Goal: Task Accomplishment & Management: Use online tool/utility

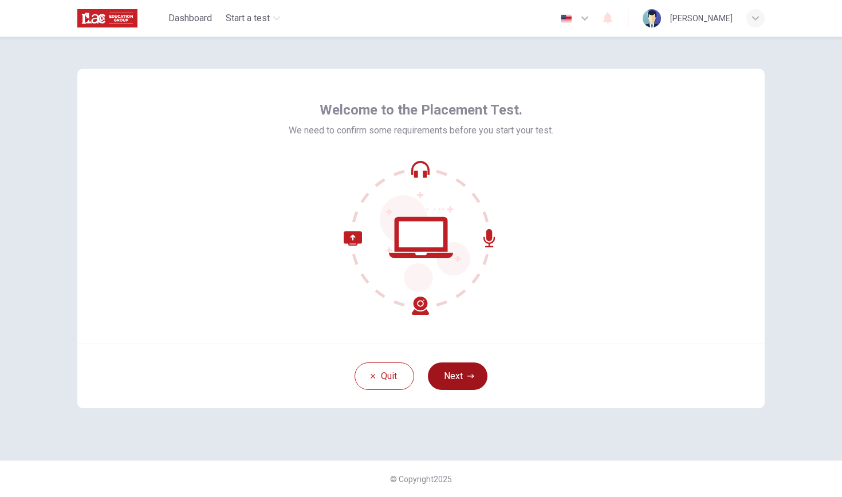
click at [473, 382] on button "Next" at bounding box center [458, 377] width 60 height 28
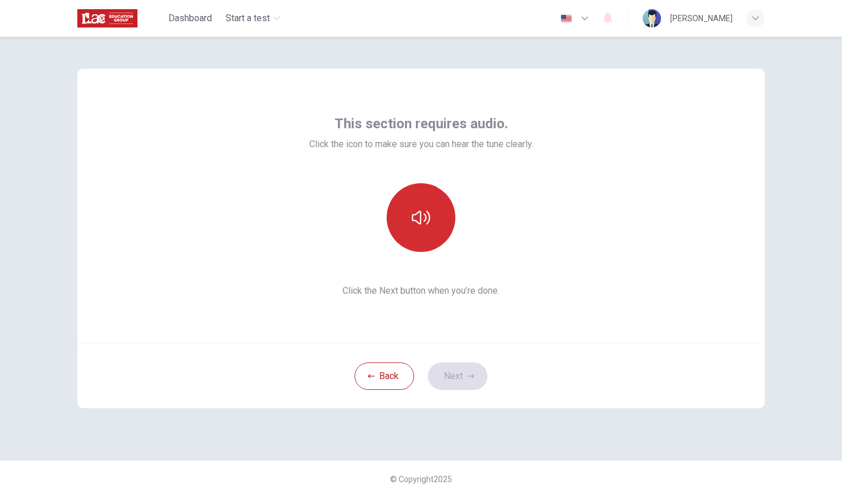
click at [425, 213] on icon "button" at bounding box center [421, 218] width 18 height 18
click at [475, 383] on button "Next" at bounding box center [458, 377] width 60 height 28
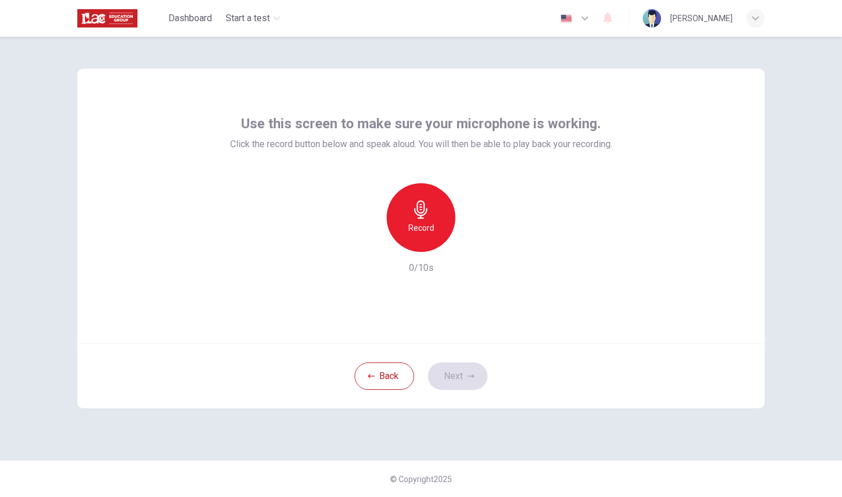
click at [425, 216] on icon "button" at bounding box center [421, 210] width 18 height 18
click at [428, 213] on icon "button" at bounding box center [421, 210] width 18 height 18
click at [476, 243] on icon "button" at bounding box center [474, 243] width 5 height 7
click at [372, 242] on icon "button" at bounding box center [368, 243] width 10 height 10
click at [427, 205] on icon "button" at bounding box center [421, 210] width 18 height 18
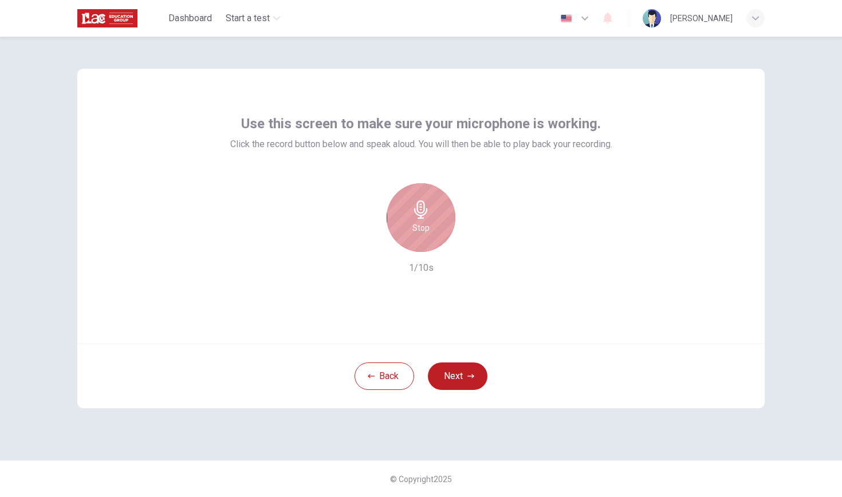
click at [430, 215] on icon "button" at bounding box center [421, 210] width 18 height 18
click at [364, 242] on icon "button" at bounding box center [368, 243] width 10 height 10
click at [422, 222] on h6 "Record" at bounding box center [422, 228] width 26 height 14
click at [417, 209] on icon "button" at bounding box center [421, 210] width 18 height 18
click at [478, 248] on icon "button" at bounding box center [473, 242] width 11 height 11
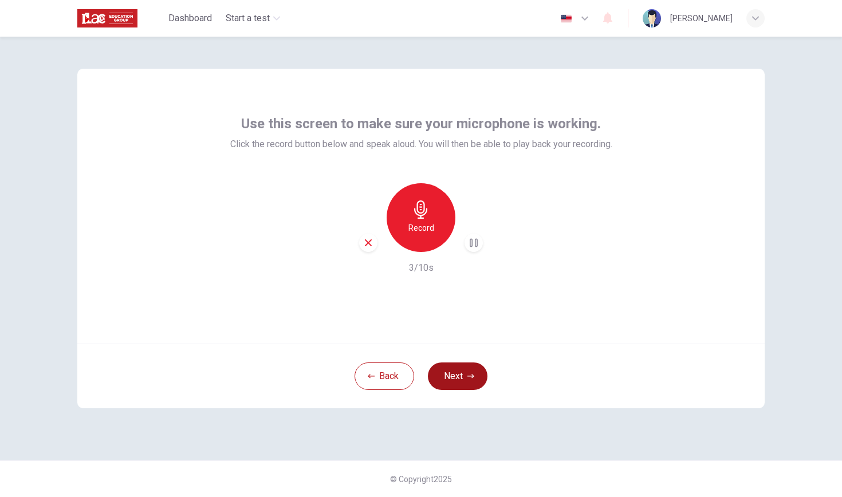
click at [461, 363] on button "Next" at bounding box center [458, 377] width 60 height 28
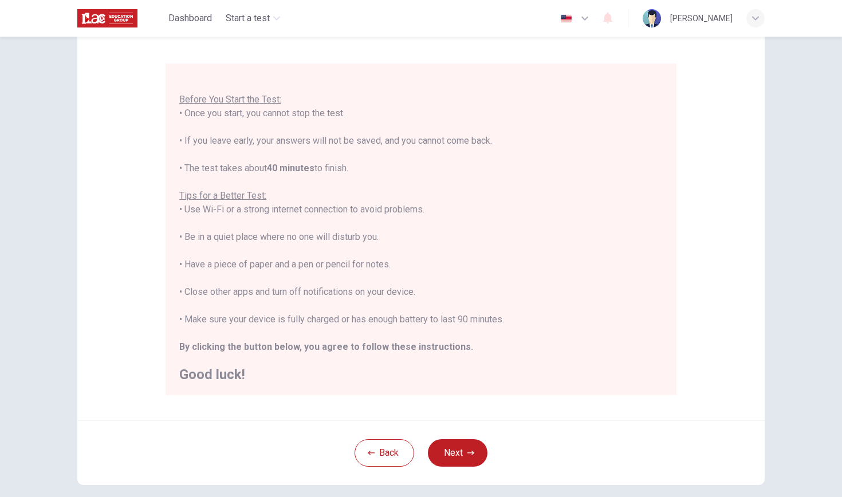
scroll to position [85, 0]
click at [466, 447] on button "Next" at bounding box center [458, 452] width 60 height 28
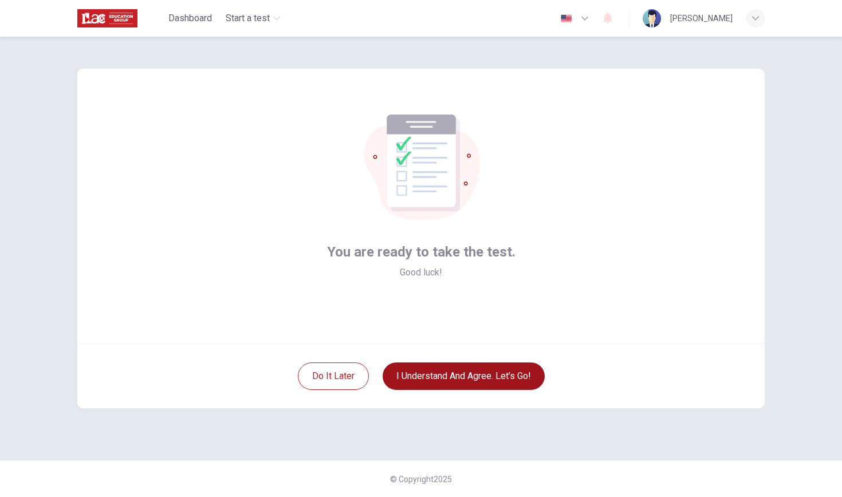
scroll to position [0, 0]
click at [525, 376] on button "I understand and agree. Let’s go!" at bounding box center [464, 377] width 162 height 28
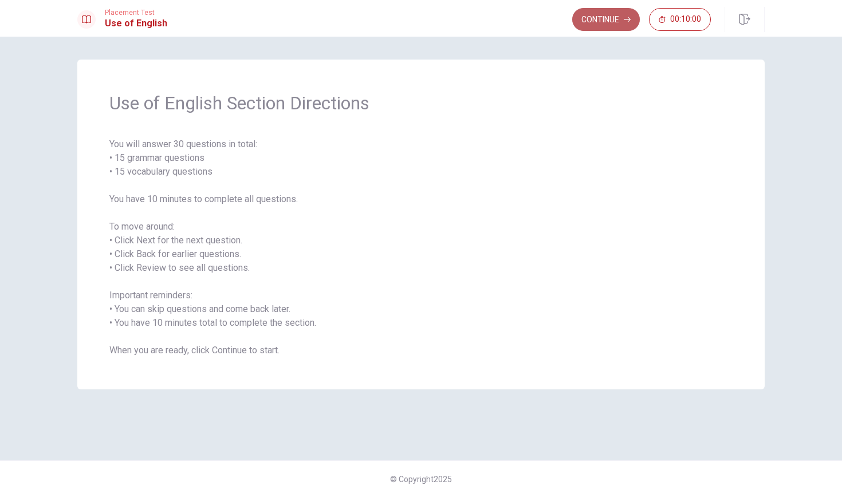
click at [622, 24] on button "Continue" at bounding box center [606, 19] width 68 height 23
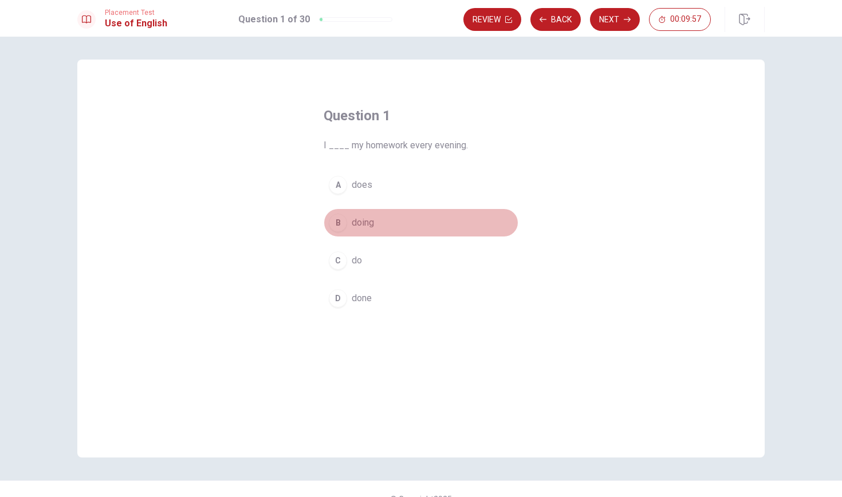
click at [339, 223] on div "B" at bounding box center [338, 223] width 18 height 18
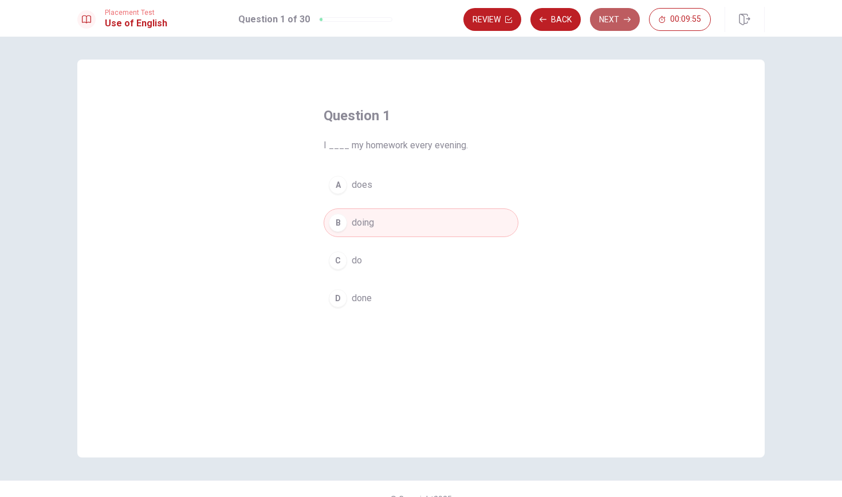
click at [624, 15] on button "Next" at bounding box center [615, 19] width 50 height 23
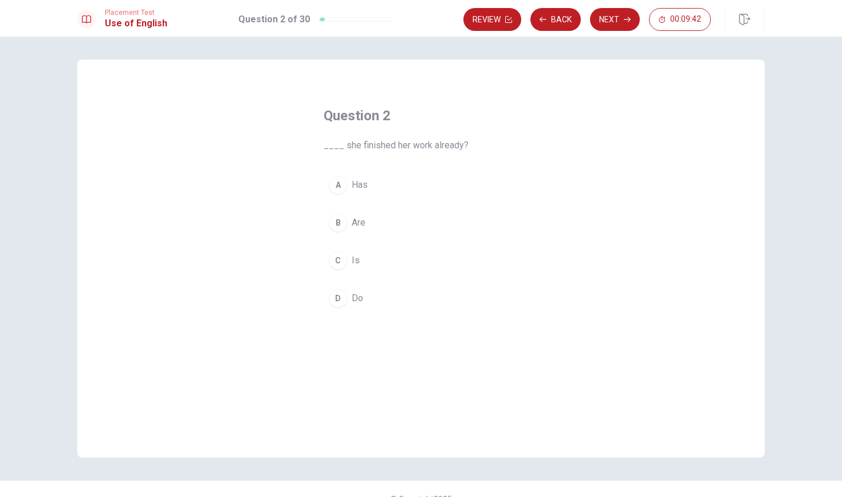
click at [340, 264] on div "C" at bounding box center [338, 261] width 18 height 18
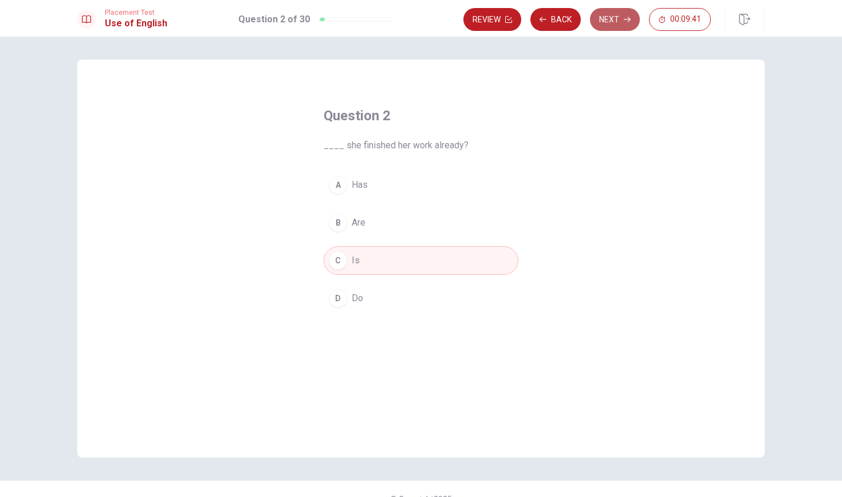
click at [630, 26] on button "Next" at bounding box center [615, 19] width 50 height 23
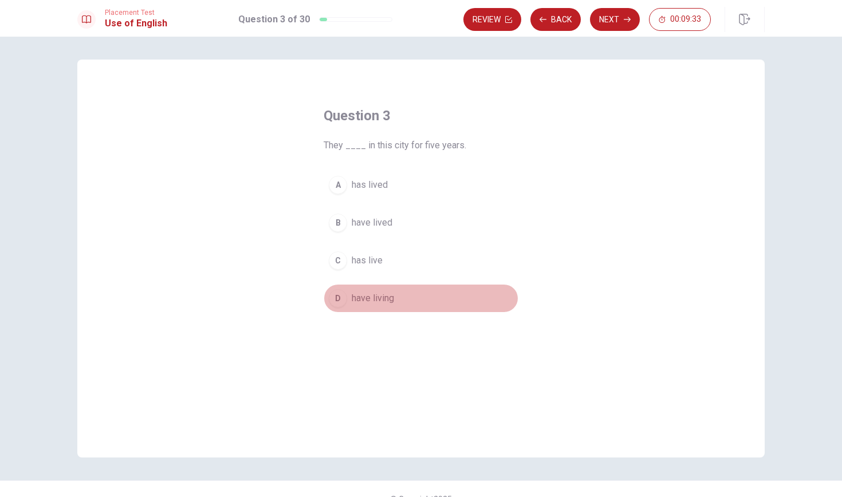
click at [337, 300] on div "D" at bounding box center [338, 298] width 18 height 18
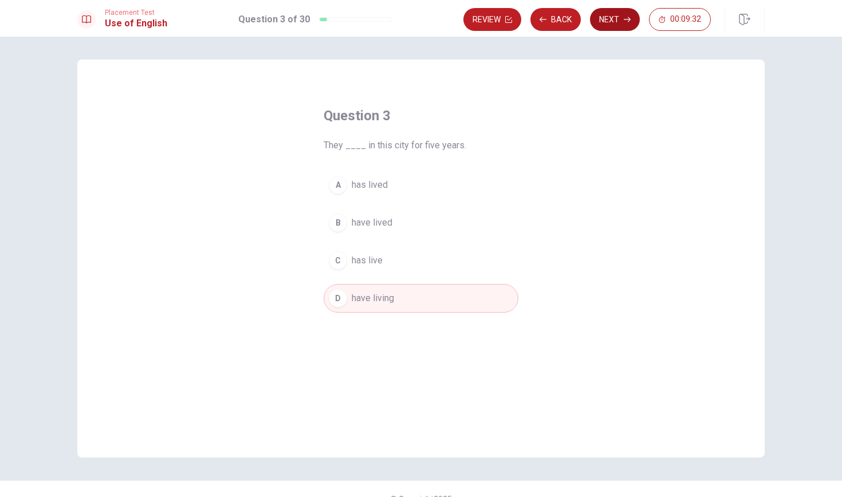
click at [616, 21] on button "Next" at bounding box center [615, 19] width 50 height 23
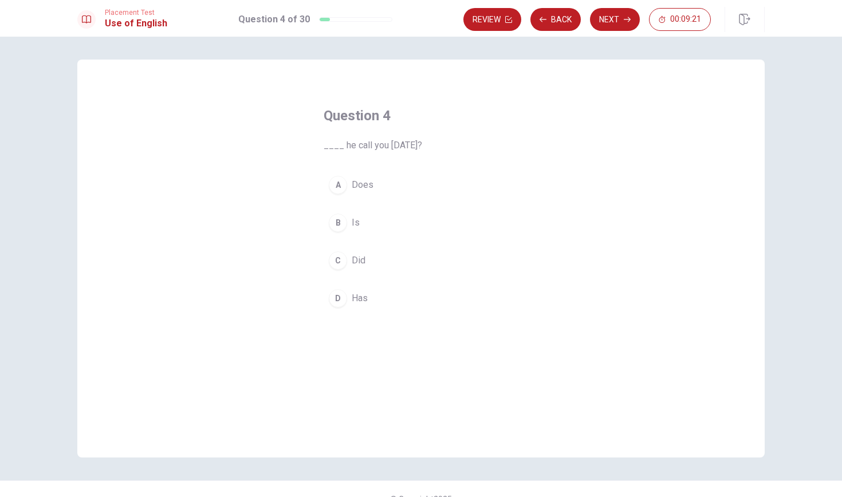
click at [342, 262] on div "C" at bounding box center [338, 261] width 18 height 18
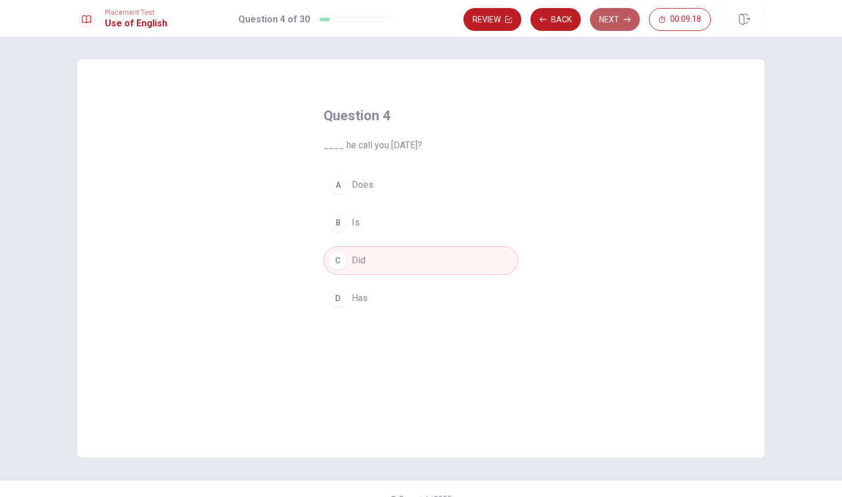
click at [628, 21] on icon "button" at bounding box center [627, 19] width 7 height 7
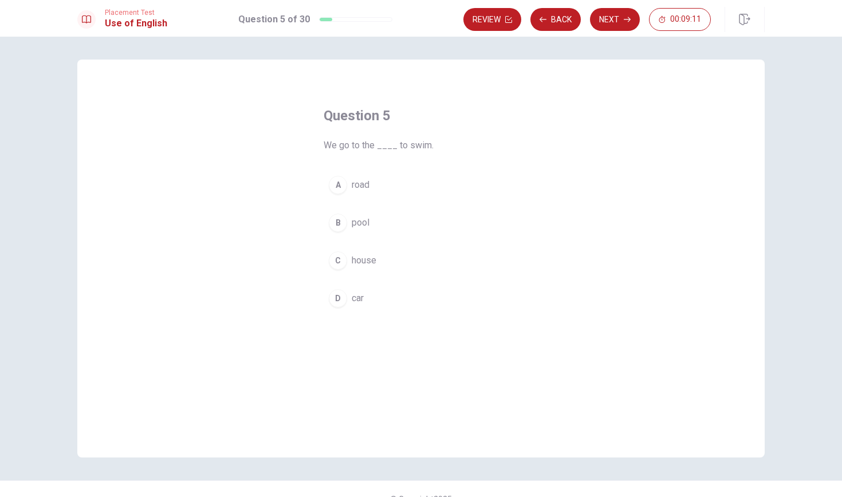
click at [337, 224] on div "B" at bounding box center [338, 223] width 18 height 18
click at [621, 23] on button "Next" at bounding box center [615, 19] width 50 height 23
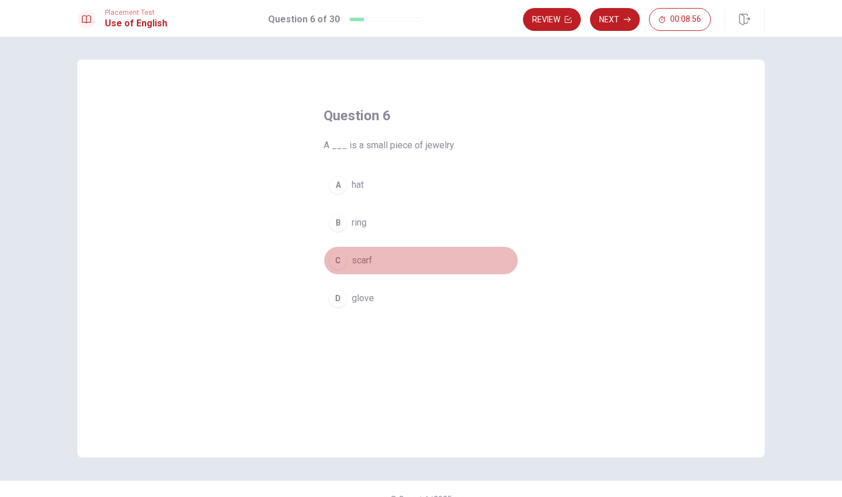
click at [335, 261] on div "C" at bounding box center [338, 261] width 18 height 18
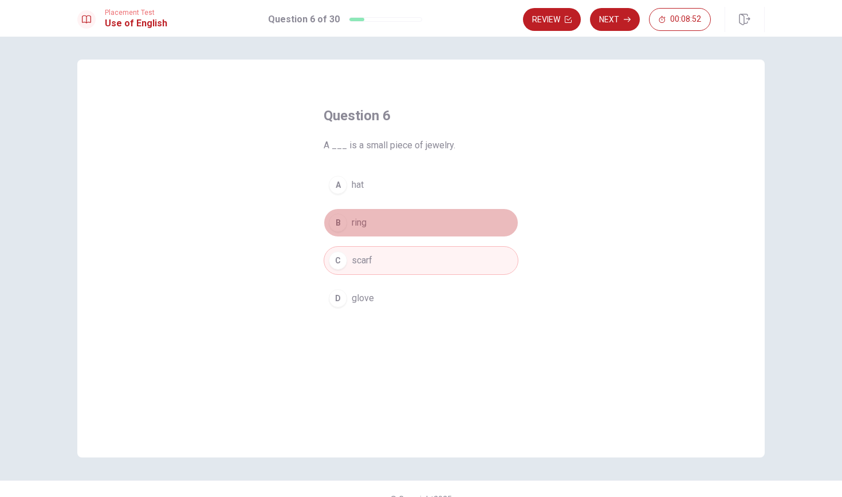
click at [336, 223] on div "B" at bounding box center [338, 223] width 18 height 18
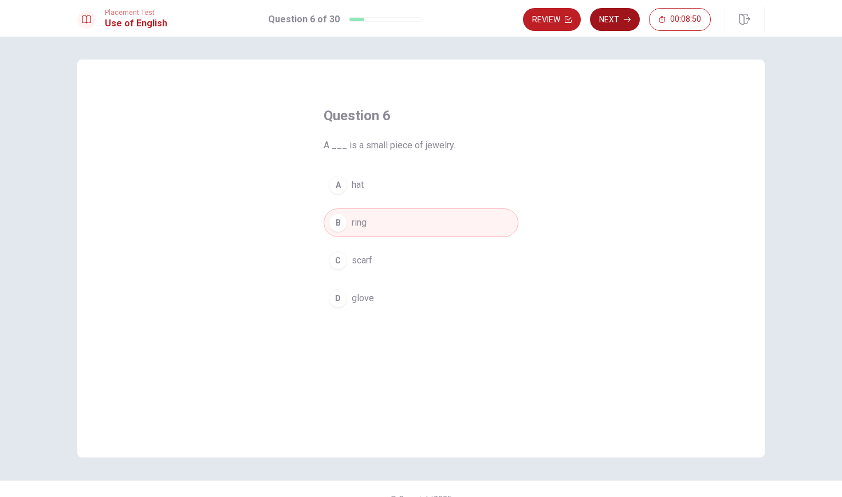
click at [624, 22] on icon "button" at bounding box center [627, 19] width 7 height 7
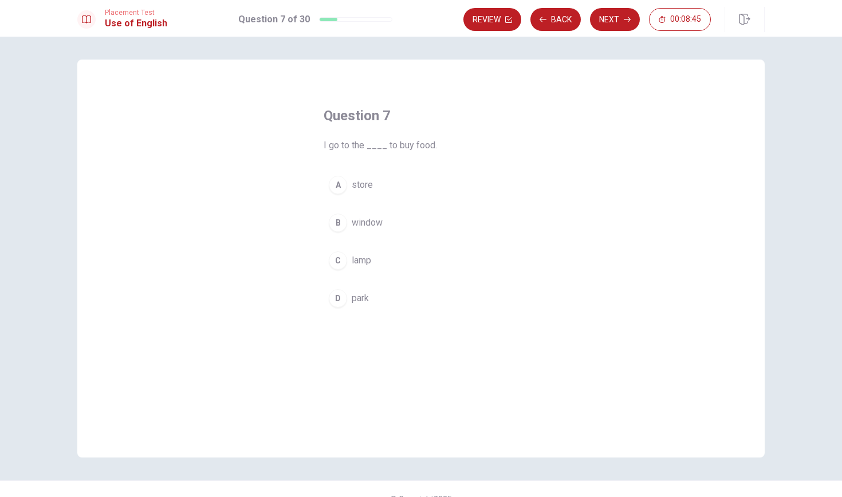
click at [339, 184] on div "A" at bounding box center [338, 185] width 18 height 18
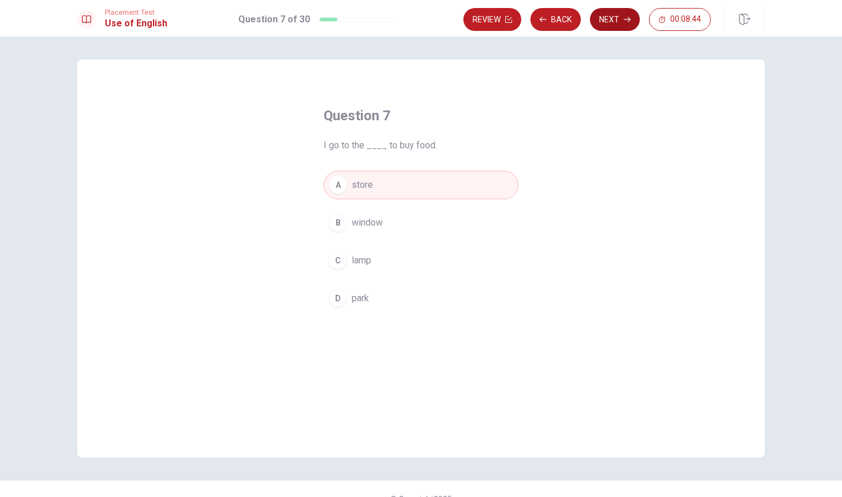
click at [630, 18] on icon "button" at bounding box center [627, 19] width 7 height 7
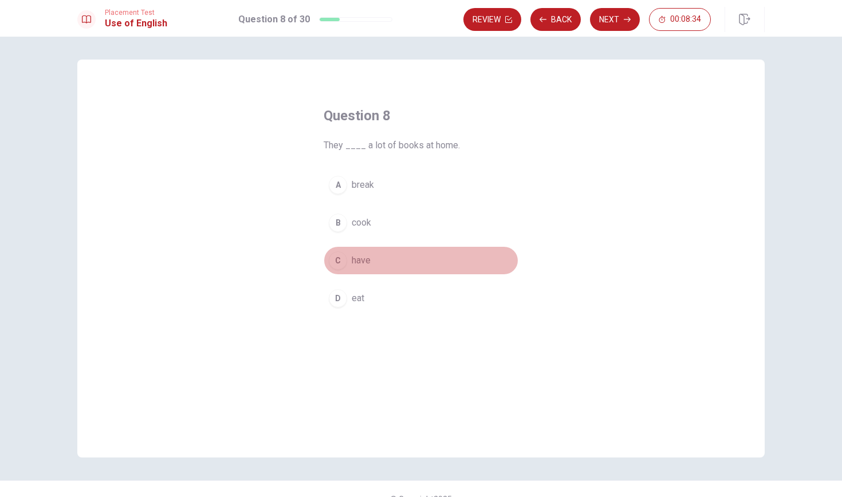
click at [341, 261] on div "C" at bounding box center [338, 261] width 18 height 18
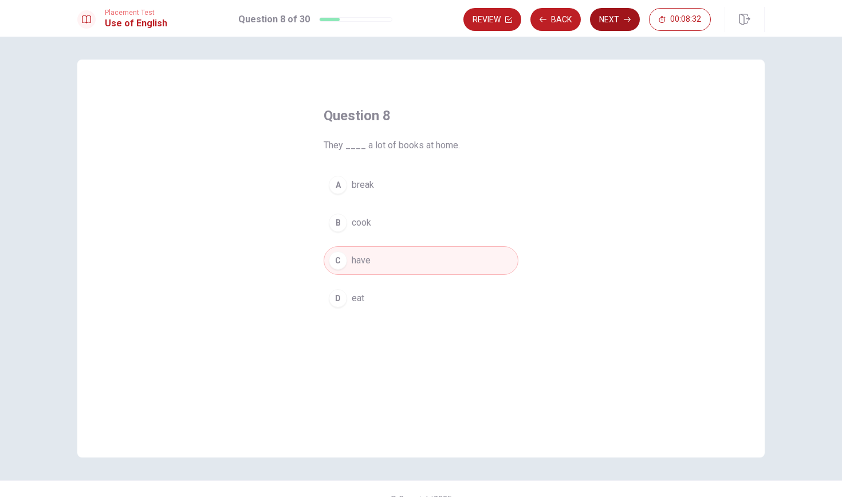
click at [618, 21] on button "Next" at bounding box center [615, 19] width 50 height 23
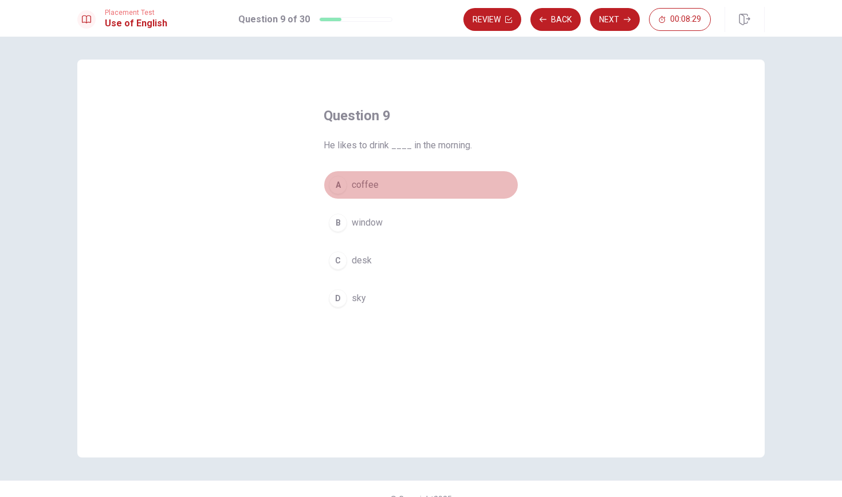
click at [338, 183] on div "A" at bounding box center [338, 185] width 18 height 18
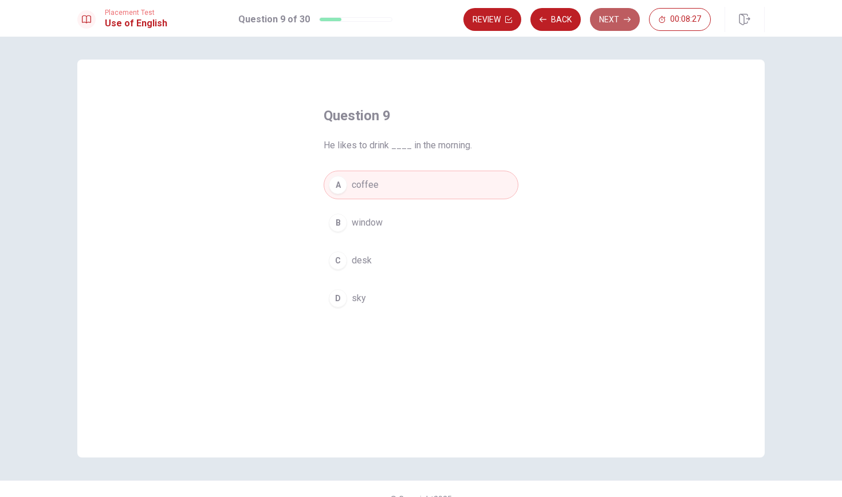
click at [624, 19] on icon "button" at bounding box center [627, 19] width 7 height 7
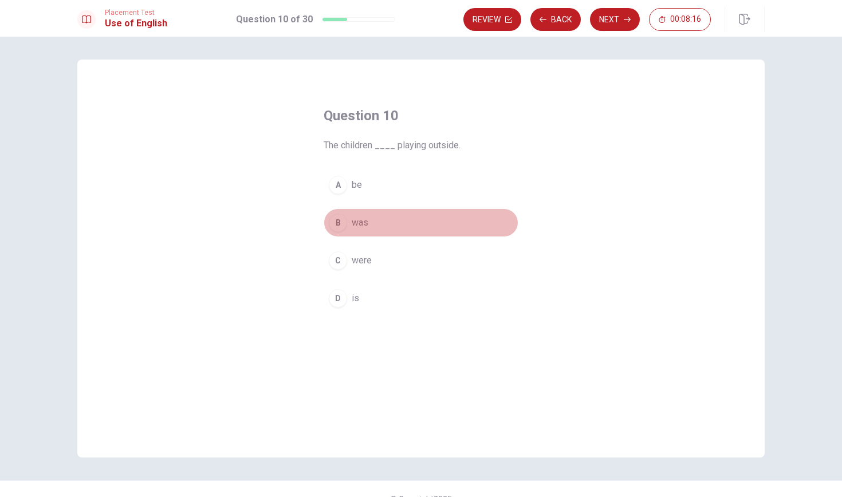
click at [340, 222] on div "B" at bounding box center [338, 223] width 18 height 18
click at [622, 21] on button "Next" at bounding box center [615, 19] width 50 height 23
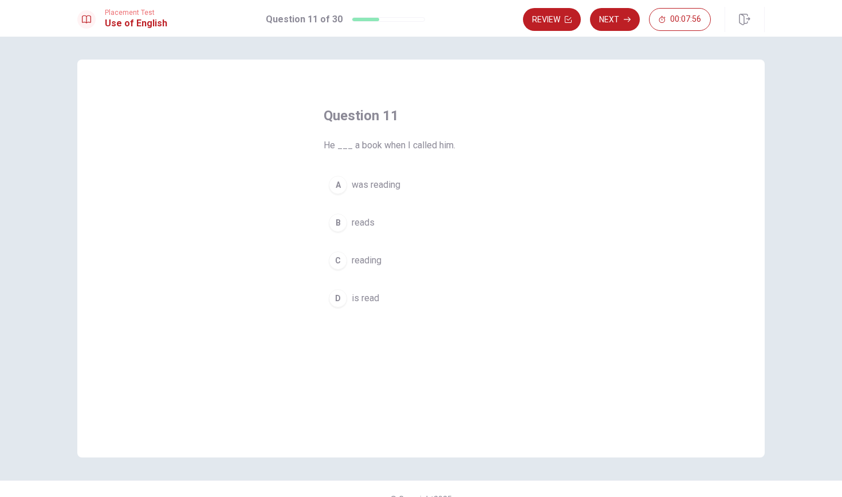
click at [342, 226] on div "B" at bounding box center [338, 223] width 18 height 18
click at [621, 25] on button "Next" at bounding box center [615, 19] width 50 height 23
click at [342, 261] on div "C" at bounding box center [338, 261] width 18 height 18
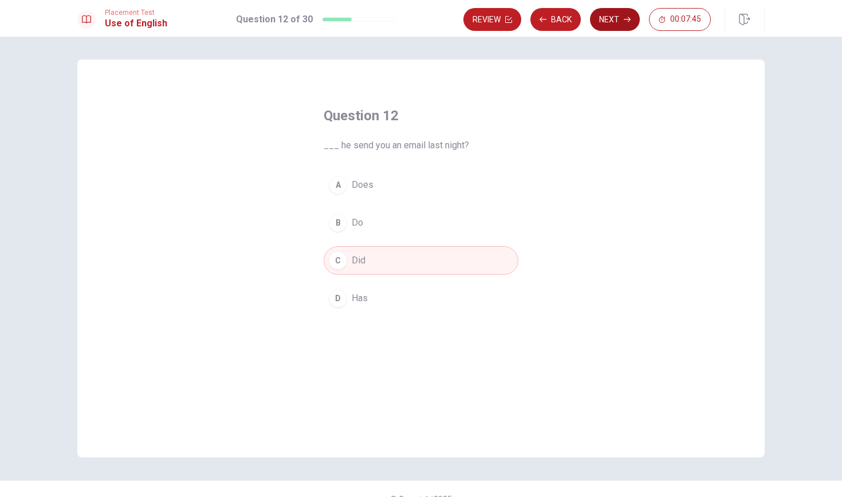
click at [622, 21] on button "Next" at bounding box center [615, 19] width 50 height 23
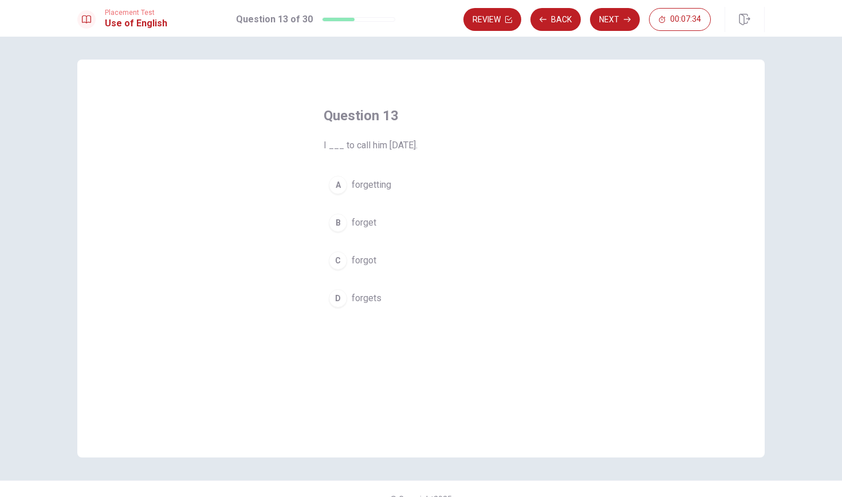
click at [370, 225] on span "forget" at bounding box center [364, 223] width 25 height 14
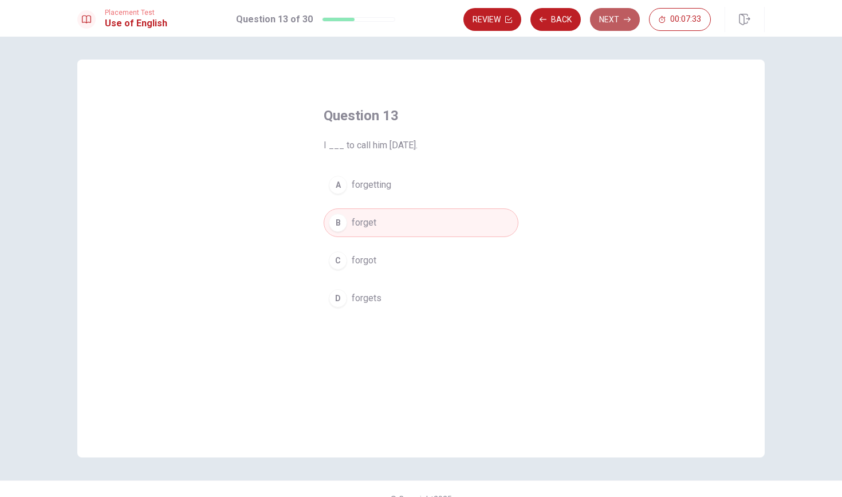
click at [625, 19] on icon "button" at bounding box center [627, 19] width 7 height 5
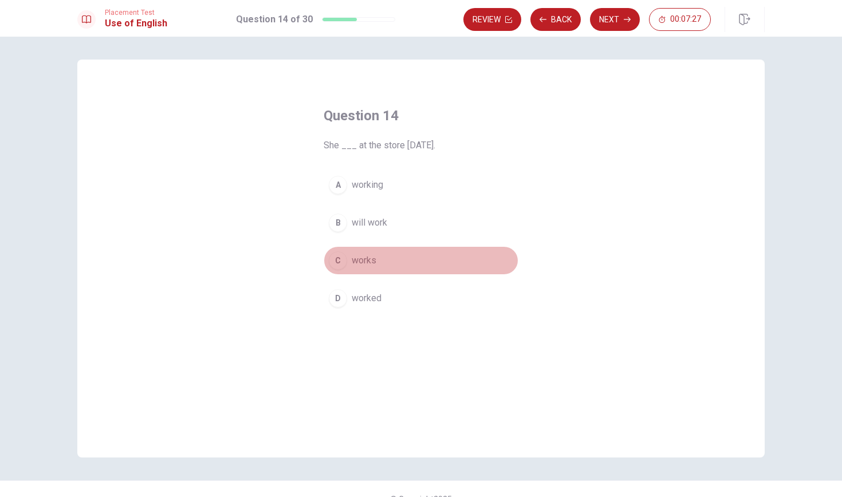
click at [343, 262] on div "C" at bounding box center [338, 261] width 18 height 18
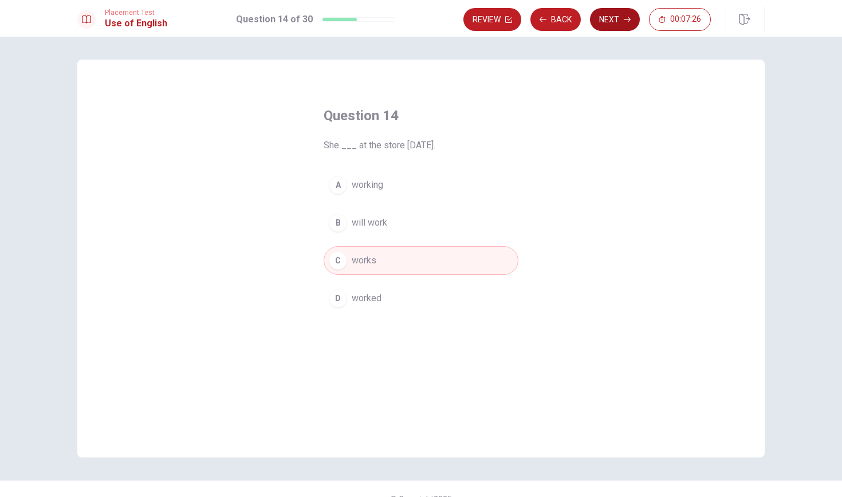
click at [626, 26] on button "Next" at bounding box center [615, 19] width 50 height 23
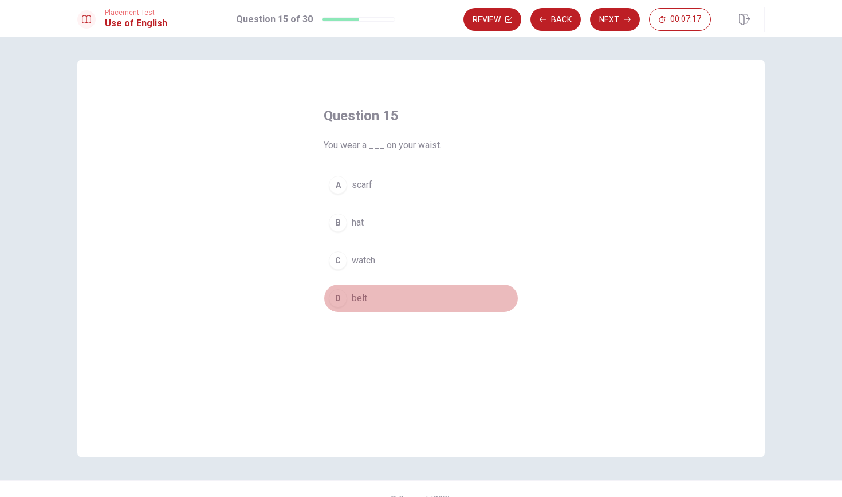
click at [349, 296] on button "D belt" at bounding box center [421, 298] width 195 height 29
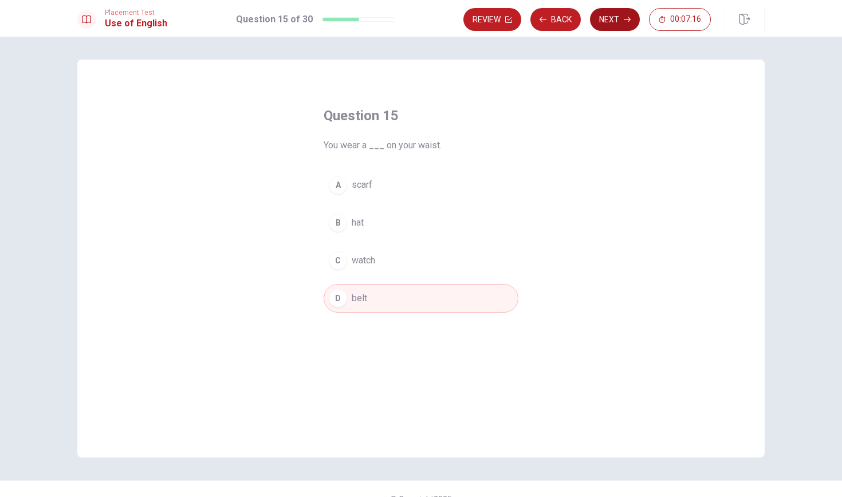
click at [620, 22] on button "Next" at bounding box center [615, 19] width 50 height 23
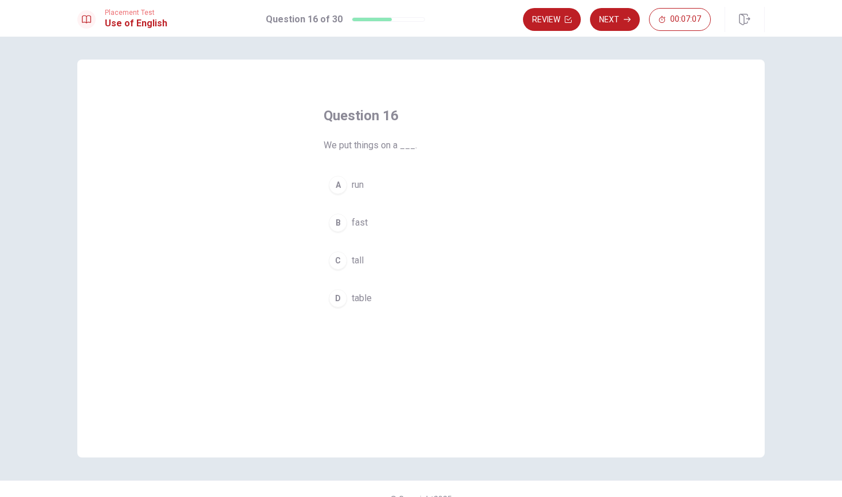
click at [352, 297] on span "table" at bounding box center [362, 299] width 20 height 14
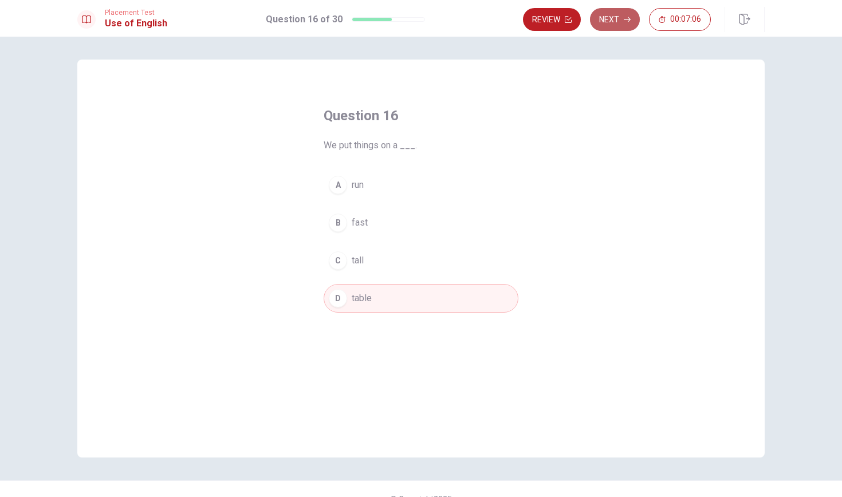
click at [621, 18] on button "Next" at bounding box center [615, 19] width 50 height 23
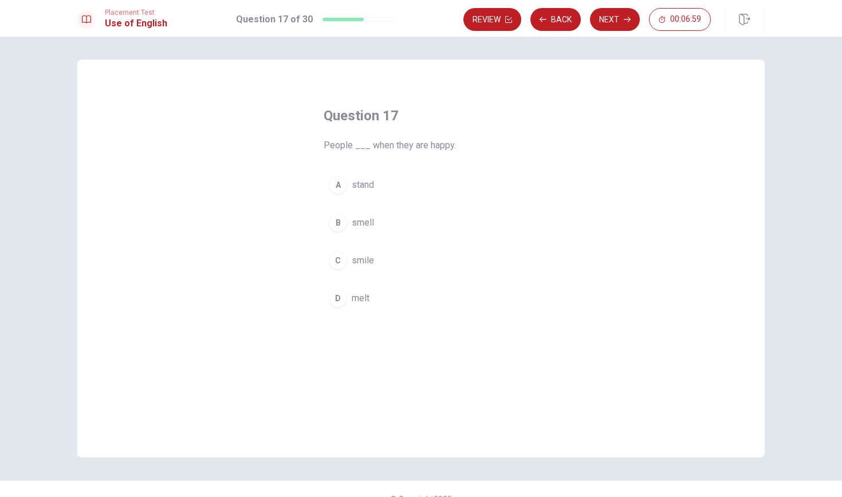
click at [370, 256] on span "smile" at bounding box center [363, 261] width 22 height 14
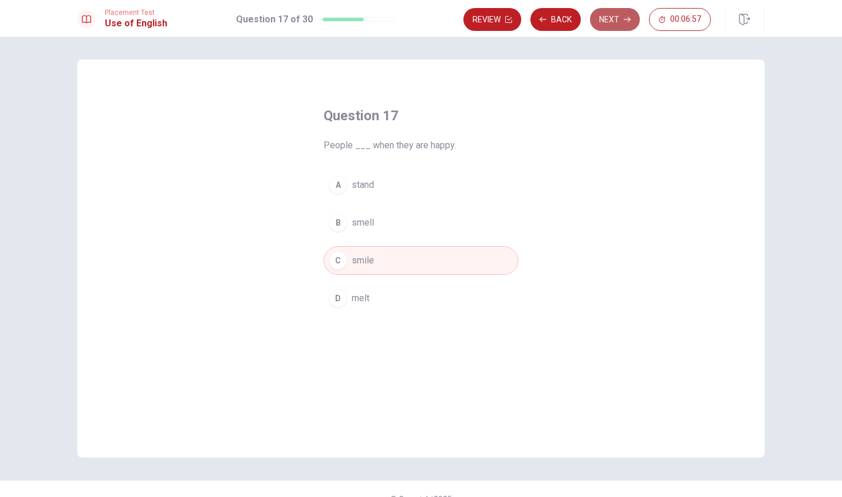
click at [627, 15] on button "Next" at bounding box center [615, 19] width 50 height 23
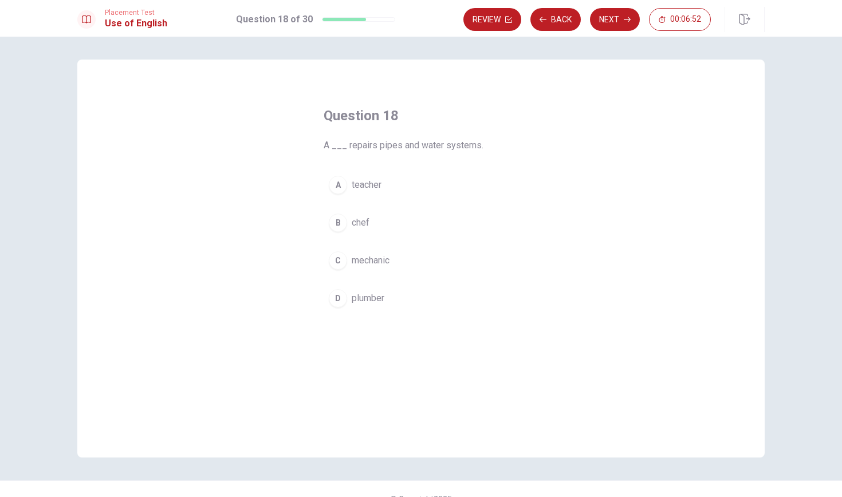
click at [344, 260] on div "C" at bounding box center [338, 261] width 18 height 18
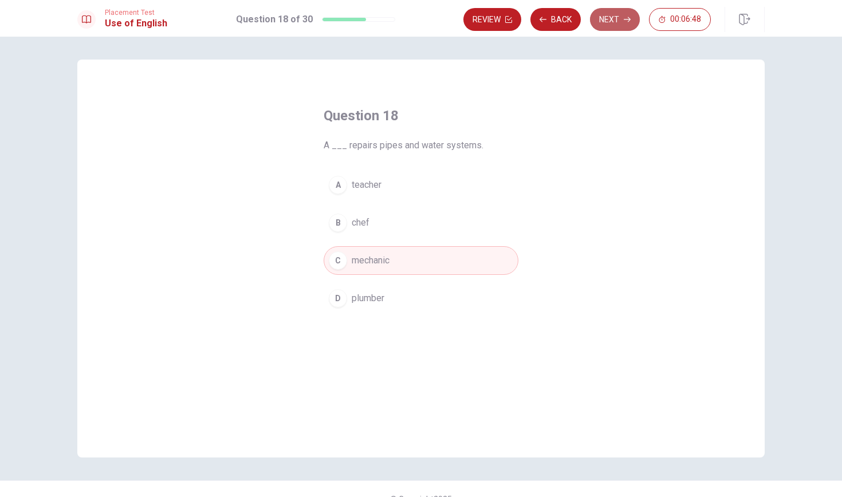
click at [625, 20] on icon "button" at bounding box center [627, 19] width 7 height 7
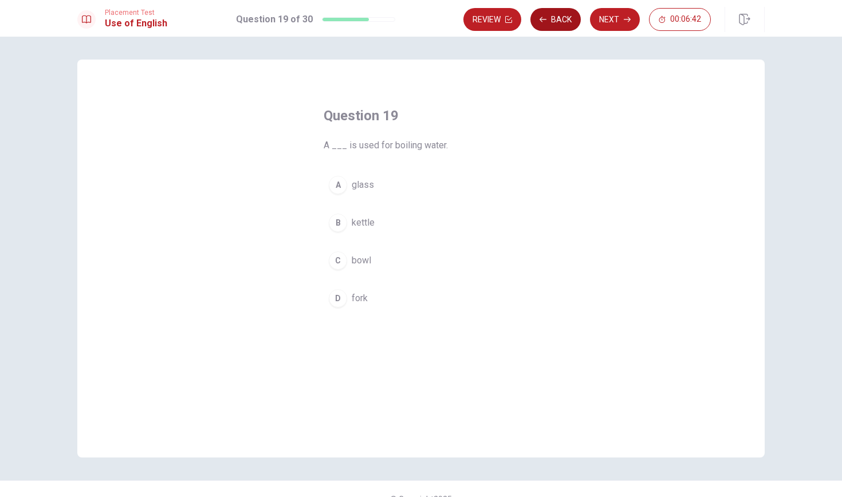
click at [552, 17] on button "Back" at bounding box center [556, 19] width 50 height 23
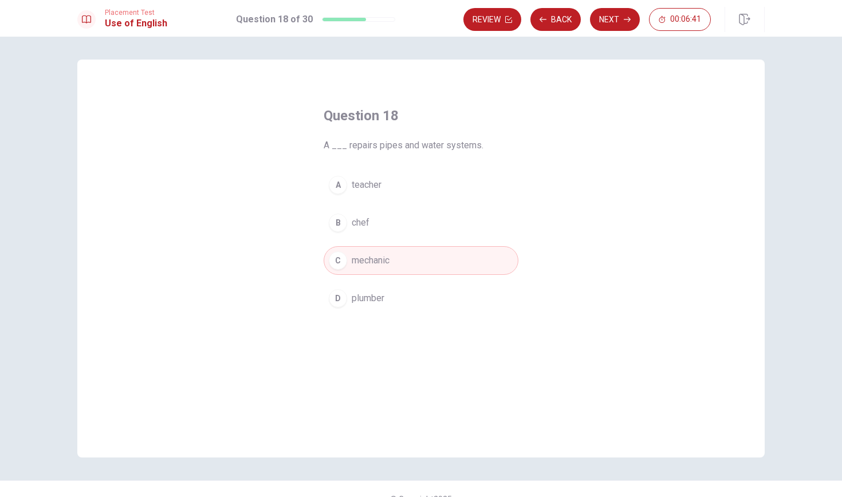
click at [393, 303] on button "D plumber" at bounding box center [421, 298] width 195 height 29
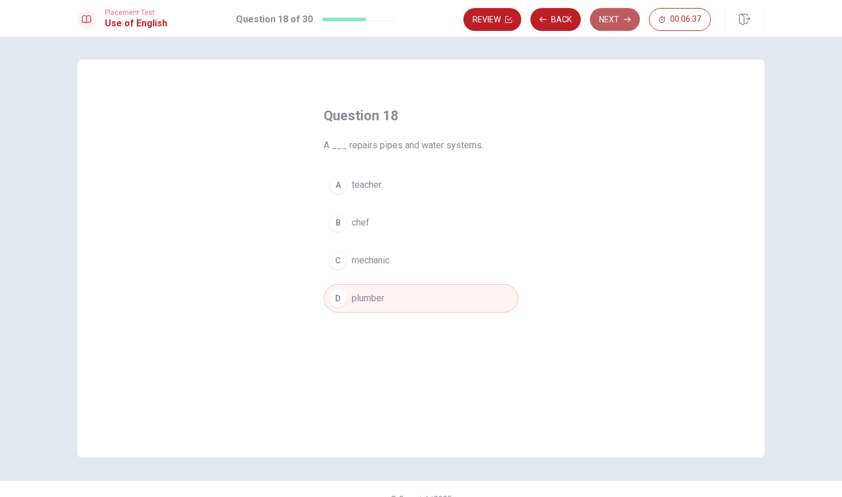
click at [623, 22] on button "Next" at bounding box center [615, 19] width 50 height 23
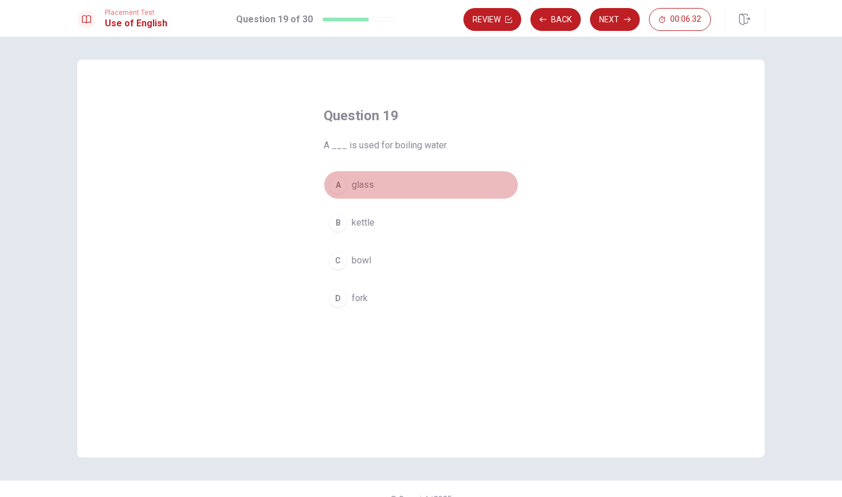
click at [366, 187] on span "glass" at bounding box center [363, 185] width 22 height 14
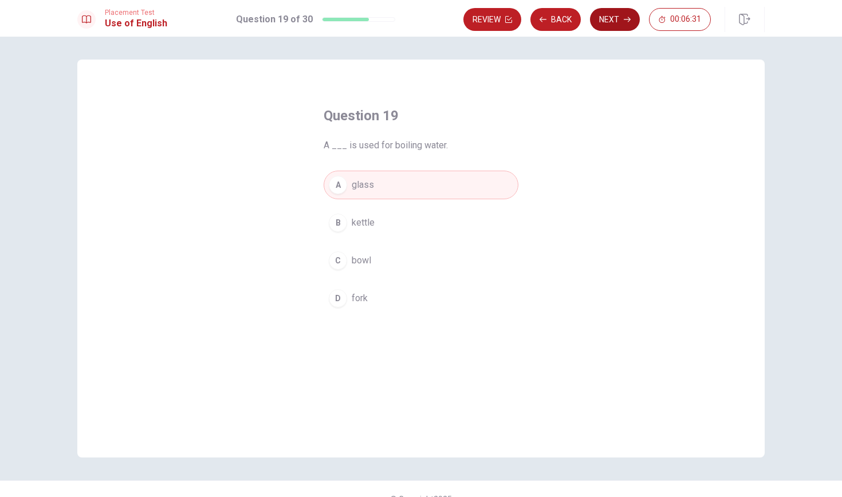
click at [625, 17] on icon "button" at bounding box center [627, 19] width 7 height 7
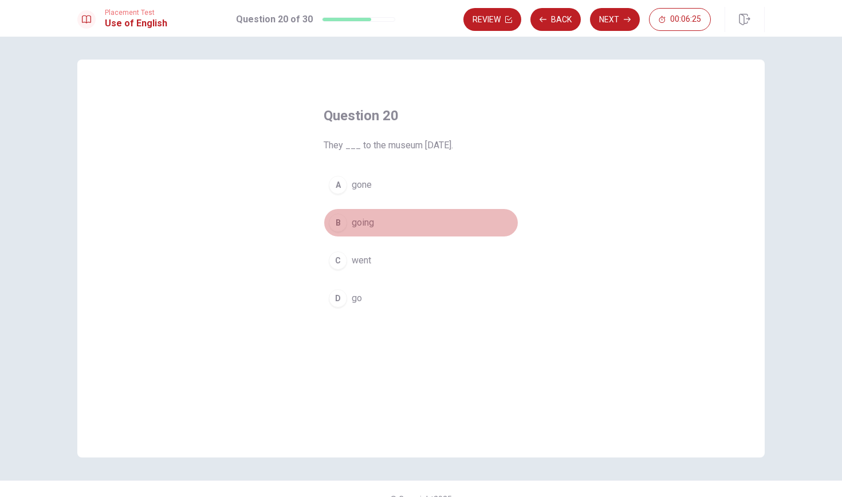
click at [372, 223] on span "going" at bounding box center [363, 223] width 22 height 14
click at [627, 25] on button "Next" at bounding box center [615, 19] width 50 height 23
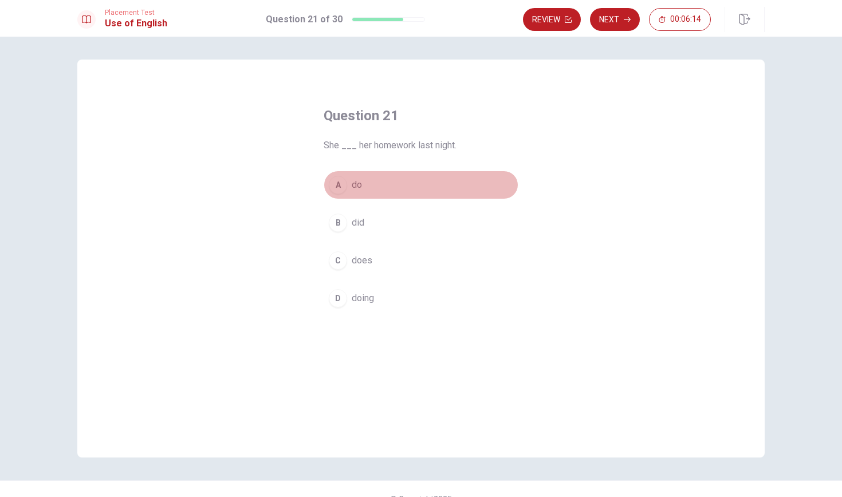
click at [362, 185] on button "A do" at bounding box center [421, 185] width 195 height 29
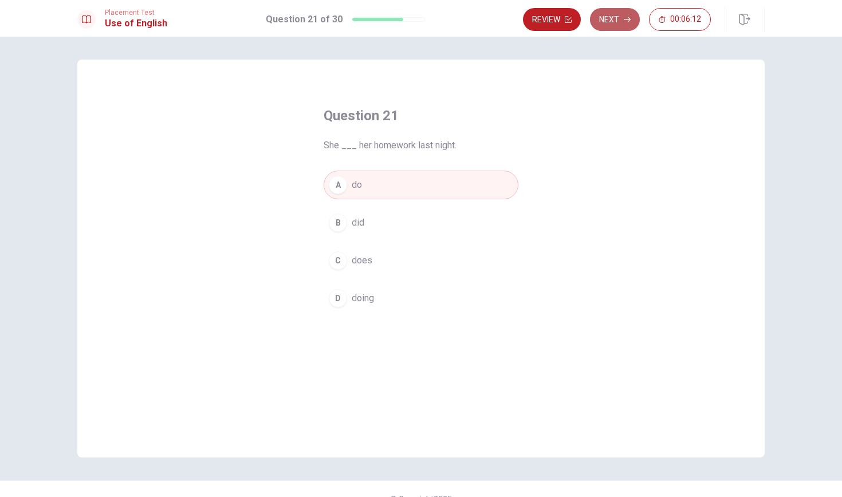
click at [626, 23] on button "Next" at bounding box center [615, 19] width 50 height 23
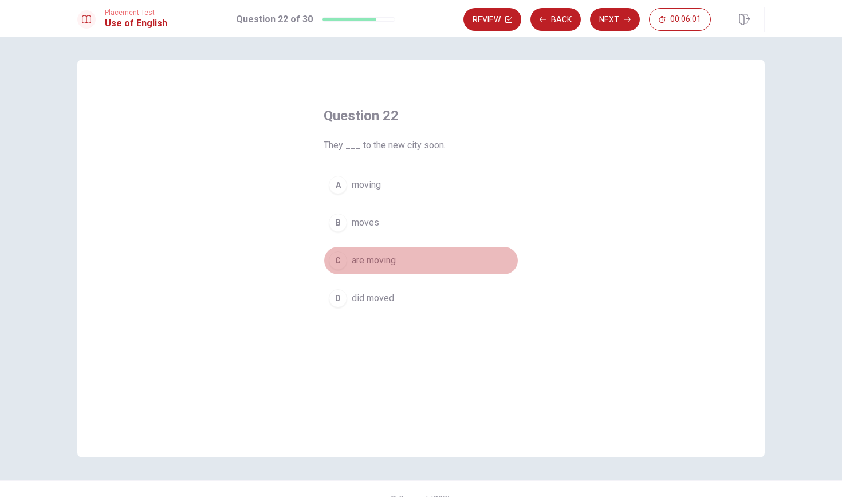
click at [378, 260] on span "are moving" at bounding box center [374, 261] width 44 height 14
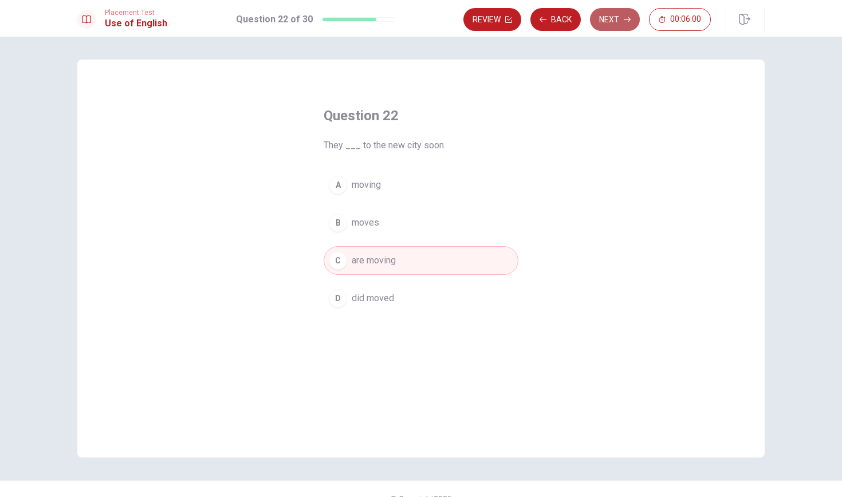
click at [627, 23] on button "Next" at bounding box center [615, 19] width 50 height 23
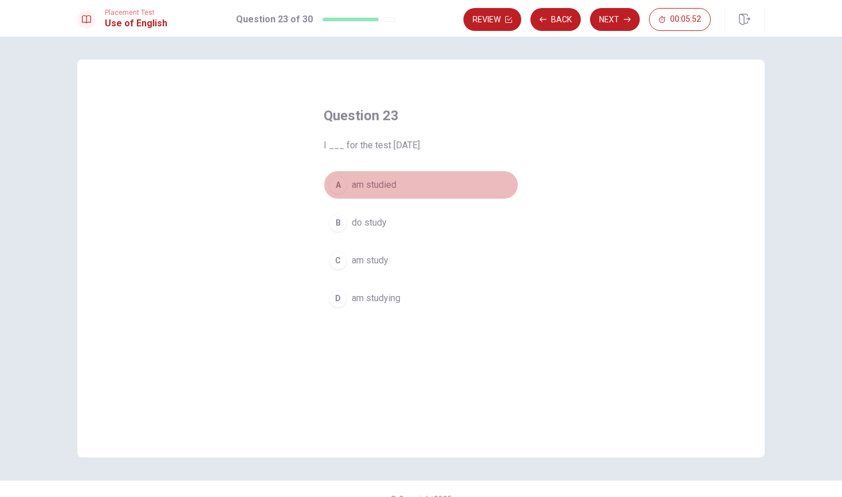
click at [384, 182] on span "am studied" at bounding box center [374, 185] width 45 height 14
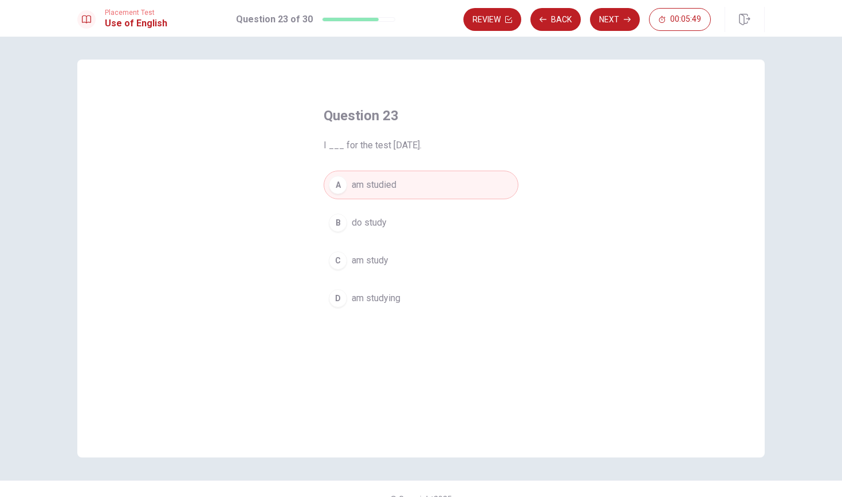
click at [379, 266] on span "am study" at bounding box center [370, 261] width 37 height 14
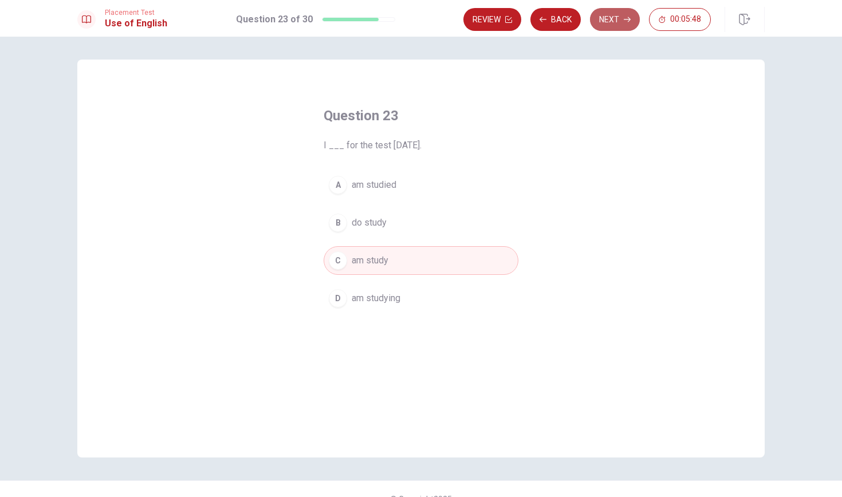
click at [622, 20] on button "Next" at bounding box center [615, 19] width 50 height 23
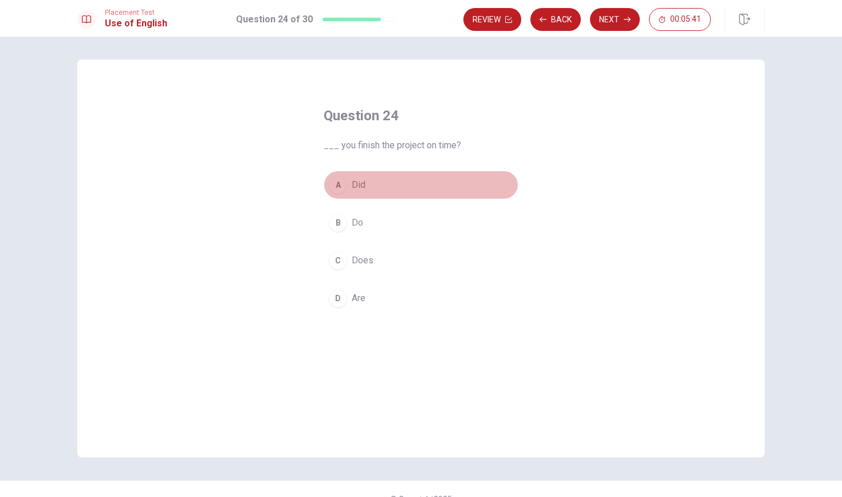
click at [363, 185] on span "Did" at bounding box center [359, 185] width 14 height 14
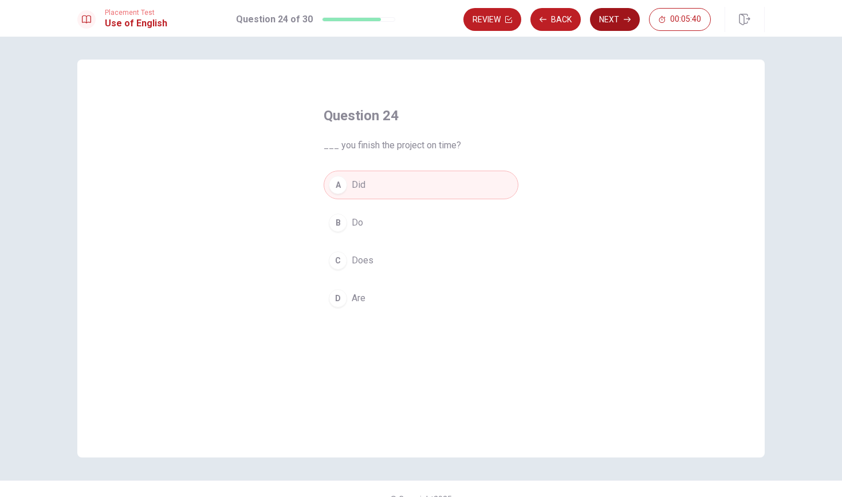
click at [614, 18] on button "Next" at bounding box center [615, 19] width 50 height 23
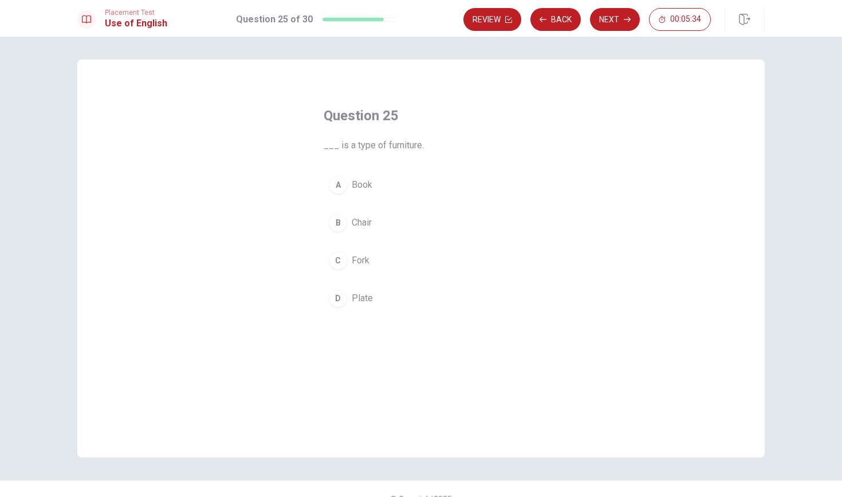
click at [366, 186] on span "Book" at bounding box center [362, 185] width 21 height 14
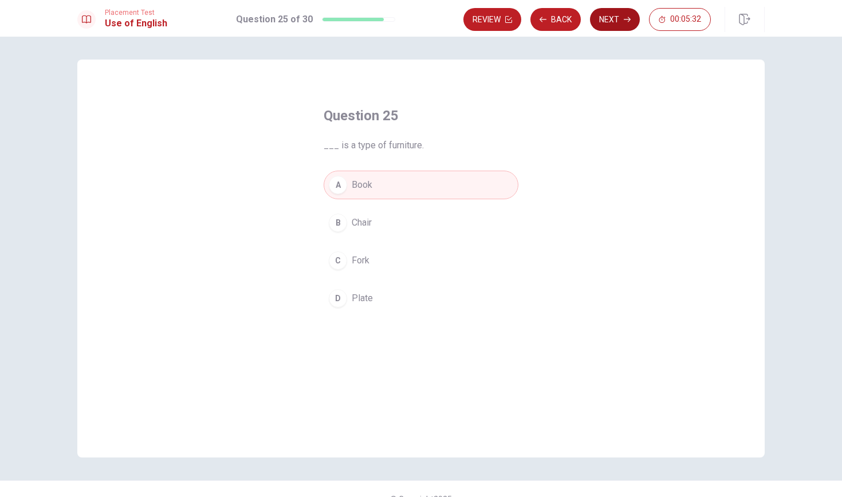
click at [625, 21] on icon "button" at bounding box center [627, 19] width 7 height 7
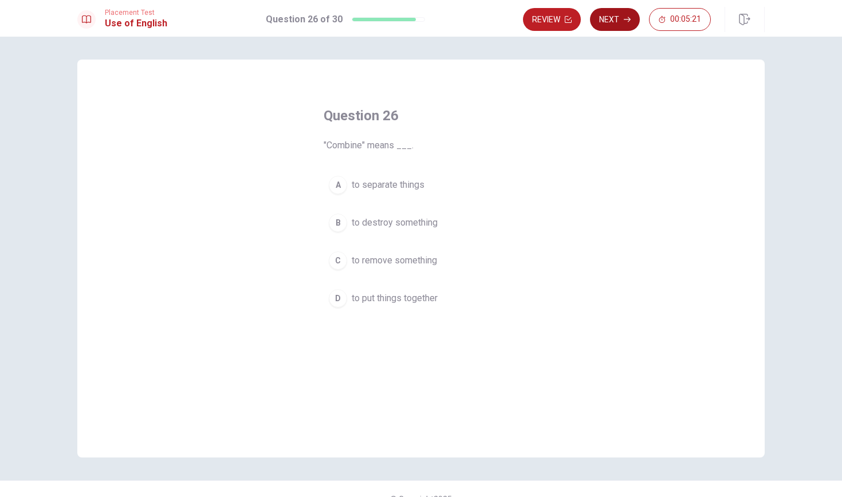
click at [617, 26] on button "Next" at bounding box center [615, 19] width 50 height 23
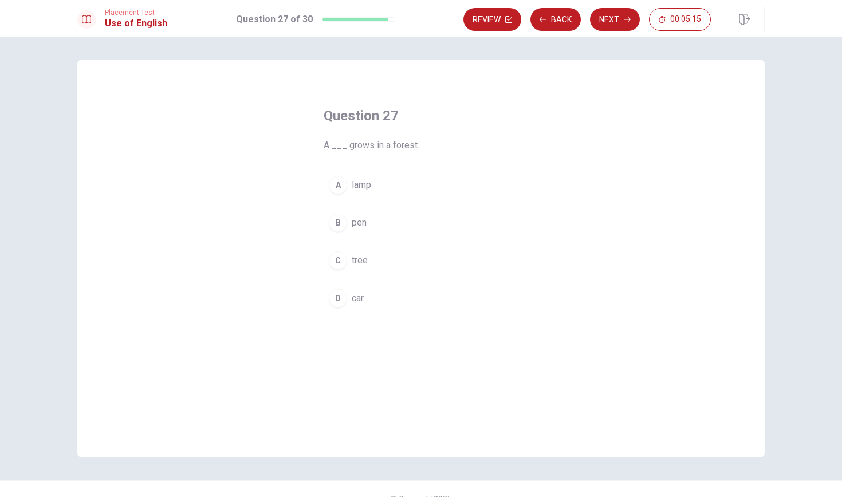
click at [366, 263] on span "tree" at bounding box center [360, 261] width 16 height 14
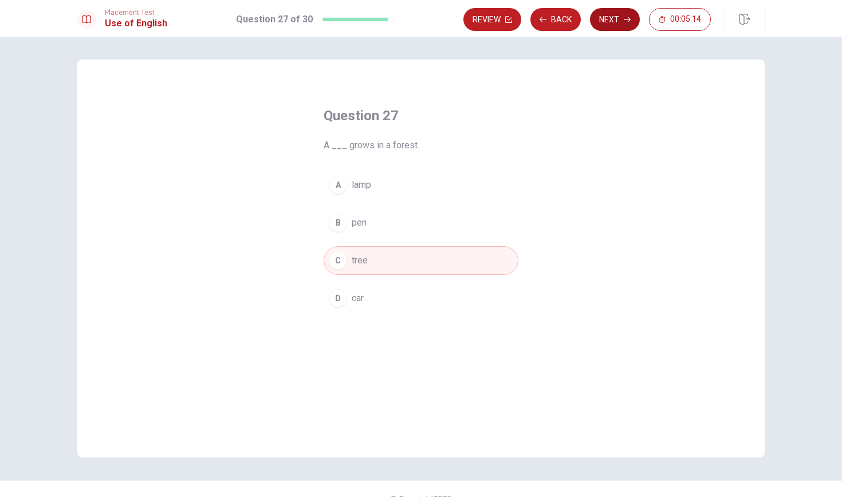
click at [627, 27] on button "Next" at bounding box center [615, 19] width 50 height 23
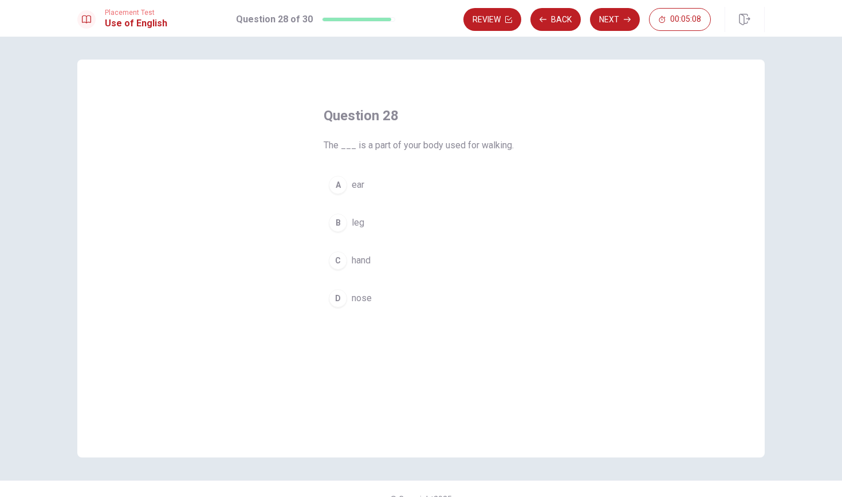
click at [359, 221] on span "leg" at bounding box center [358, 223] width 13 height 14
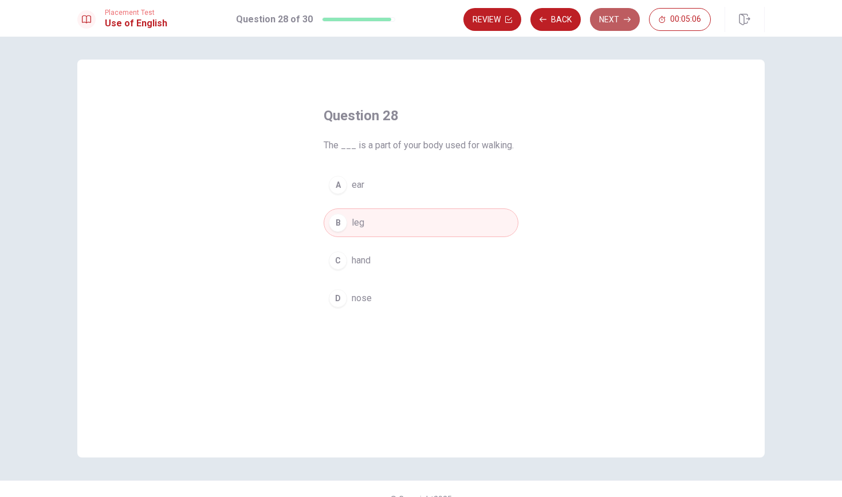
click at [622, 21] on button "Next" at bounding box center [615, 19] width 50 height 23
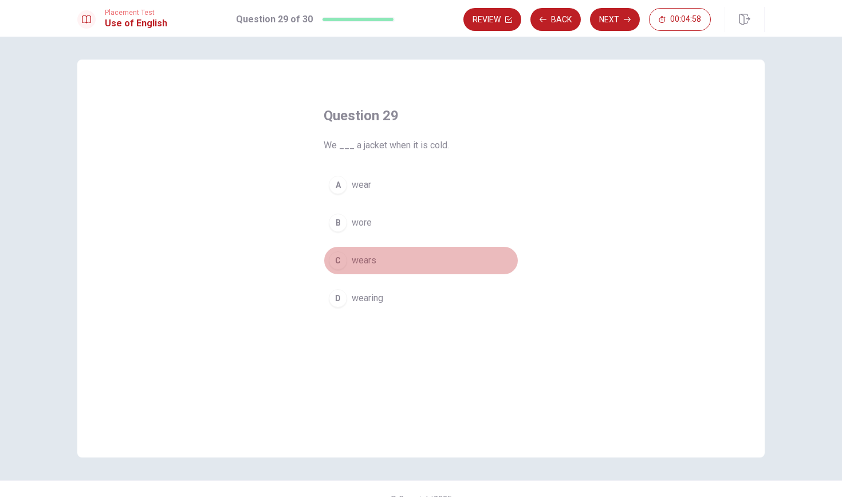
click at [362, 261] on span "wears" at bounding box center [364, 261] width 25 height 14
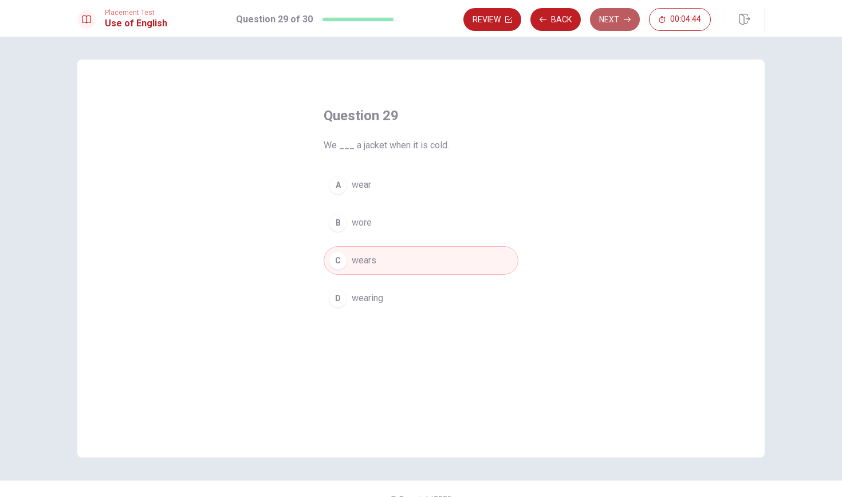
click at [623, 23] on button "Next" at bounding box center [615, 19] width 50 height 23
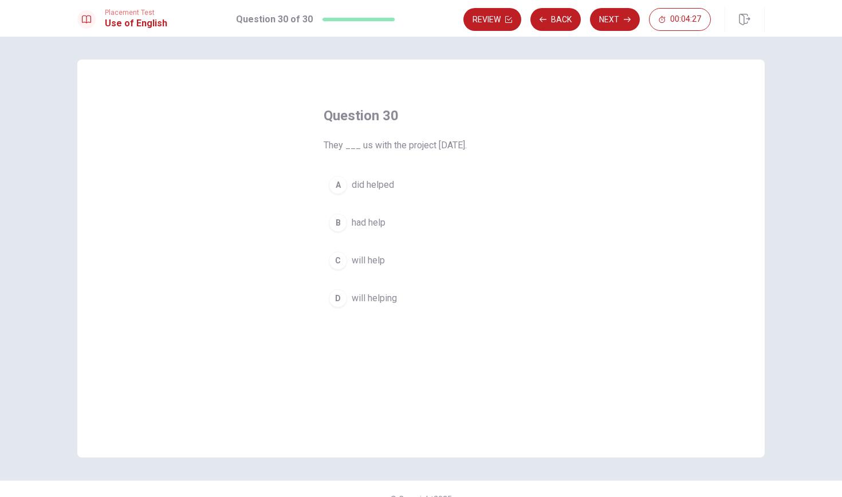
click at [390, 296] on span "will helping" at bounding box center [374, 299] width 45 height 14
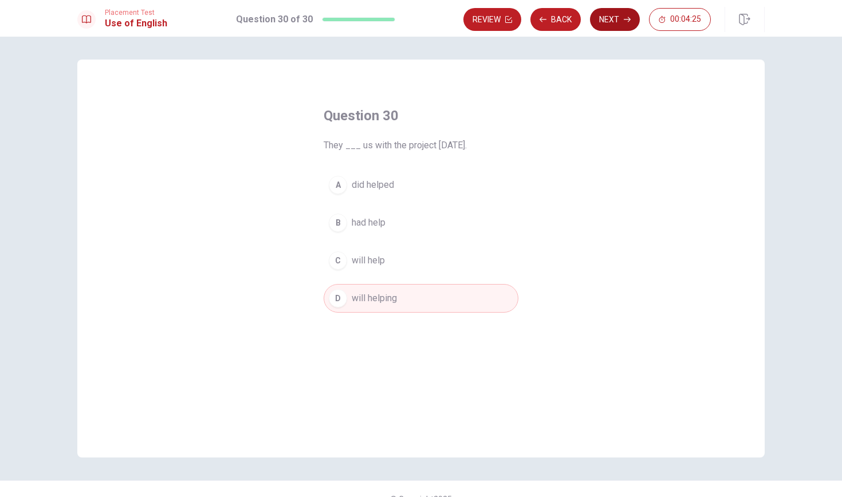
click at [615, 22] on button "Next" at bounding box center [615, 19] width 50 height 23
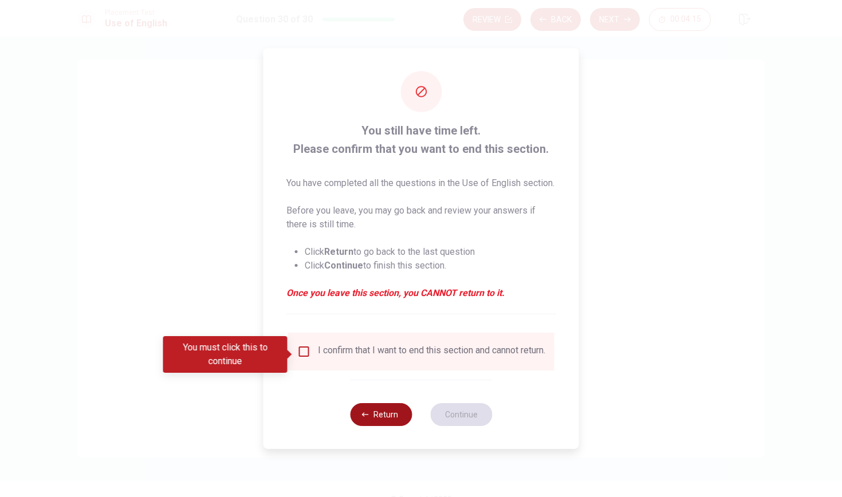
click at [371, 426] on button "Return" at bounding box center [381, 414] width 62 height 23
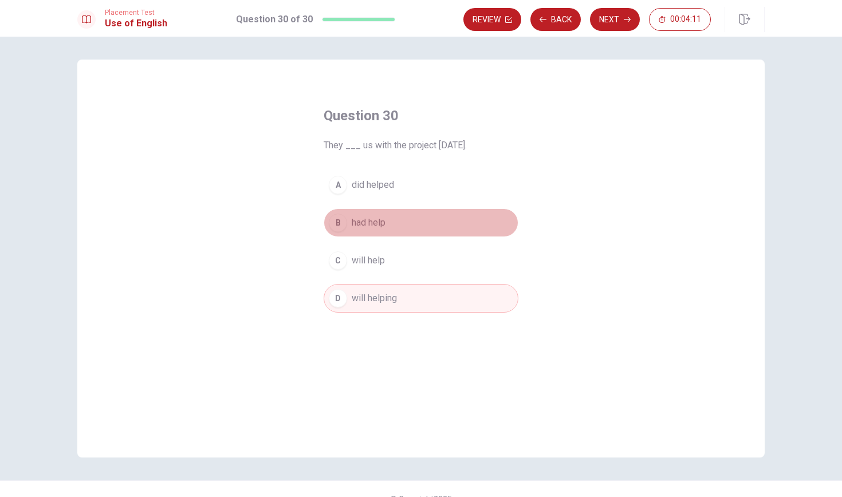
click at [391, 224] on button "B had help" at bounding box center [421, 223] width 195 height 29
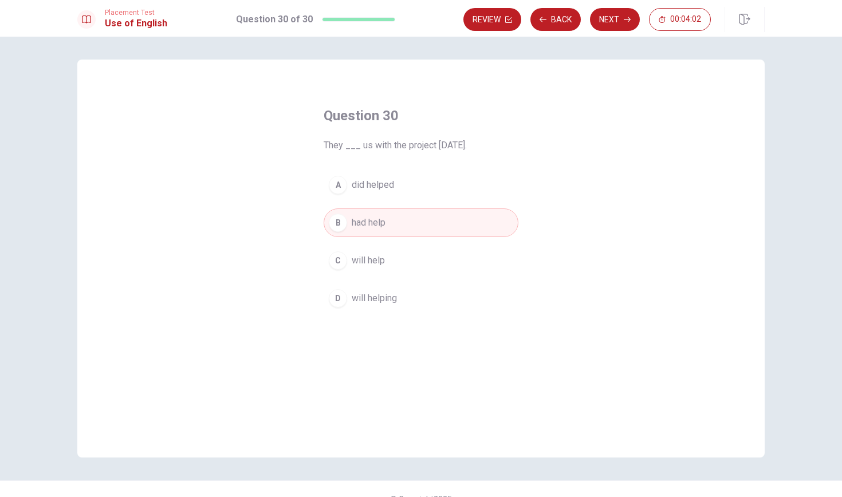
click at [402, 300] on button "D will helping" at bounding box center [421, 298] width 195 height 29
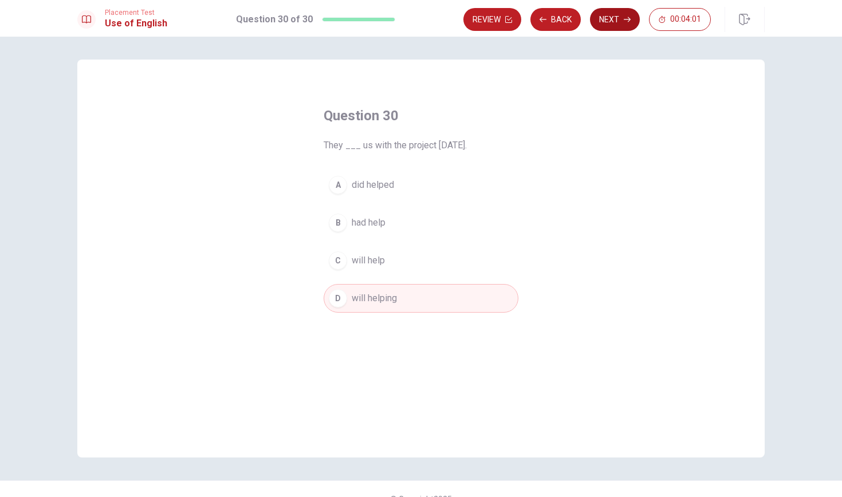
click at [626, 22] on icon "button" at bounding box center [627, 19] width 7 height 7
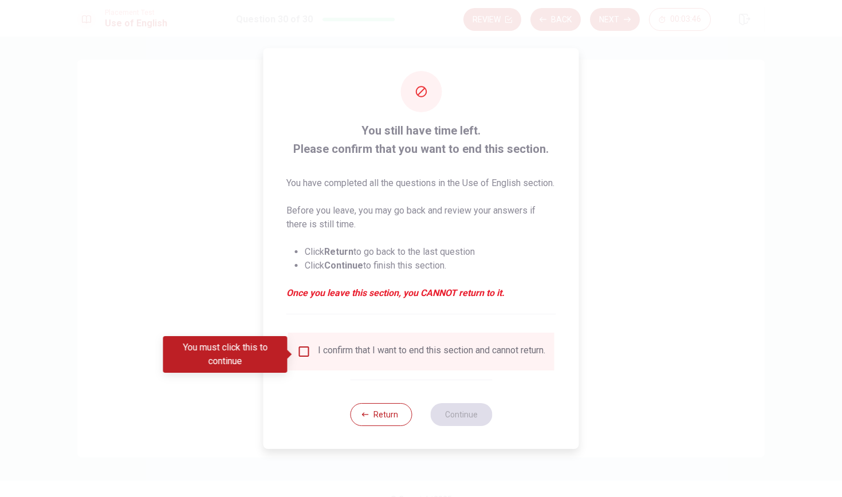
click at [300, 358] on input "You must click this to continue" at bounding box center [304, 352] width 14 height 14
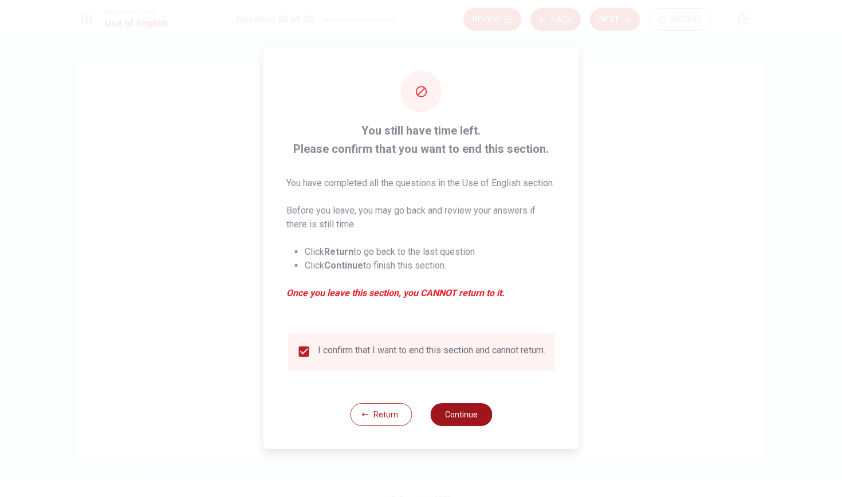
click at [481, 422] on button "Continue" at bounding box center [461, 414] width 62 height 23
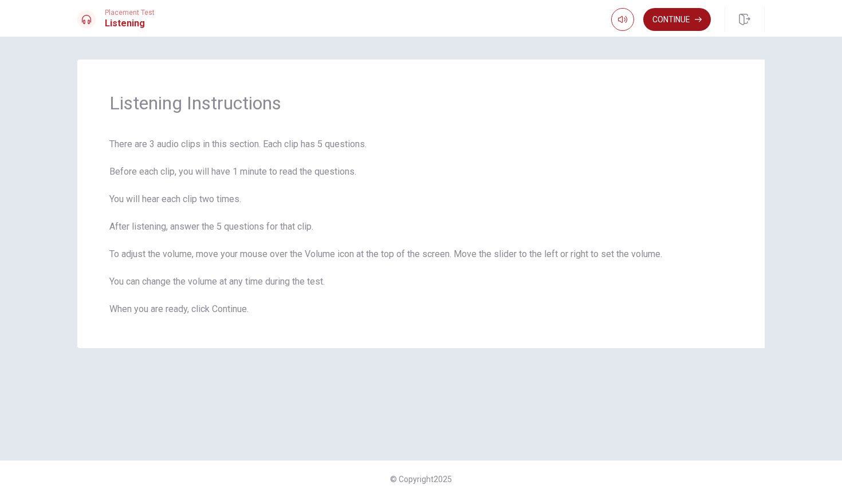
click at [701, 21] on icon "button" at bounding box center [698, 19] width 7 height 7
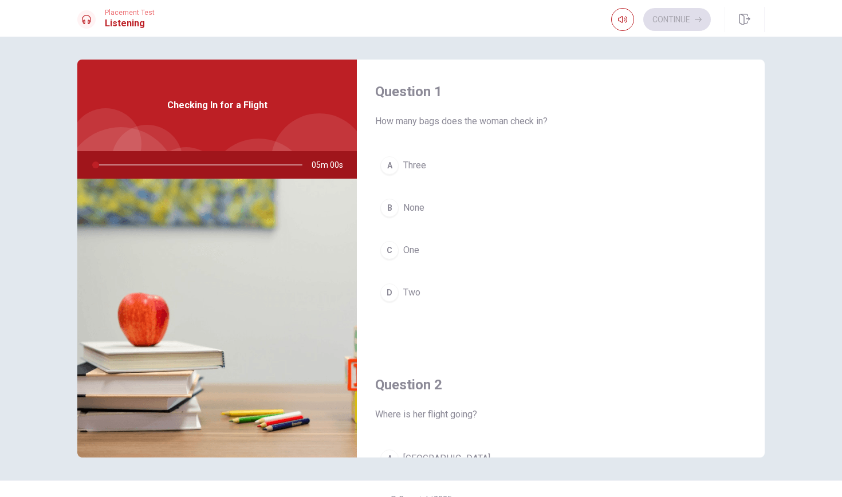
click at [243, 104] on span "Checking In for a Flight" at bounding box center [217, 106] width 100 height 14
click at [388, 249] on div "C" at bounding box center [389, 250] width 18 height 18
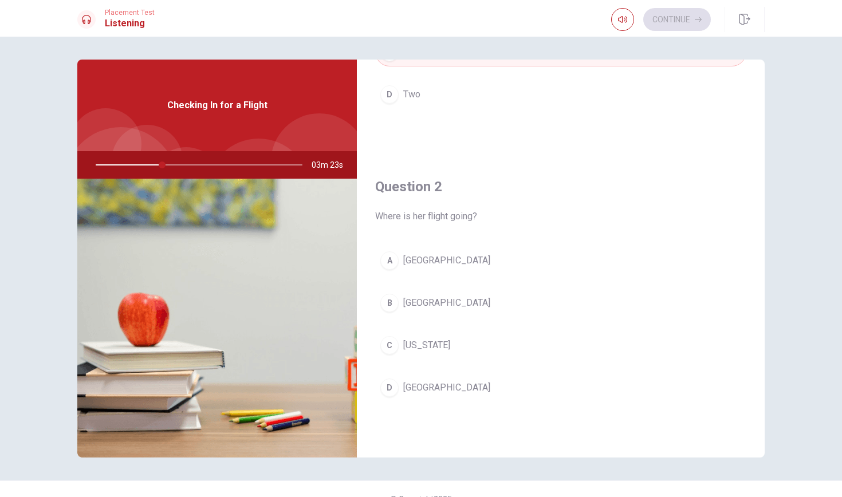
scroll to position [205, 0]
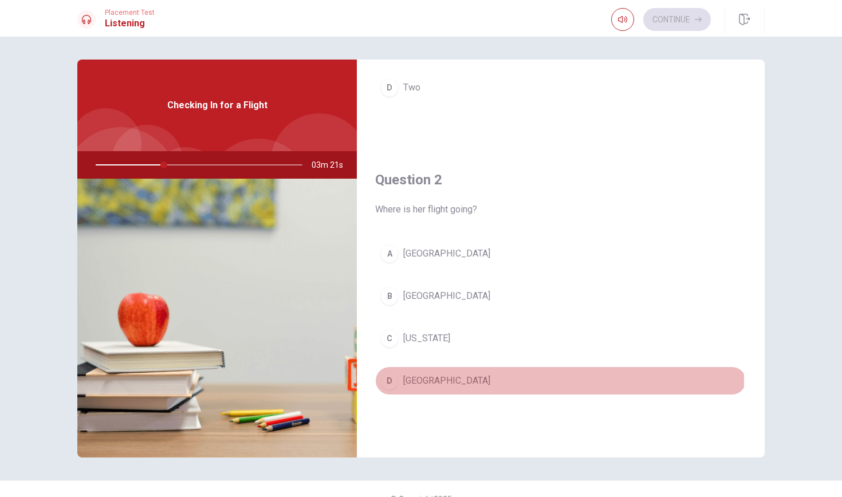
click at [393, 378] on div "D" at bounding box center [389, 381] width 18 height 18
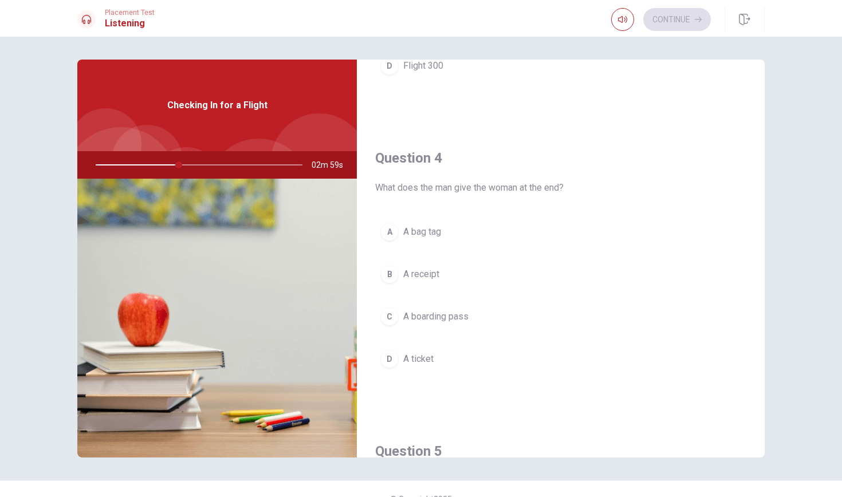
scroll to position [812, 0]
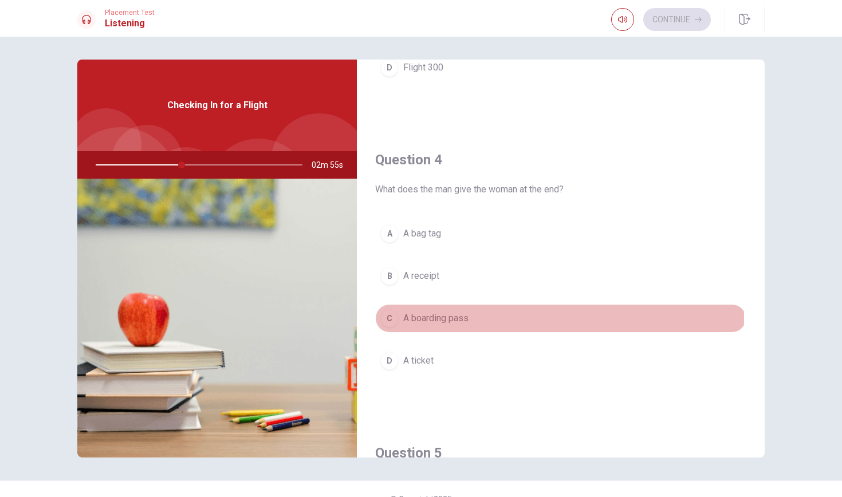
click at [397, 320] on div "C" at bounding box center [389, 318] width 18 height 18
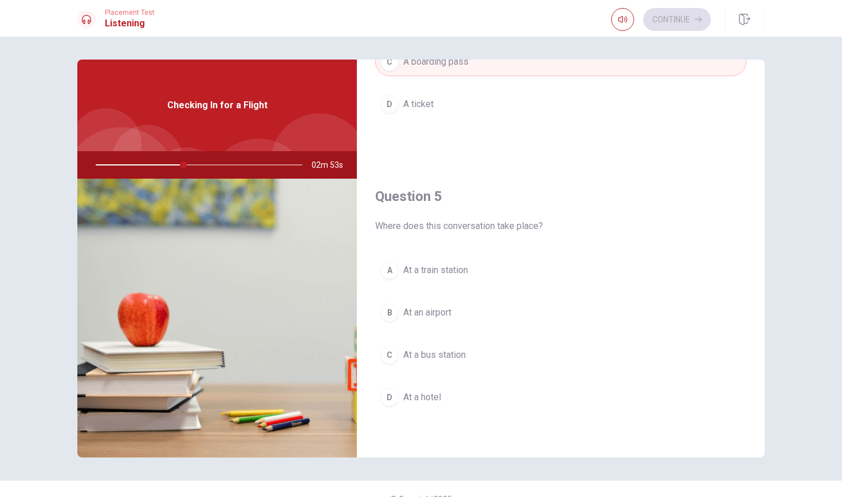
scroll to position [1069, 0]
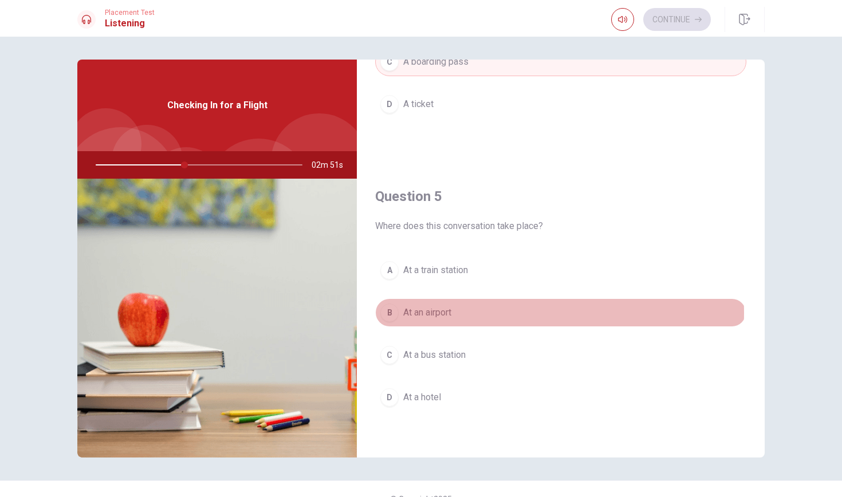
click at [391, 313] on div "B" at bounding box center [389, 313] width 18 height 18
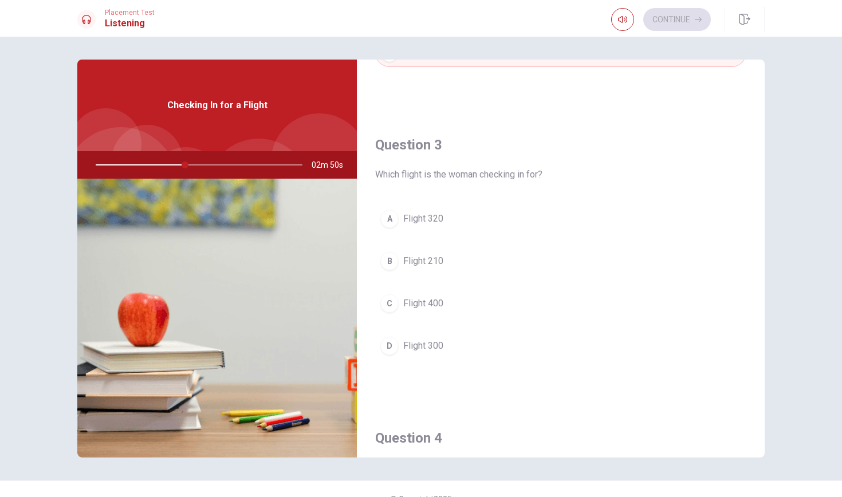
scroll to position [530, 0]
click at [179, 167] on div at bounding box center [197, 165] width 230 height 28
click at [187, 164] on div at bounding box center [197, 165] width 230 height 28
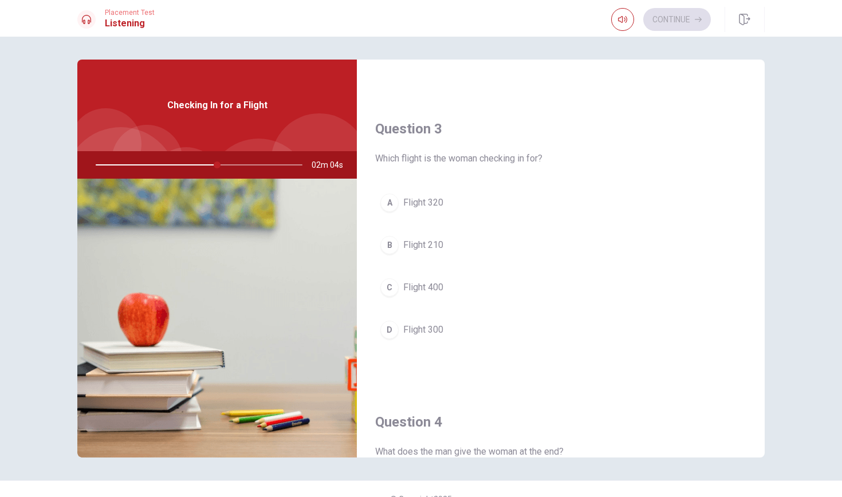
scroll to position [549, 0]
click at [240, 164] on div at bounding box center [197, 165] width 230 height 28
drag, startPoint x: 247, startPoint y: 164, endPoint x: 232, endPoint y: 164, distance: 14.9
click at [232, 164] on div at bounding box center [197, 165] width 230 height 28
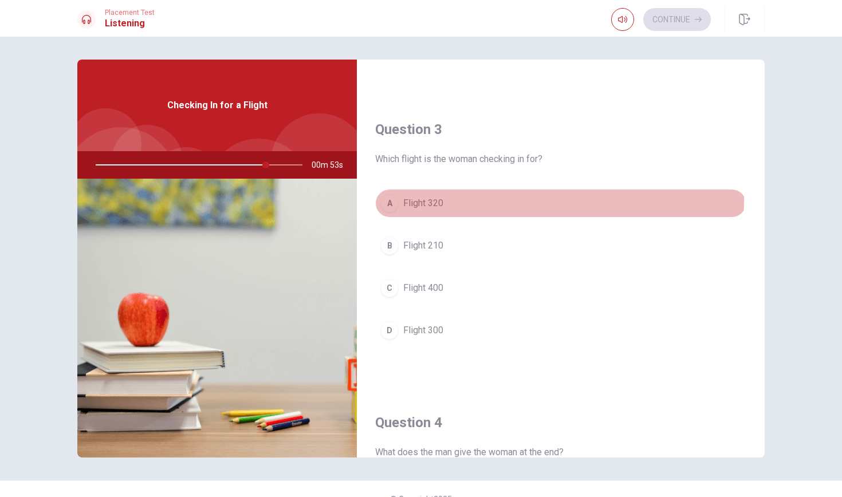
click at [442, 200] on span "Flight 320" at bounding box center [423, 204] width 40 height 14
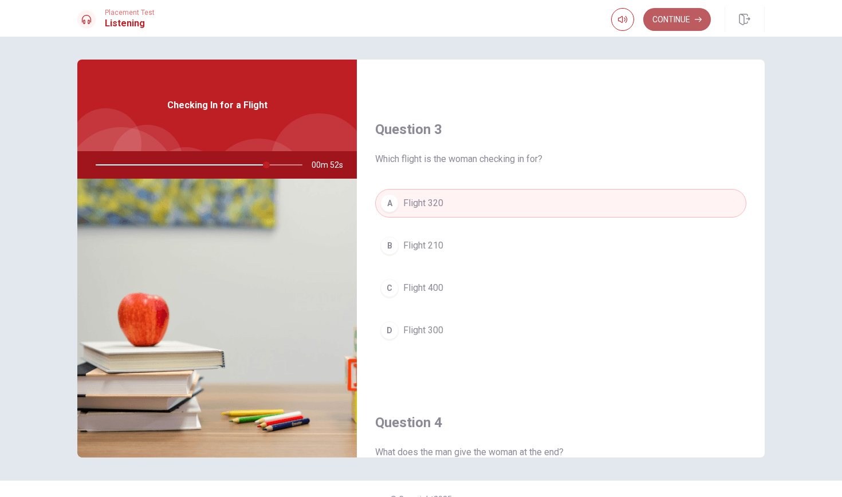
click at [697, 17] on icon "button" at bounding box center [698, 19] width 7 height 7
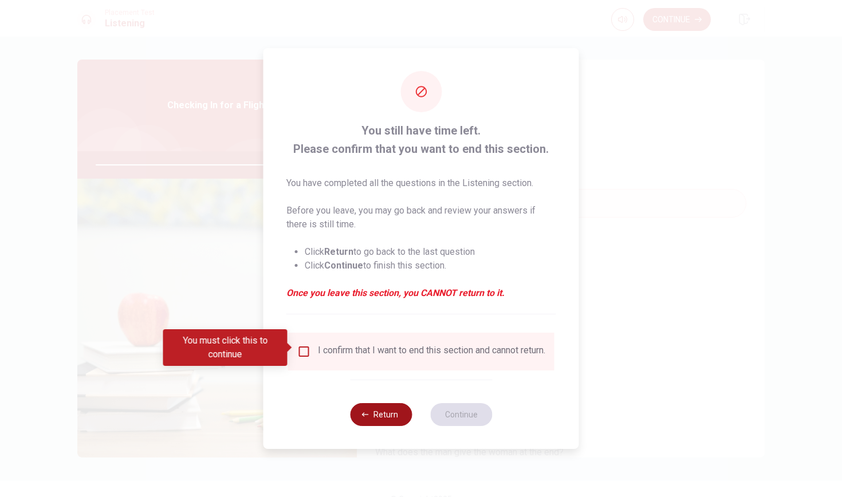
click at [376, 417] on button "Return" at bounding box center [381, 414] width 62 height 23
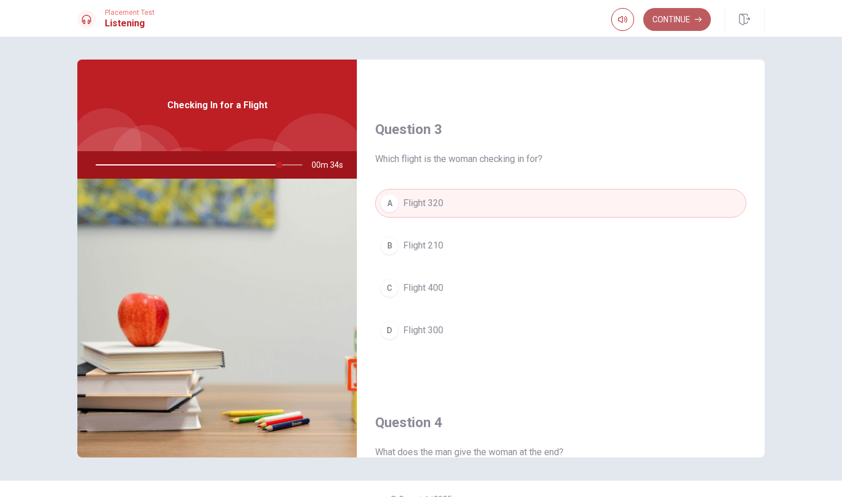
click at [689, 22] on button "Continue" at bounding box center [677, 19] width 68 height 23
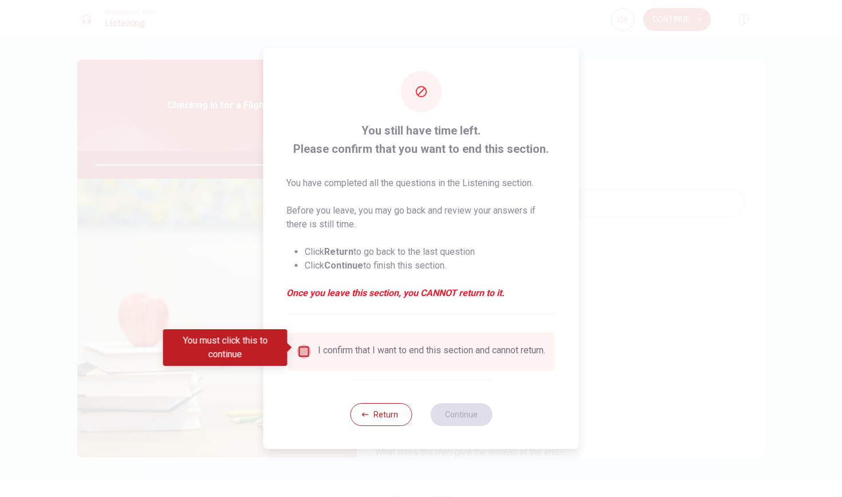
click at [303, 350] on input "You must click this to continue" at bounding box center [304, 352] width 14 height 14
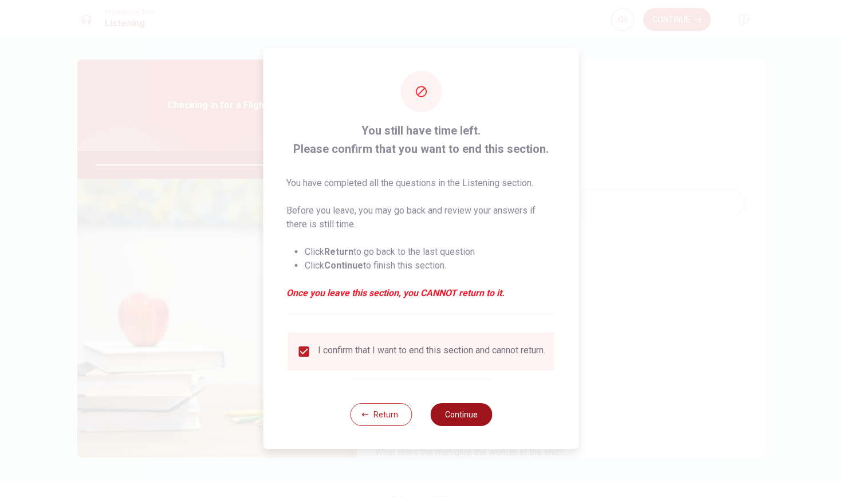
click at [455, 417] on button "Continue" at bounding box center [461, 414] width 62 height 23
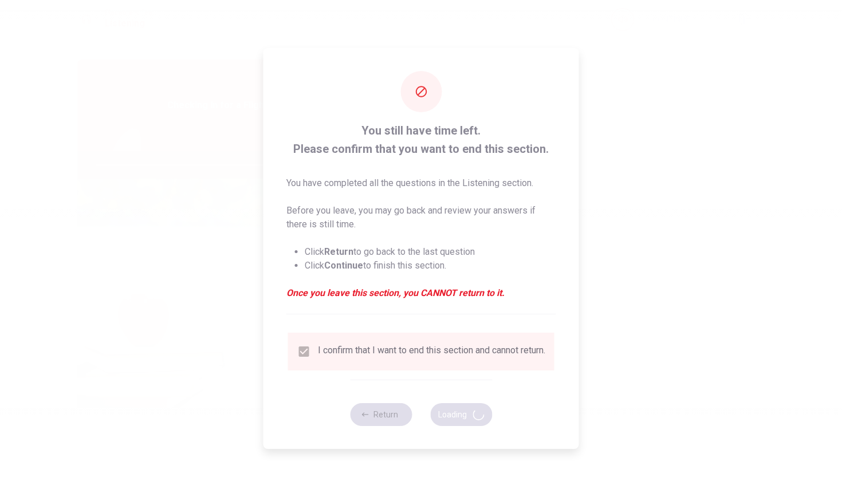
type input "90"
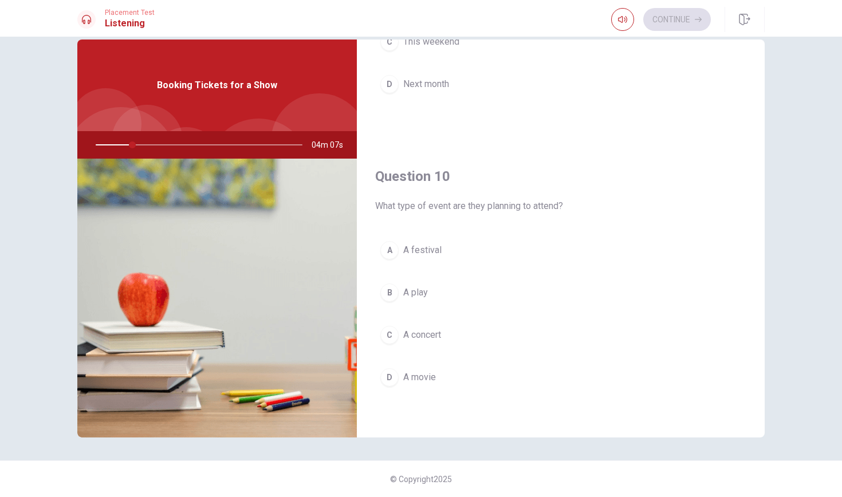
scroll to position [1069, 0]
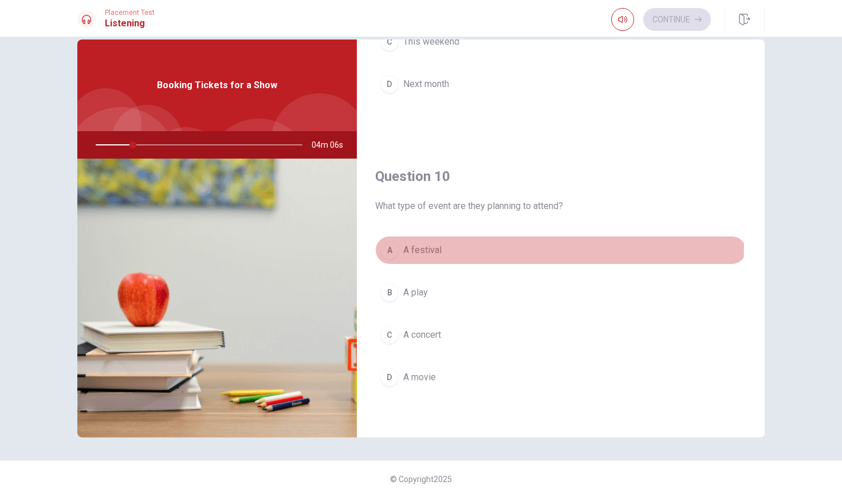
click at [429, 243] on button "A A festival" at bounding box center [560, 250] width 371 height 29
click at [471, 252] on button "A A festival" at bounding box center [560, 250] width 371 height 29
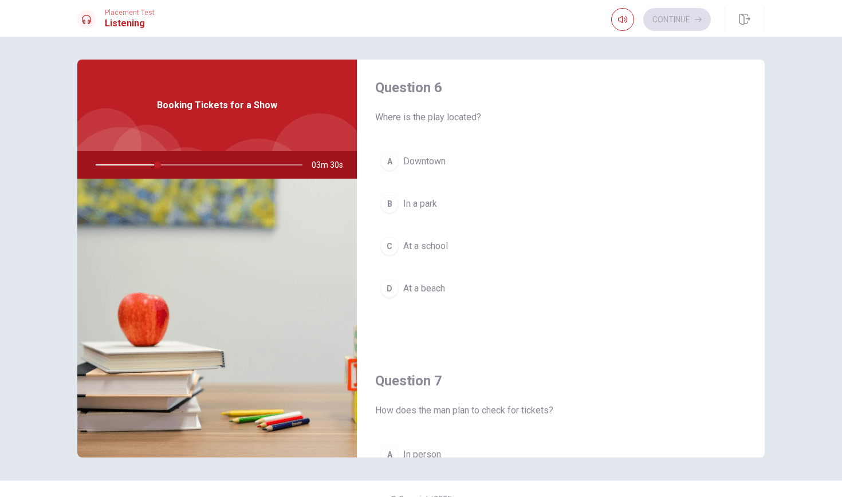
scroll to position [17, 0]
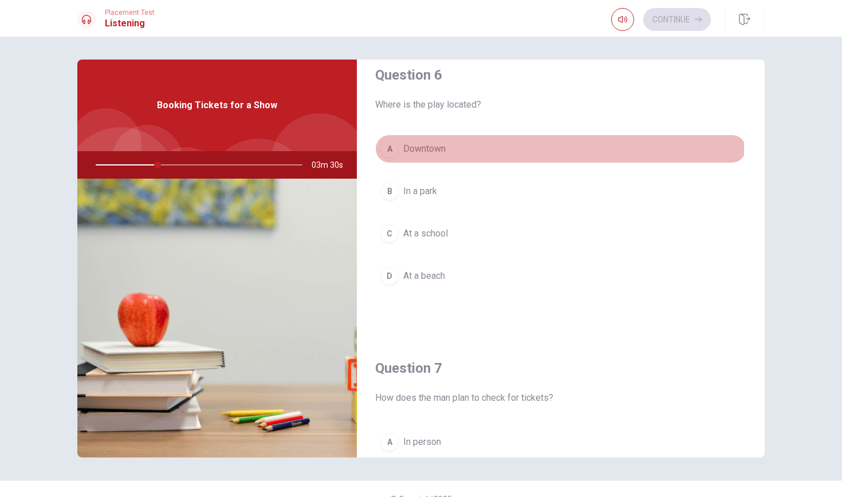
click at [437, 147] on span "Downtown" at bounding box center [424, 149] width 42 height 14
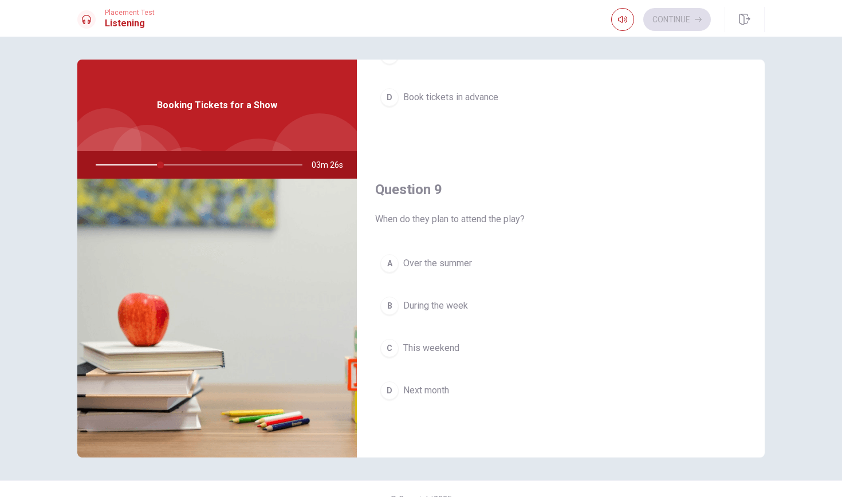
scroll to position [783, 0]
click at [446, 344] on span "This weekend" at bounding box center [431, 347] width 56 height 14
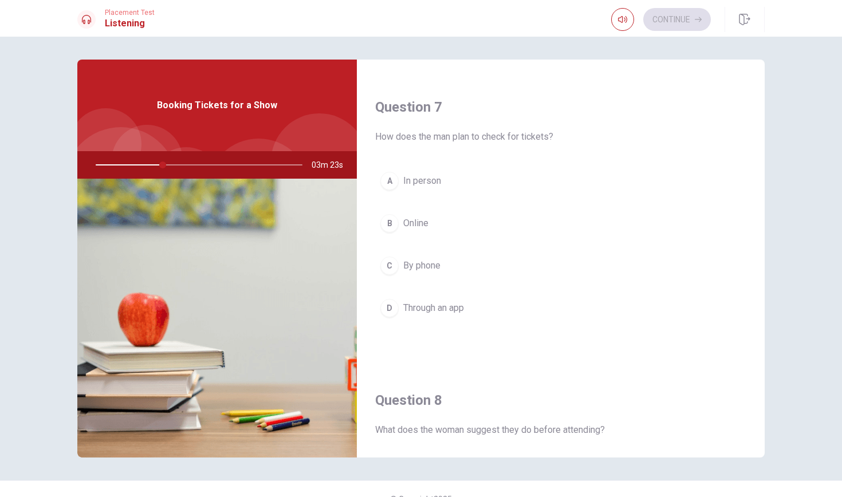
scroll to position [277, 0]
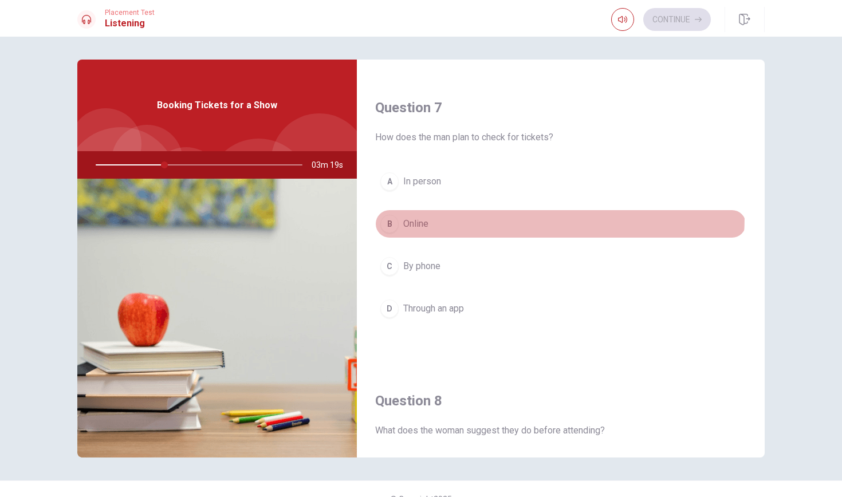
click at [430, 215] on button "B Online" at bounding box center [560, 224] width 371 height 29
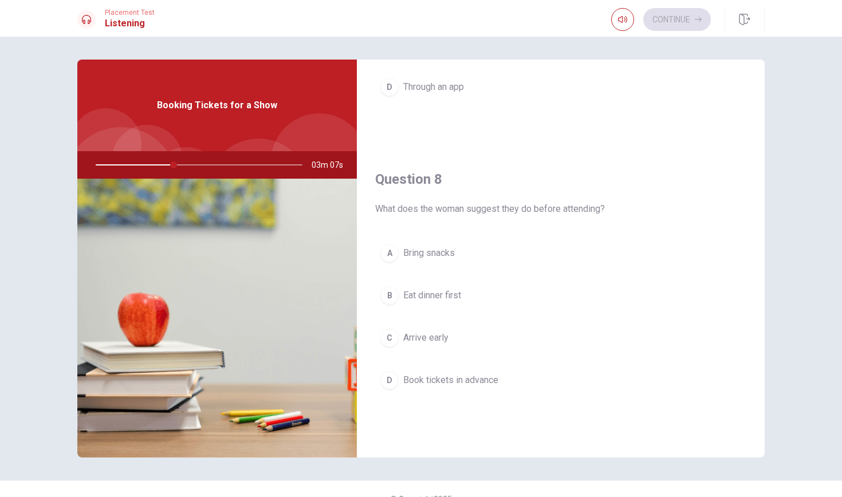
scroll to position [498, 0]
click at [494, 381] on span "Book tickets in advance" at bounding box center [450, 381] width 95 height 14
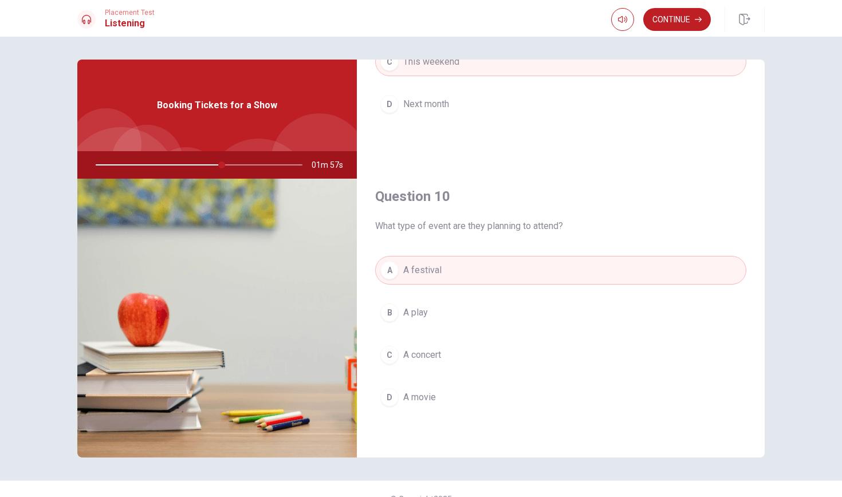
scroll to position [1069, 0]
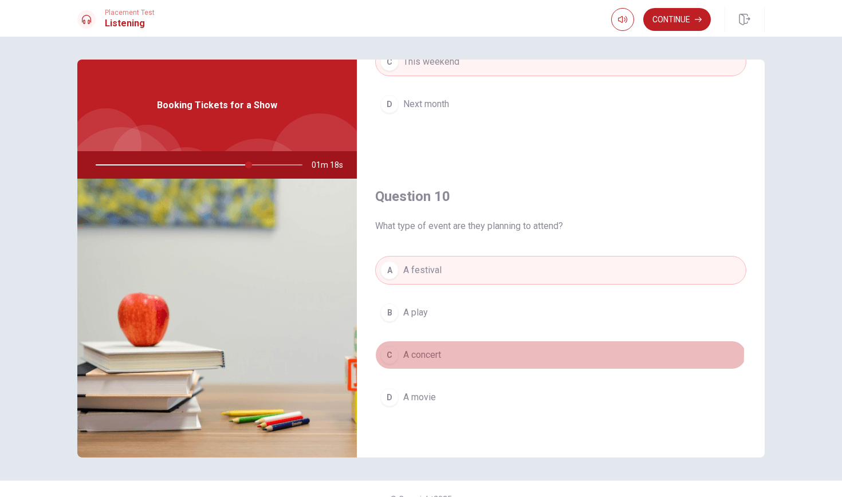
click at [437, 352] on span "A concert" at bounding box center [422, 355] width 38 height 14
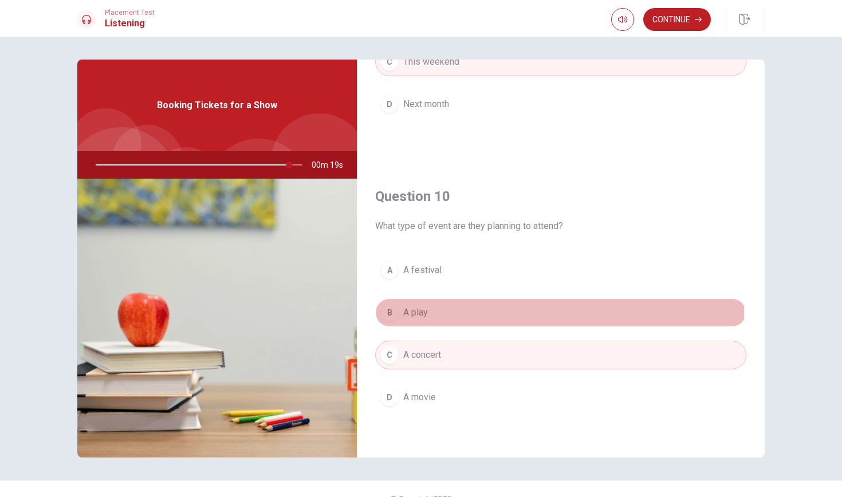
click at [482, 312] on button "B A play" at bounding box center [560, 313] width 371 height 29
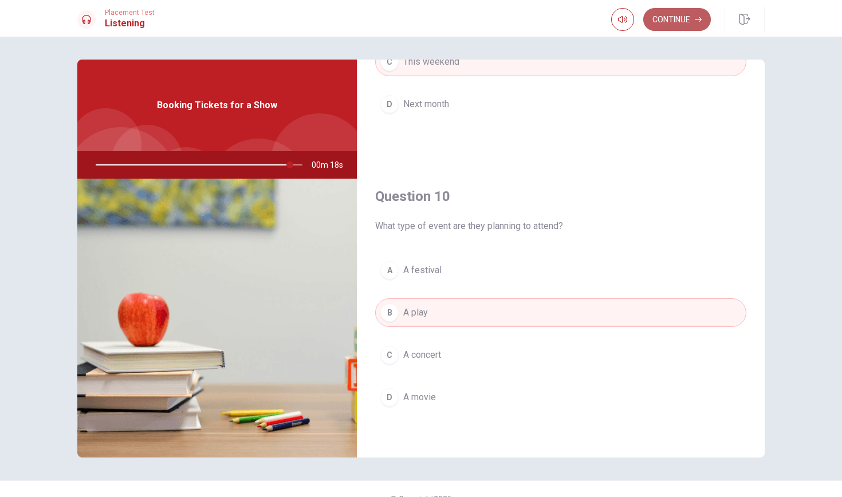
click at [702, 16] on button "Continue" at bounding box center [677, 19] width 68 height 23
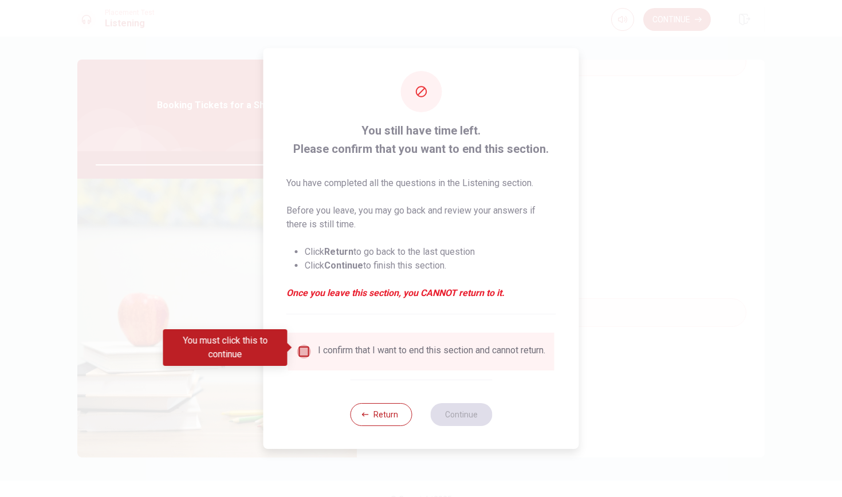
click at [302, 346] on input "You must click this to continue" at bounding box center [304, 352] width 14 height 14
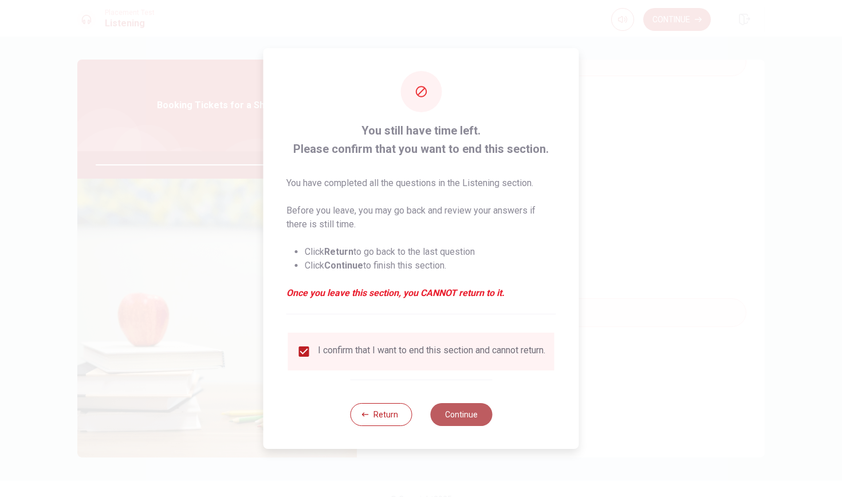
click at [450, 414] on button "Continue" at bounding box center [461, 414] width 62 height 23
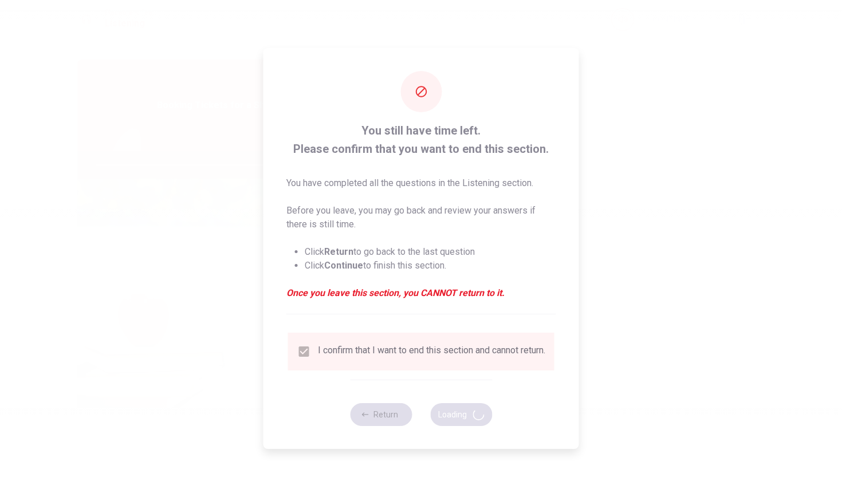
type input "96"
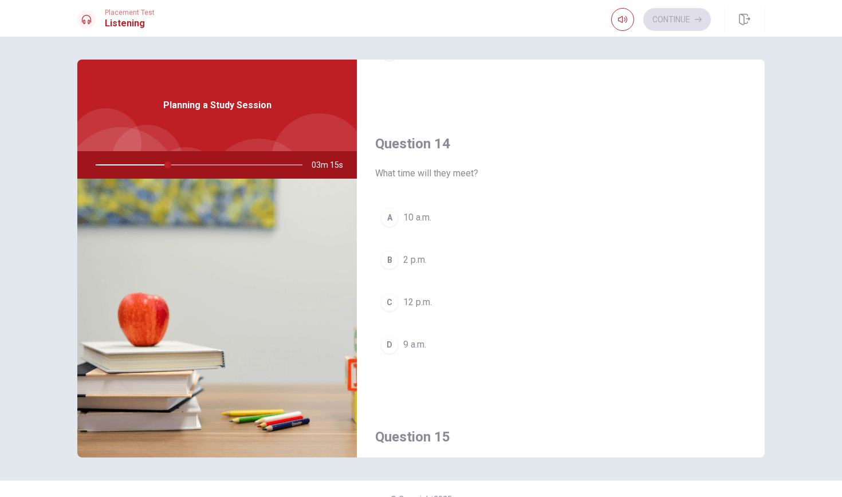
scroll to position [838, 0]
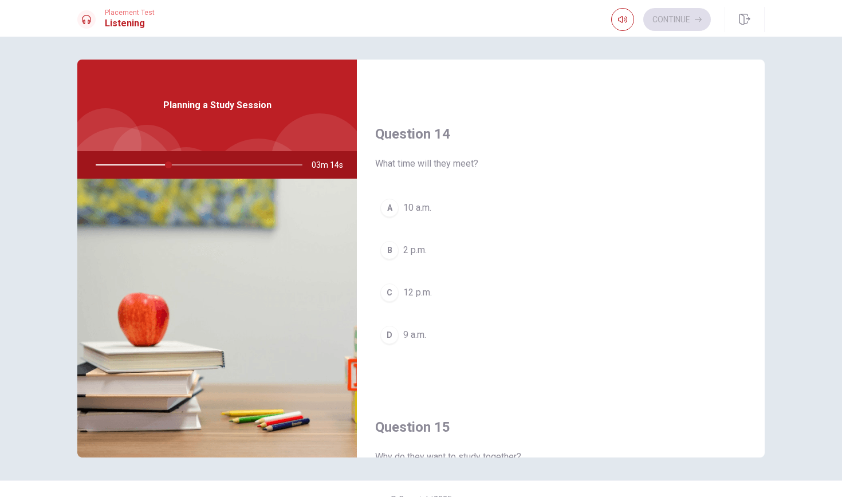
click at [438, 210] on button "A 10 a.m." at bounding box center [560, 208] width 371 height 29
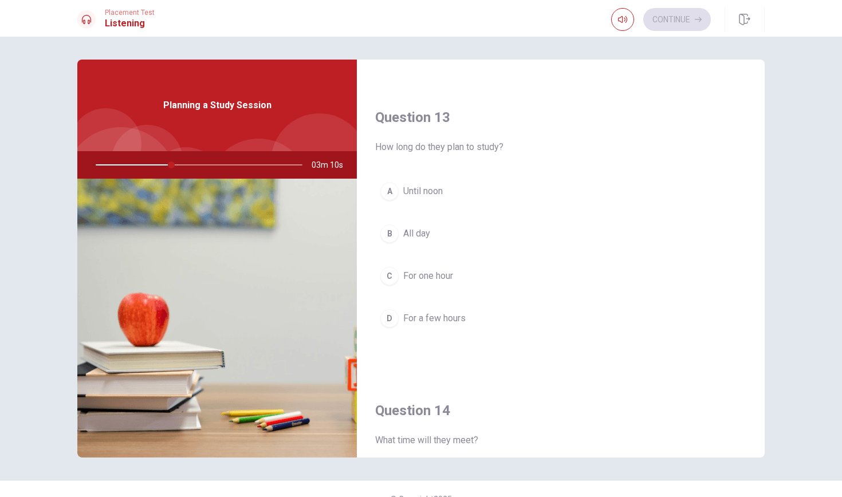
scroll to position [556, 0]
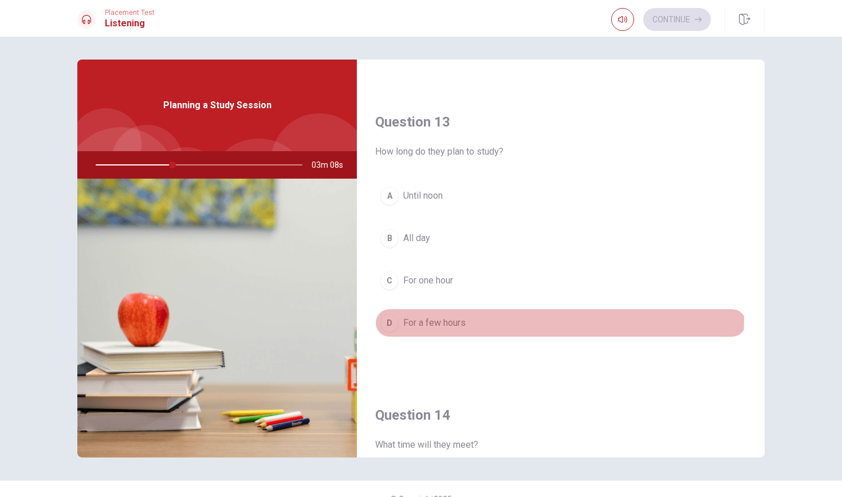
click at [462, 319] on span "For a few hours" at bounding box center [434, 323] width 62 height 14
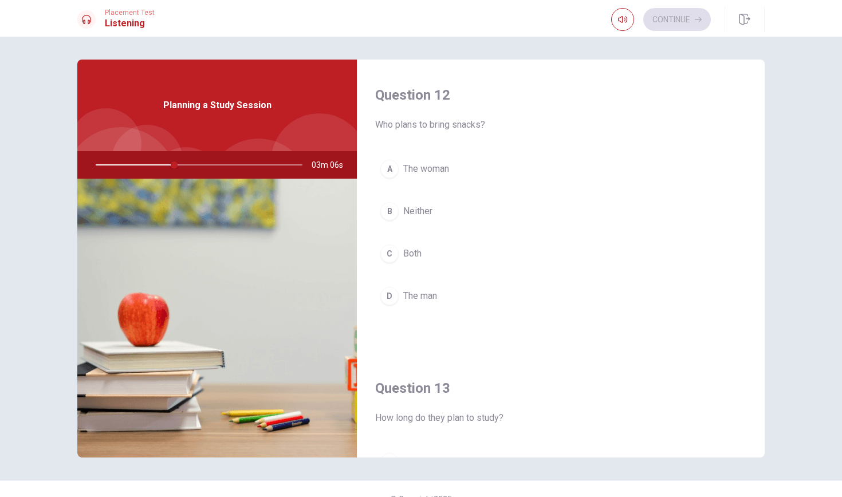
scroll to position [279, 0]
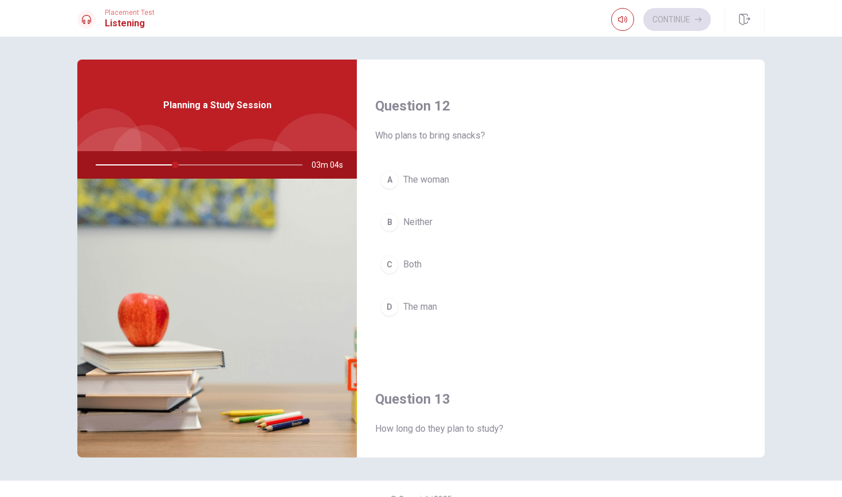
click at [453, 174] on button "A The woman" at bounding box center [560, 180] width 371 height 29
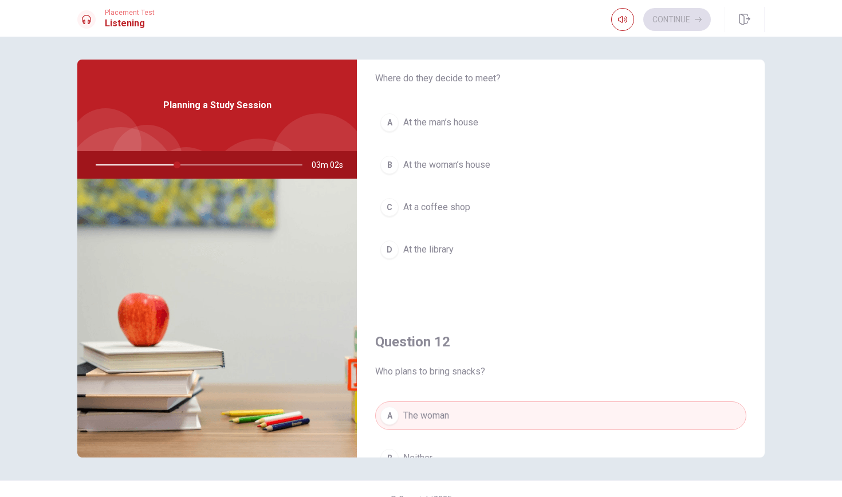
scroll to position [37, 0]
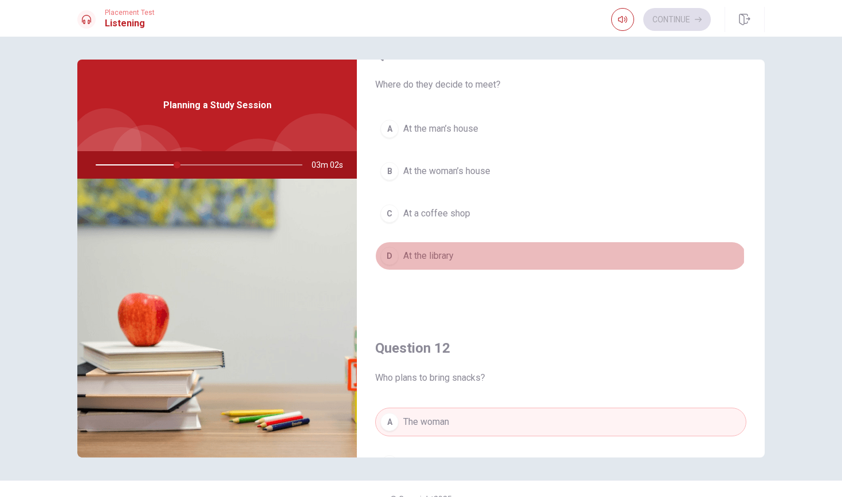
click at [464, 257] on button "D At the library" at bounding box center [560, 256] width 371 height 29
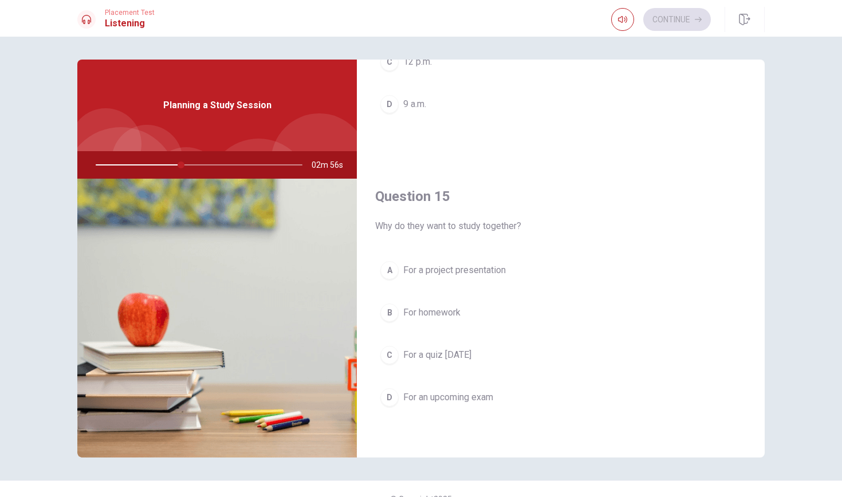
scroll to position [1069, 0]
click at [497, 392] on button "D For an upcoming exam" at bounding box center [560, 397] width 371 height 29
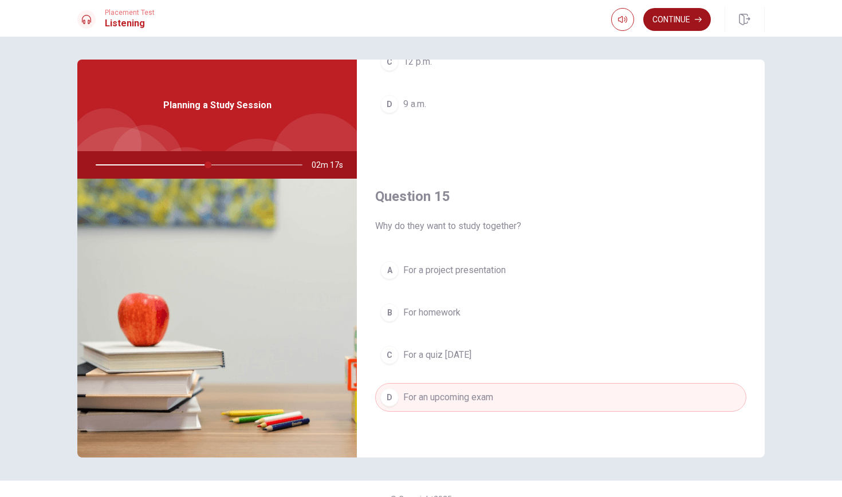
click at [686, 21] on button "Continue" at bounding box center [677, 19] width 68 height 23
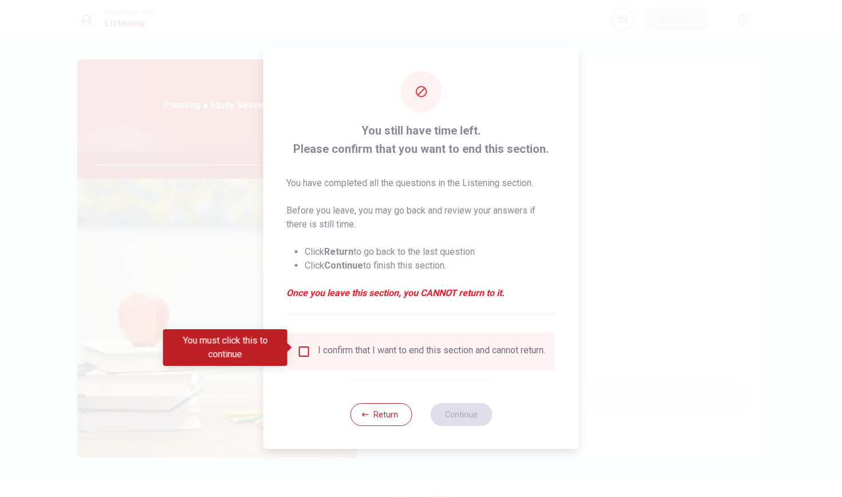
click at [303, 349] on input "You must click this to continue" at bounding box center [304, 352] width 14 height 14
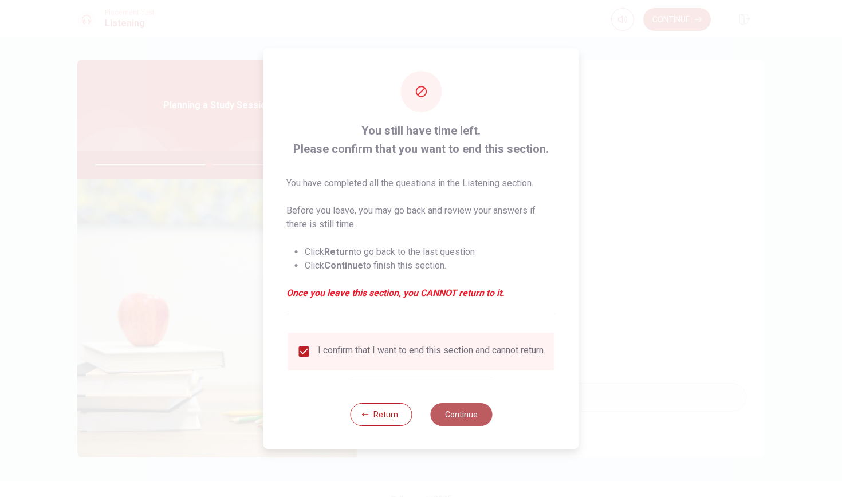
click at [484, 413] on button "Continue" at bounding box center [461, 414] width 62 height 23
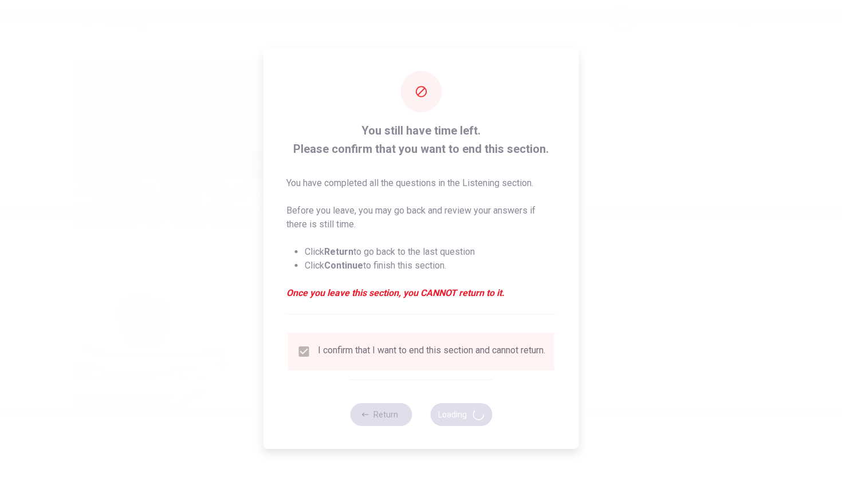
type input "56"
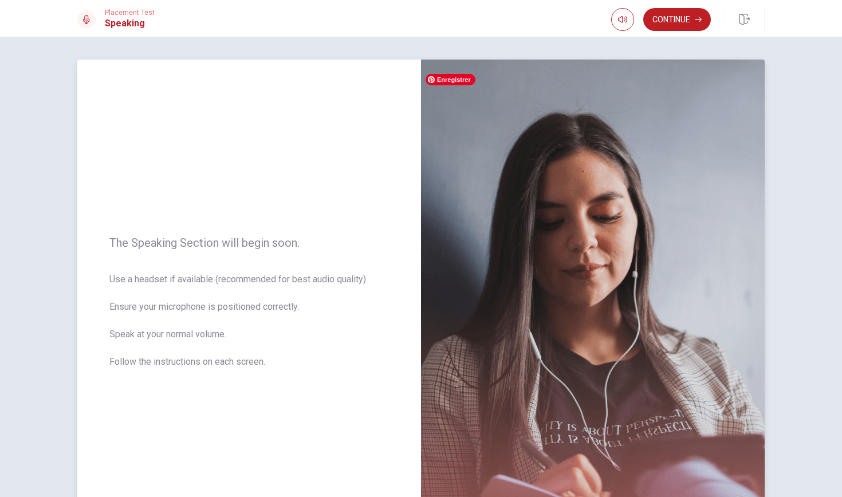
scroll to position [0, 0]
click at [686, 22] on button "Continue" at bounding box center [677, 19] width 68 height 23
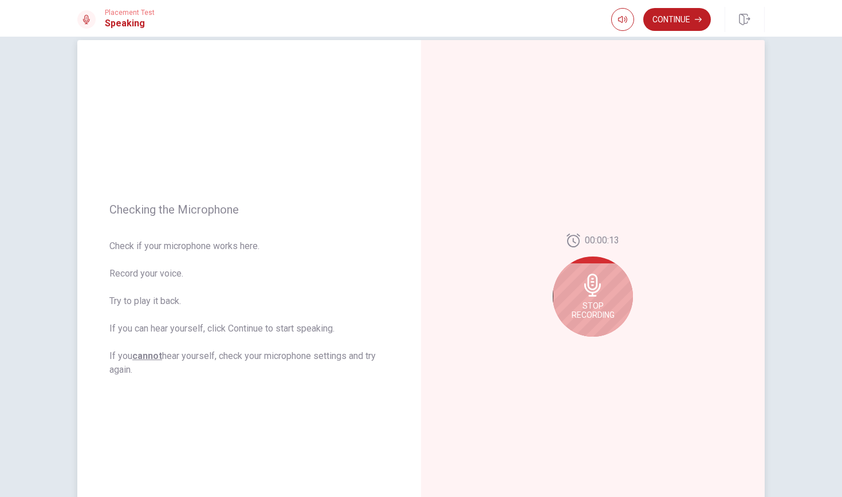
scroll to position [29, 0]
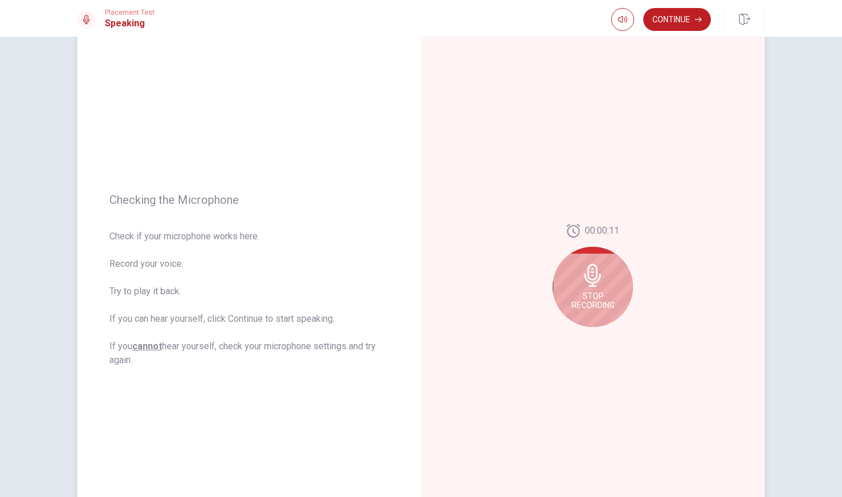
click at [597, 270] on icon at bounding box center [593, 275] width 23 height 23
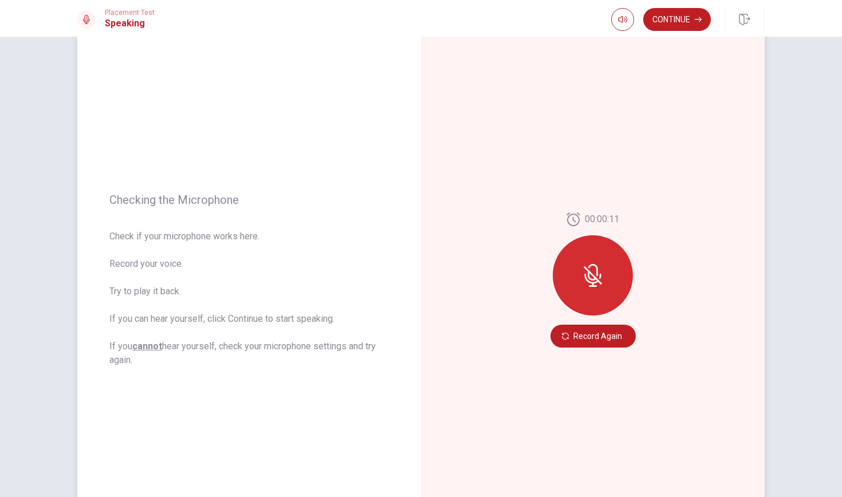
click at [597, 270] on icon at bounding box center [593, 275] width 23 height 23
click at [585, 335] on button "Record Again" at bounding box center [593, 336] width 85 height 23
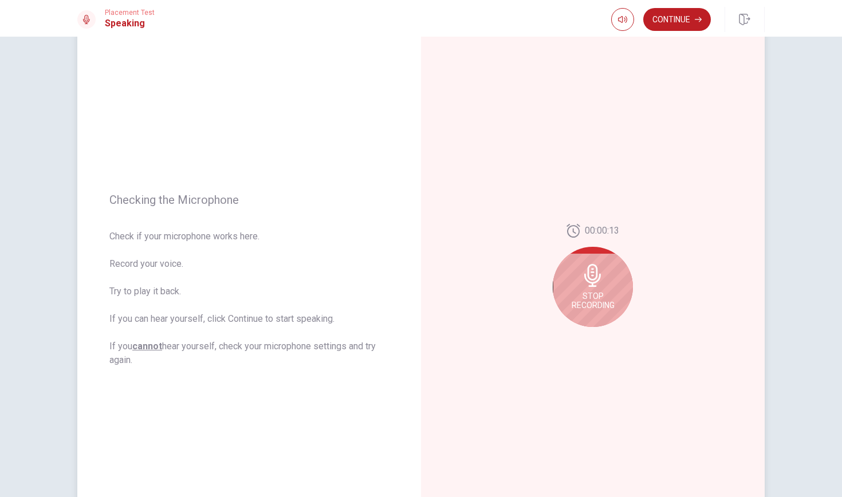
click at [600, 286] on icon at bounding box center [593, 275] width 23 height 23
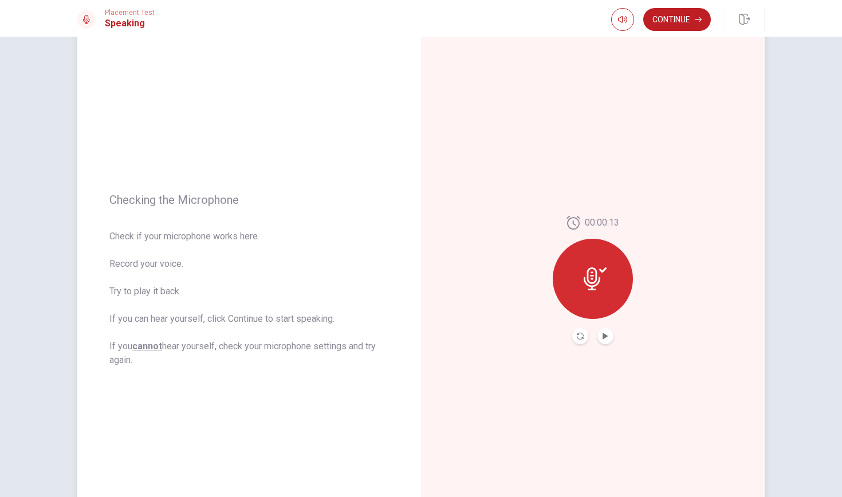
click at [607, 332] on button "Play Audio" at bounding box center [606, 336] width 16 height 16
click at [581, 339] on icon "Record Again" at bounding box center [580, 336] width 7 height 7
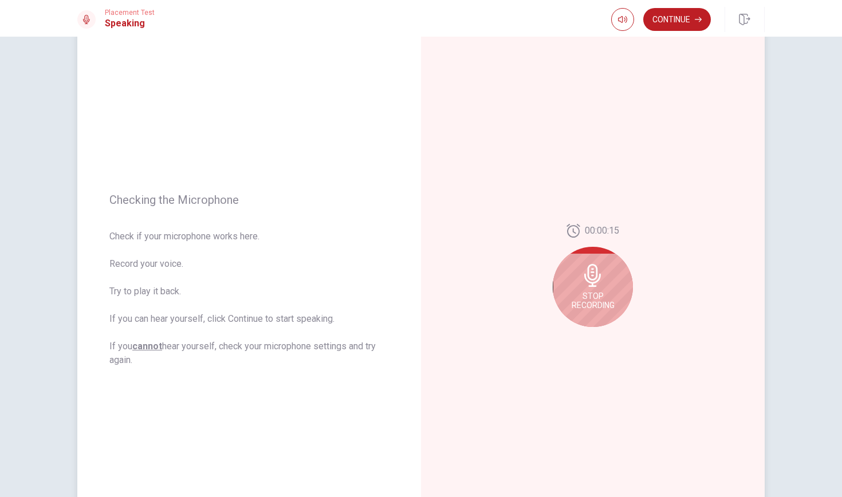
click at [604, 293] on span "Stop Recording" at bounding box center [593, 301] width 43 height 18
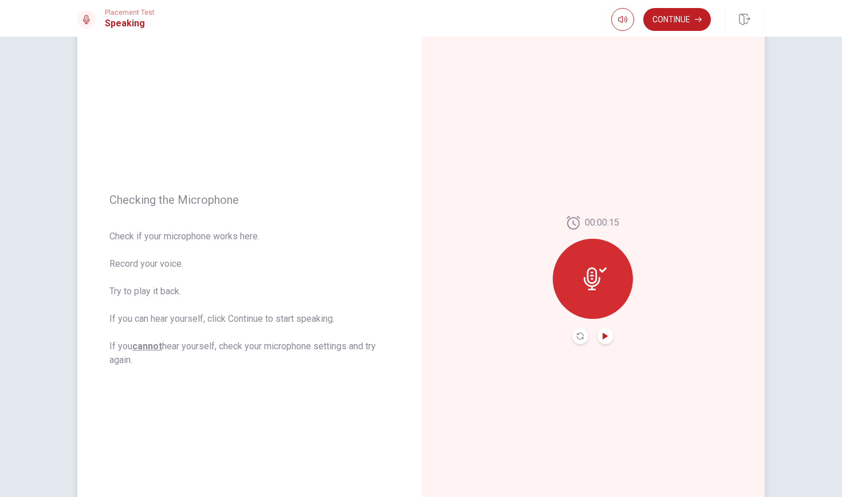
click at [603, 336] on icon "Play Audio" at bounding box center [605, 336] width 5 height 7
click at [578, 340] on button "Record Again" at bounding box center [580, 336] width 16 height 16
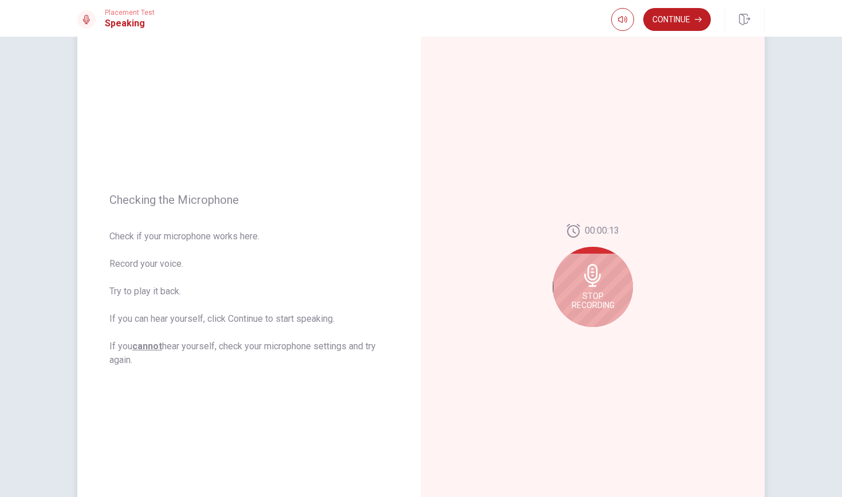
click at [588, 286] on icon at bounding box center [592, 275] width 17 height 23
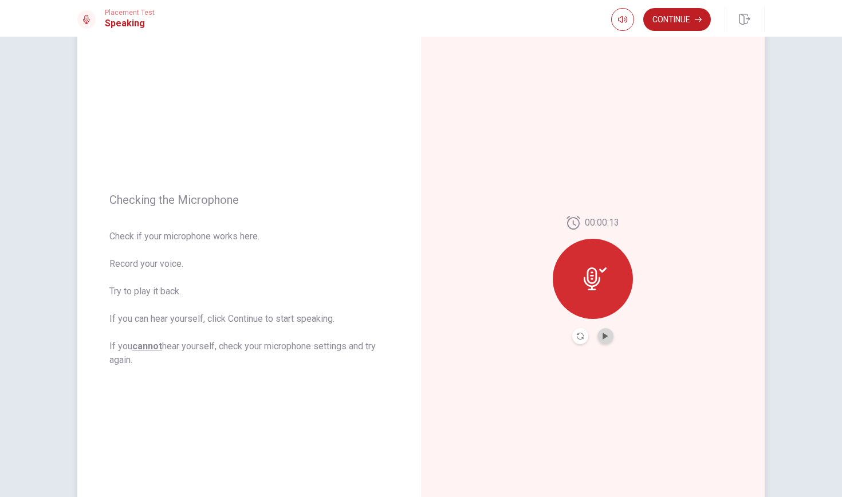
click at [610, 342] on button "Play Audio" at bounding box center [606, 336] width 16 height 16
click at [697, 22] on icon "button" at bounding box center [698, 19] width 7 height 7
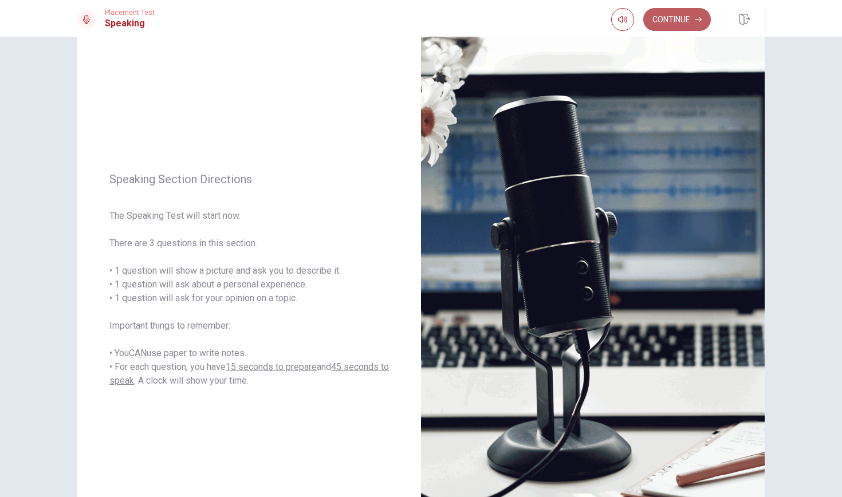
click at [695, 22] on icon "button" at bounding box center [698, 19] width 7 height 7
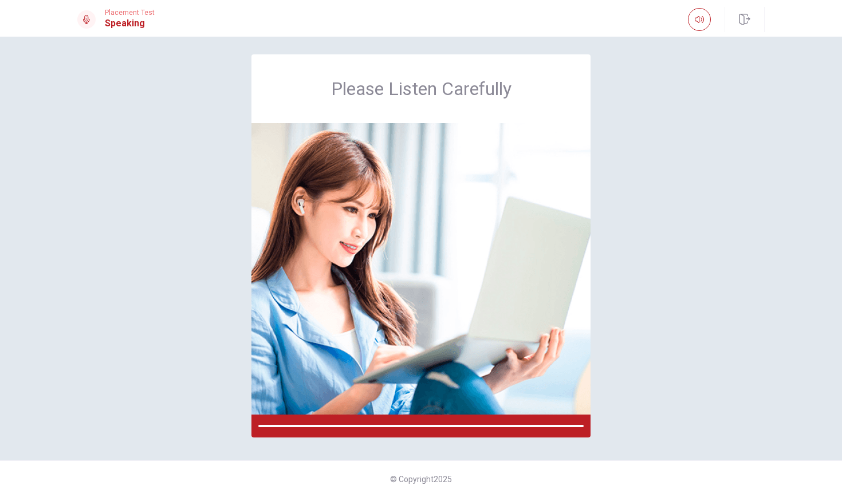
scroll to position [5, 0]
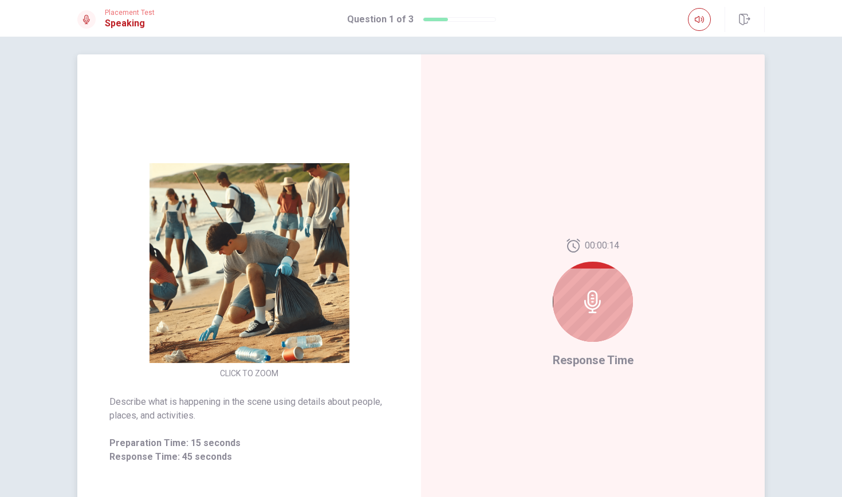
click at [601, 302] on icon at bounding box center [593, 302] width 23 height 23
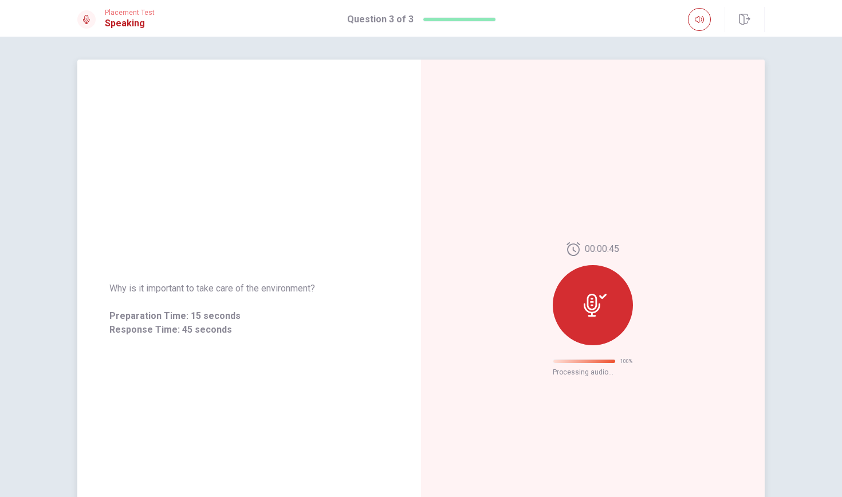
scroll to position [0, 0]
click at [584, 292] on div at bounding box center [593, 305] width 80 height 80
click at [602, 296] on icon at bounding box center [595, 305] width 23 height 23
click at [611, 313] on div at bounding box center [593, 305] width 80 height 80
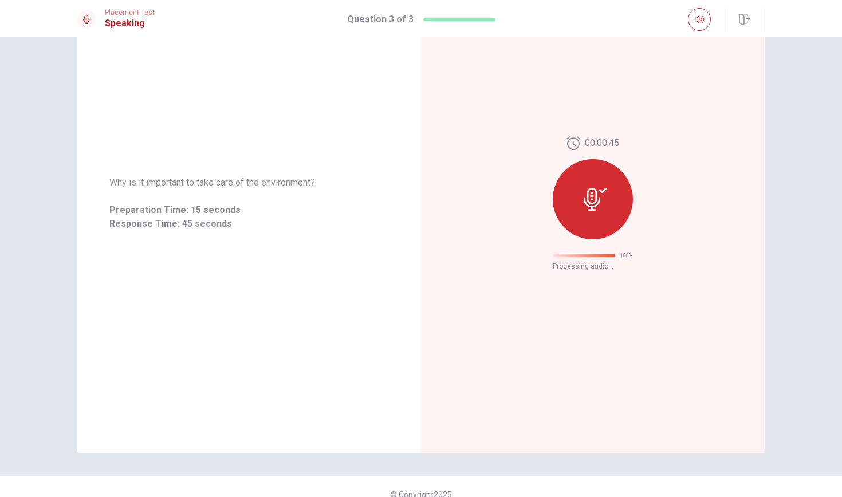
scroll to position [113, 0]
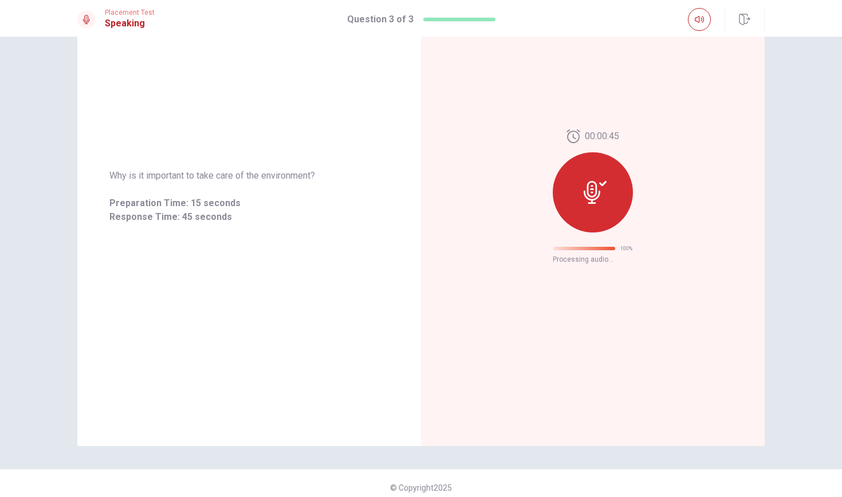
click at [619, 365] on div "00:00:45 100 % Processing audio..." at bounding box center [593, 197] width 344 height 500
click at [597, 188] on icon at bounding box center [595, 192] width 23 height 23
click at [603, 136] on span "00:00:45" at bounding box center [602, 136] width 34 height 14
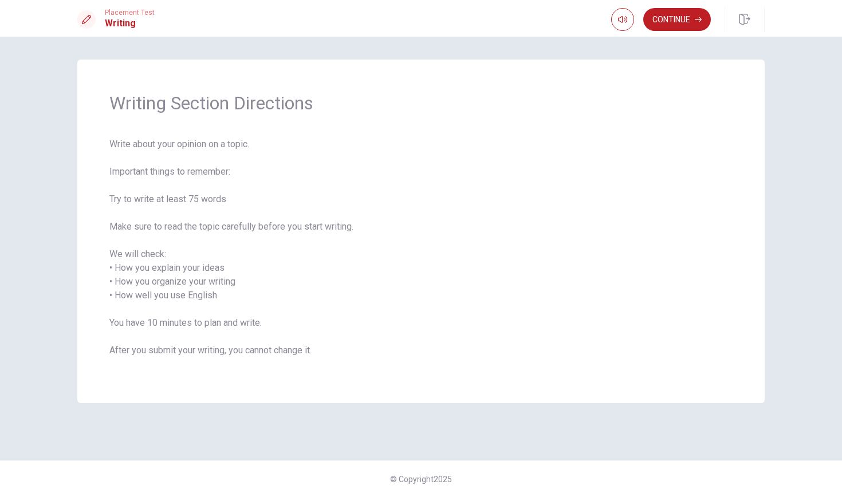
scroll to position [0, 0]
click at [696, 18] on icon "button" at bounding box center [698, 19] width 7 height 7
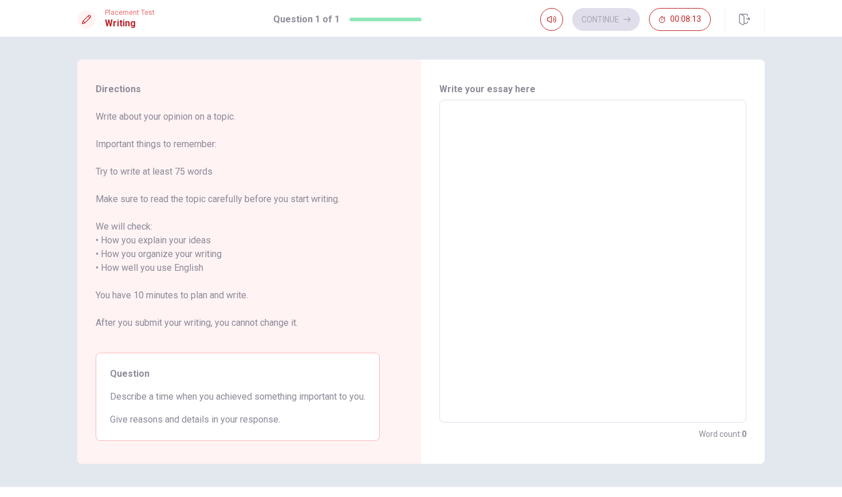
click at [465, 131] on textarea at bounding box center [593, 261] width 291 height 304
type textarea "i"
type textarea "x"
type textarea "i"
type textarea "x"
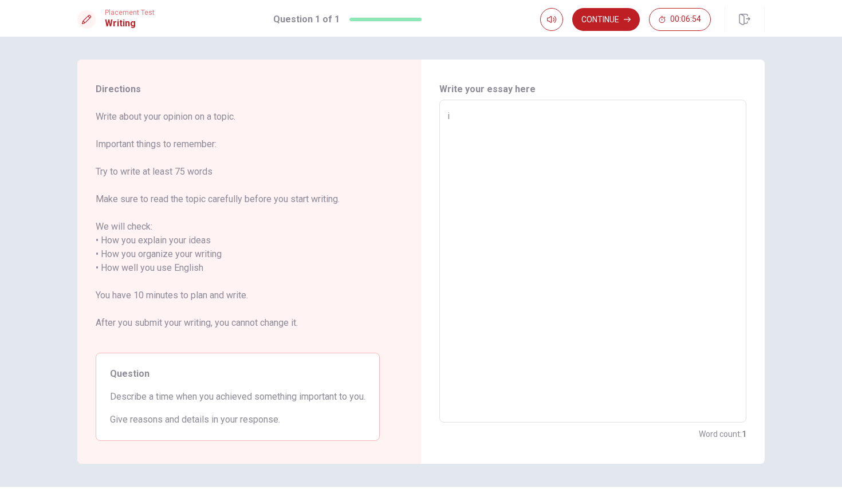
type textarea "i t"
type textarea "x"
type textarea "i tr"
type textarea "x"
type textarea "i try"
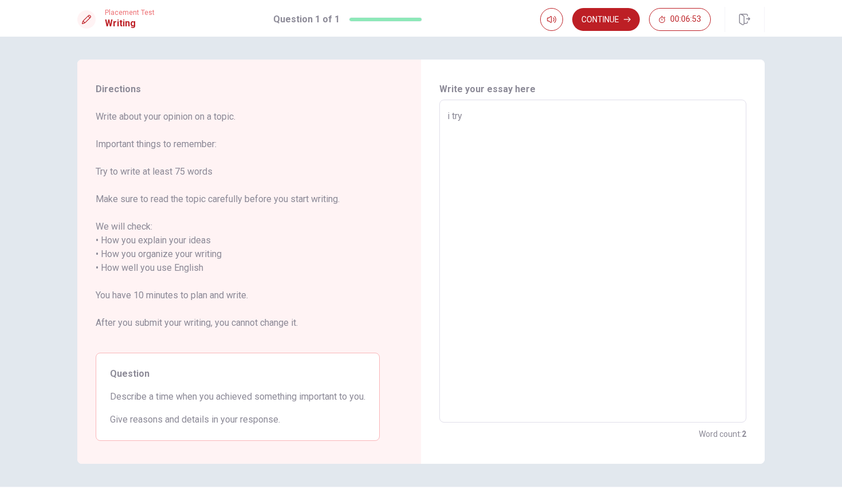
type textarea "x"
type textarea "i try"
type textarea "x"
type textarea "i try m"
type textarea "x"
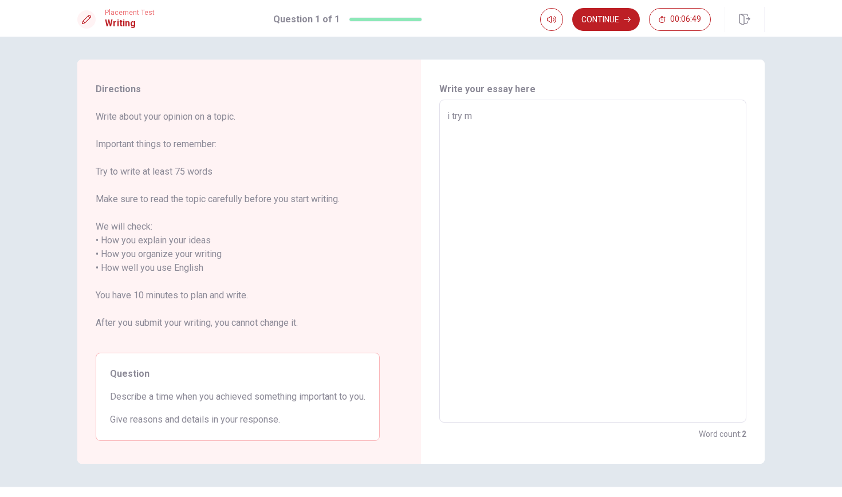
type textarea "i try ma"
type textarea "x"
type textarea "i try man"
type textarea "x"
type textarea "i try many"
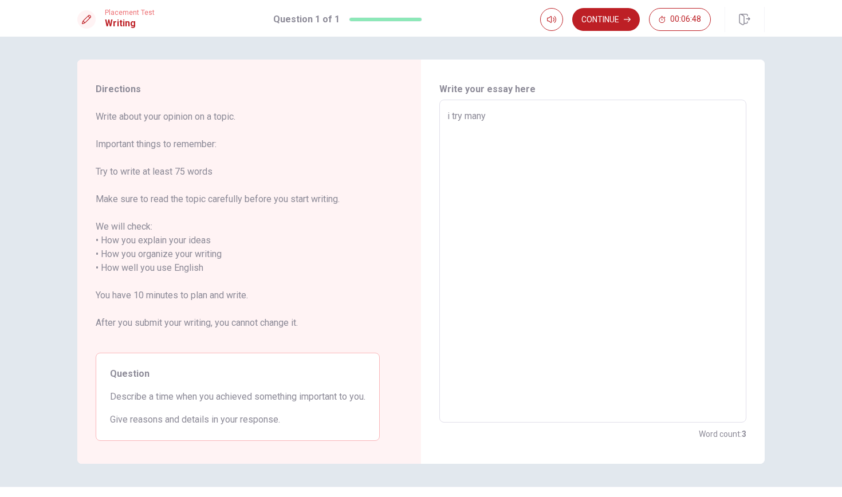
type textarea "x"
type textarea "i try many"
type textarea "x"
type textarea "i try many t"
type textarea "x"
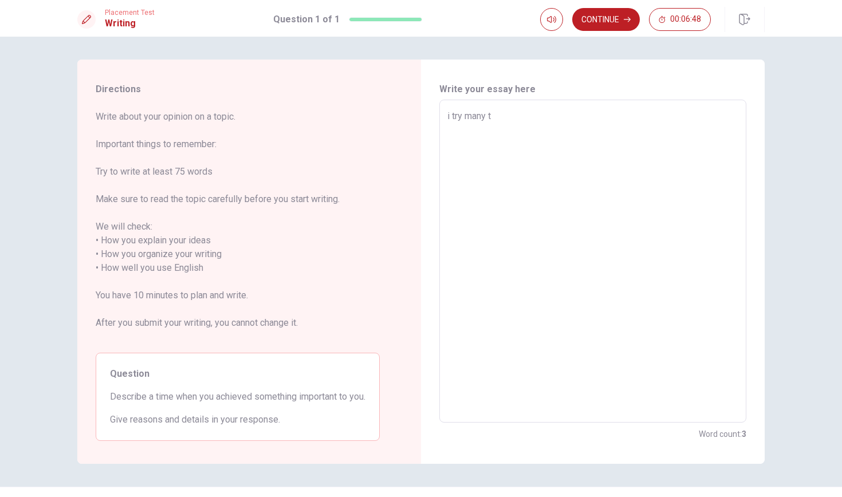
type textarea "i try many ti"
type textarea "x"
type textarea "i try many [PERSON_NAME]"
type textarea "x"
type textarea "i try many time"
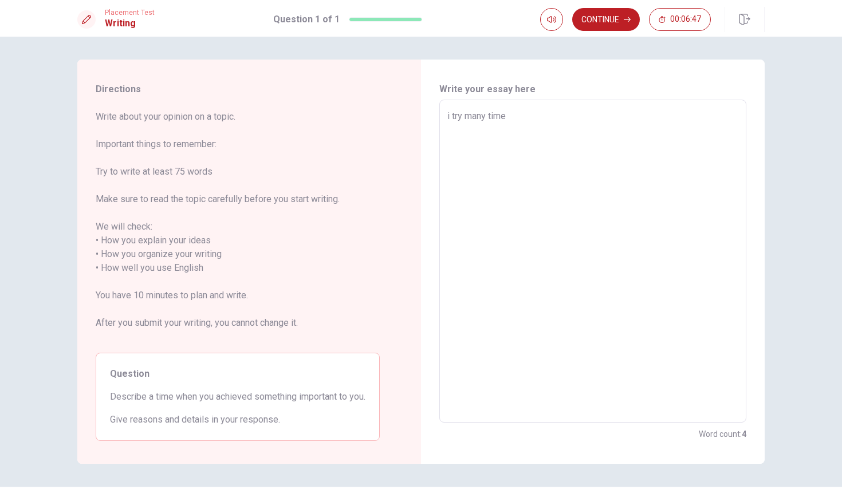
type textarea "x"
type textarea "i try many time"
type textarea "x"
type textarea "i try many time t"
type textarea "x"
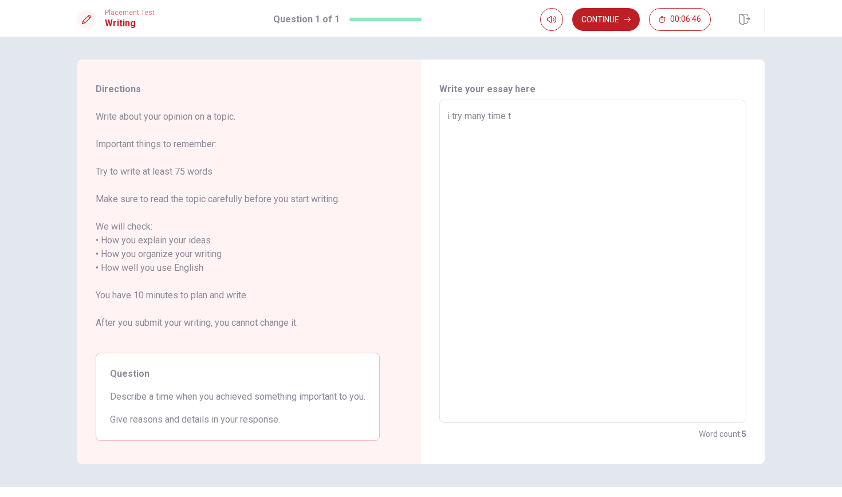
type textarea "i try many time to"
type textarea "x"
type textarea "i try many time to"
type textarea "x"
type textarea "i try many time to p"
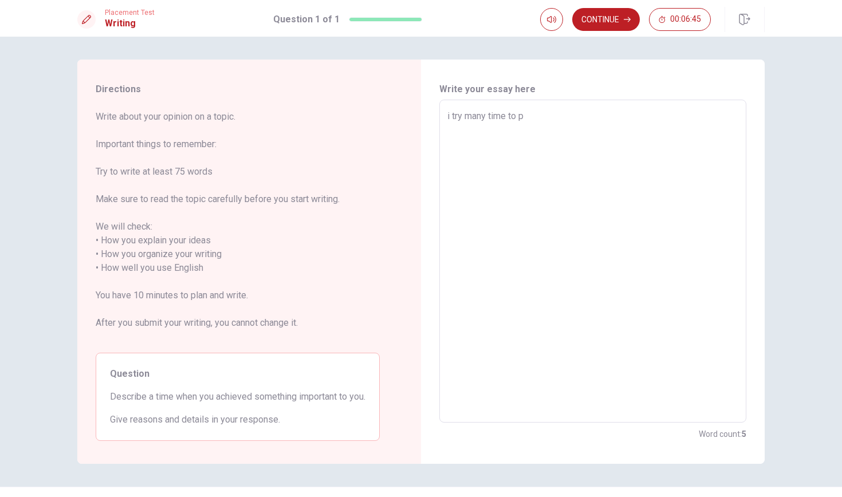
type textarea "x"
type textarea "i try many time to pa"
type textarea "x"
type textarea "i try many time to pas"
type textarea "x"
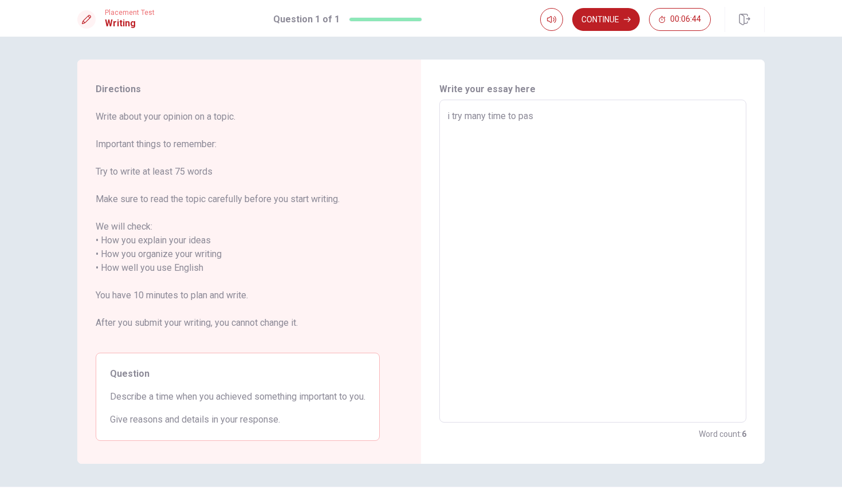
type textarea "i try many time to pass"
type textarea "x"
type textarea "i try many time to pass"
type textarea "x"
type textarea "i try many time to pass m"
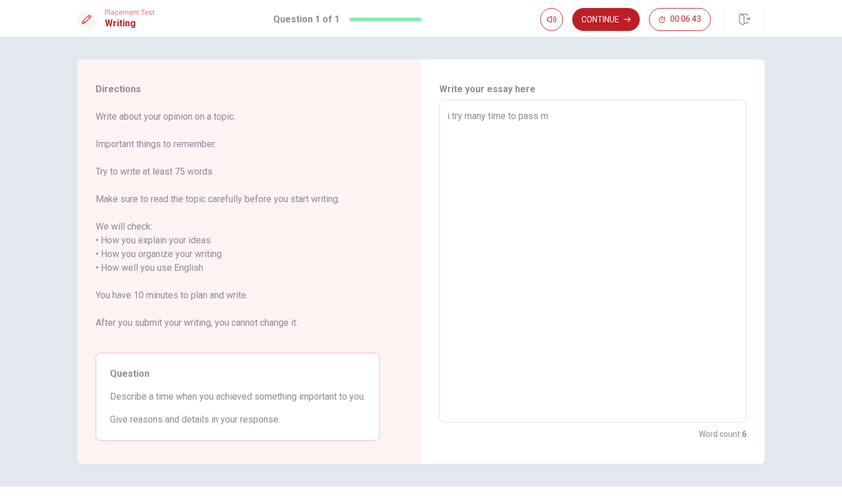
type textarea "x"
type textarea "i try many time to pass my"
type textarea "x"
type textarea "i try many time to pass my"
type textarea "x"
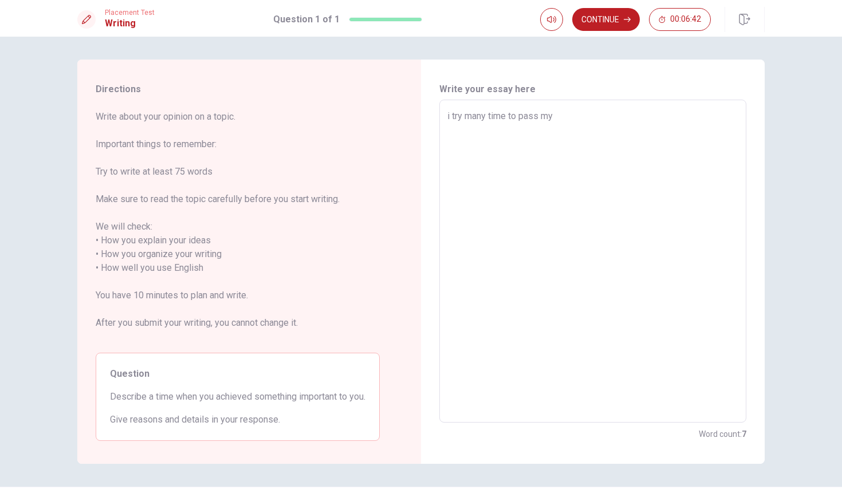
type textarea "i try many time to pass my d"
type textarea "x"
type textarea "i try many time to pass my dr"
type textarea "x"
type textarea "i try many time to pass my dri"
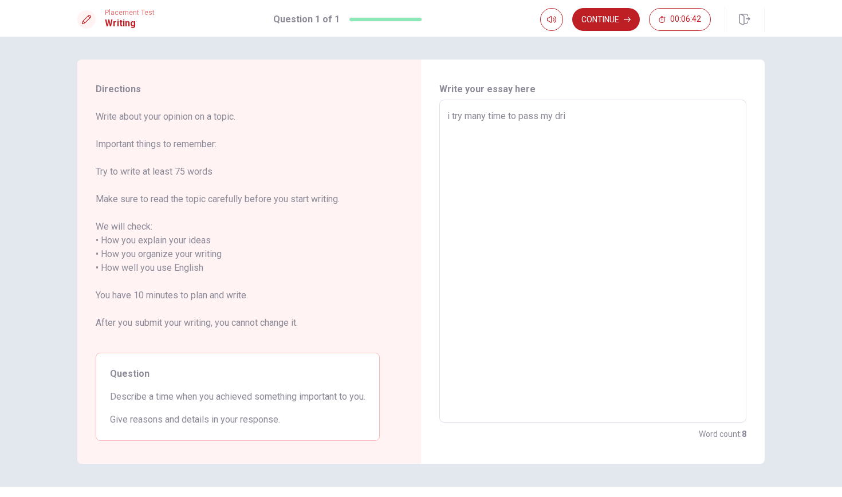
type textarea "x"
type textarea "i try many time to pass my driv"
type textarea "x"
type textarea "i try many time to pass my drivi"
type textarea "x"
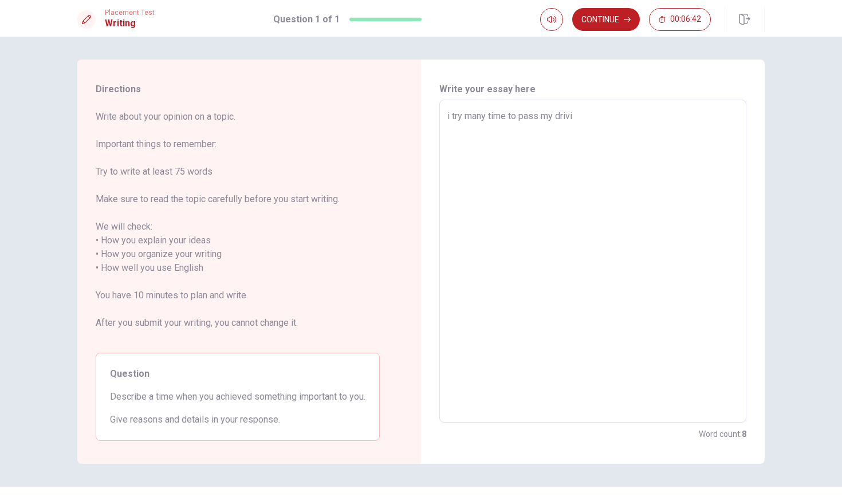
type textarea "i try many time to pass my drivin"
type textarea "x"
type textarea "i try many time to pass my driving"
type textarea "x"
type textarea "i try many time to pass my driving"
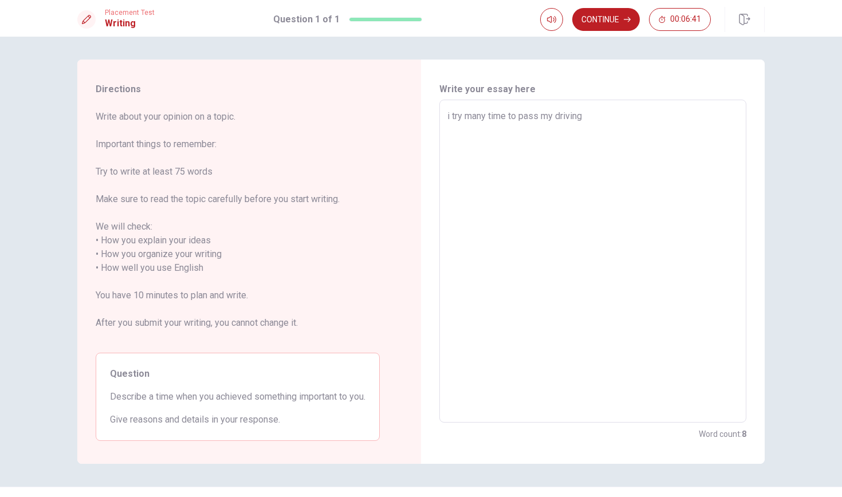
type textarea "x"
type textarea "i try many time to pass my driving l"
type textarea "x"
type textarea "i try many time to pass my driving li"
type textarea "x"
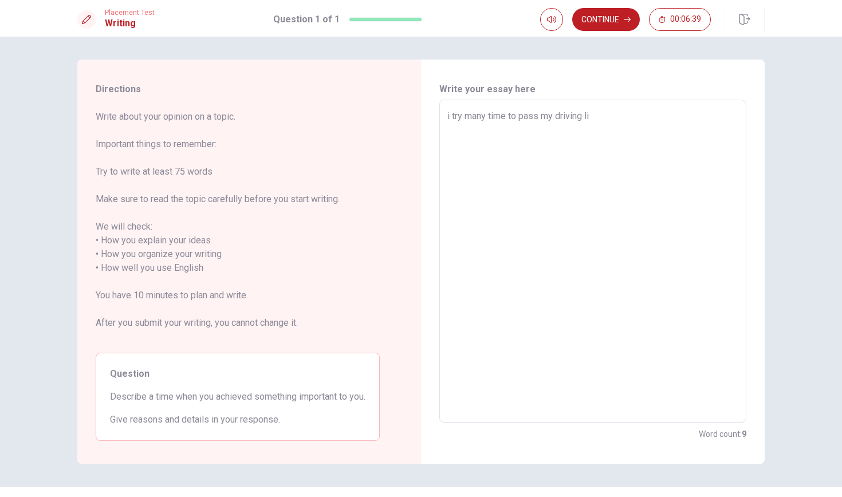
type textarea "i try many time to pass my driving l"
type textarea "x"
type textarea "i try many time to pass my driving"
type textarea "x"
type textarea "i try many time to pass my driving t"
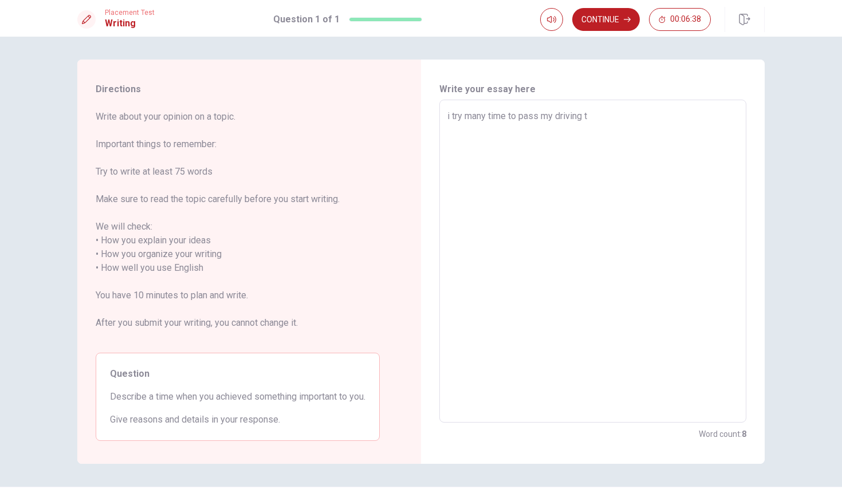
type textarea "x"
type textarea "i try many time to pass my driving te"
type textarea "x"
type textarea "i try many time to pass my driving tes"
type textarea "x"
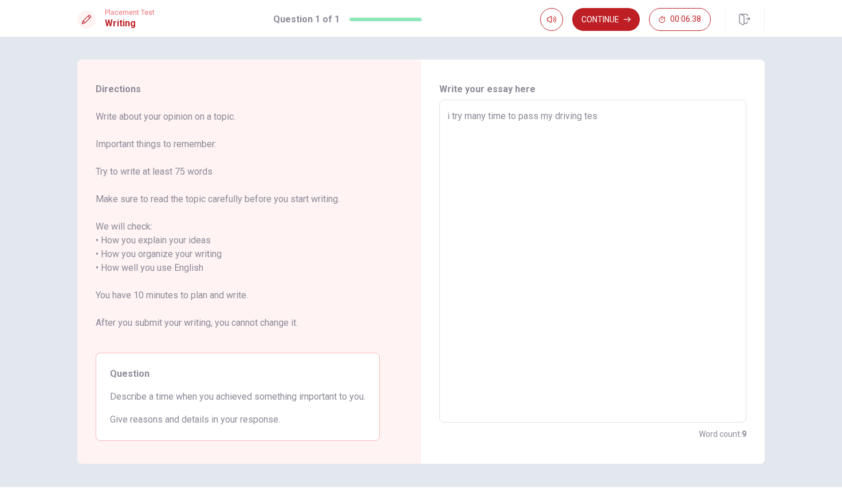
type textarea "i try many time to pass my driving test"
type textarea "x"
type textarea "i try many time to pass my driving test"
type textarea "x"
type textarea "i try many time to pass my driving test i"
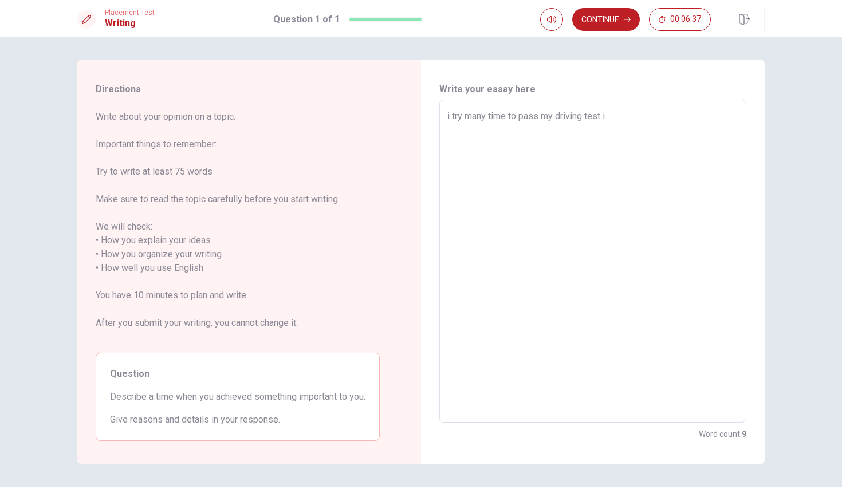
type textarea "x"
type textarea "i try many time to pass my driving test in"
type textarea "x"
type textarea "i try many time to pass my driving test in"
type textarea "x"
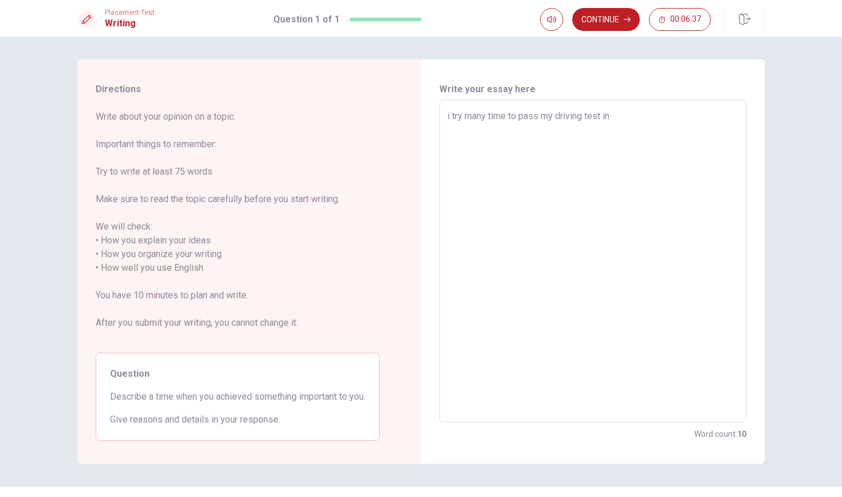
type textarea "i try many time to pass my driving test in f"
type textarea "x"
type textarea "i try many time to pass my driving test in fr"
type textarea "x"
type textarea "i try many time to pass my driving test in fra"
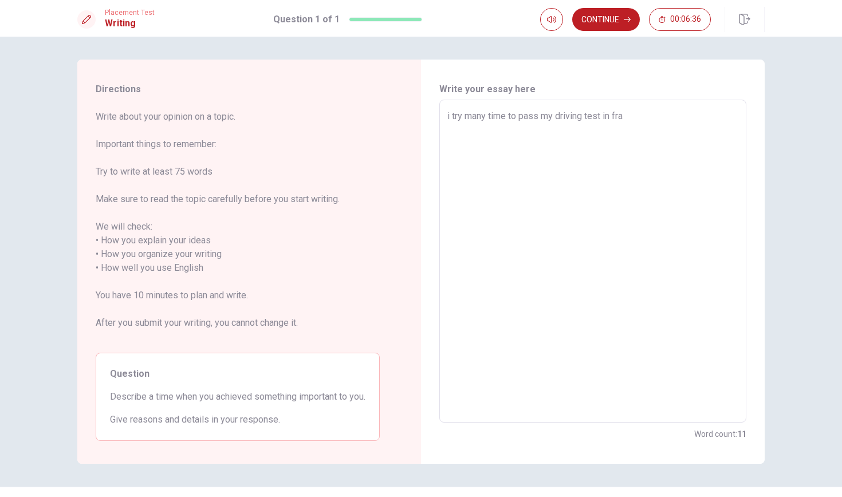
type textarea "x"
type textarea "i try many time to pass my driving test in [PERSON_NAME]"
type textarea "x"
type textarea "i try many time to pass my driving test in franc"
type textarea "x"
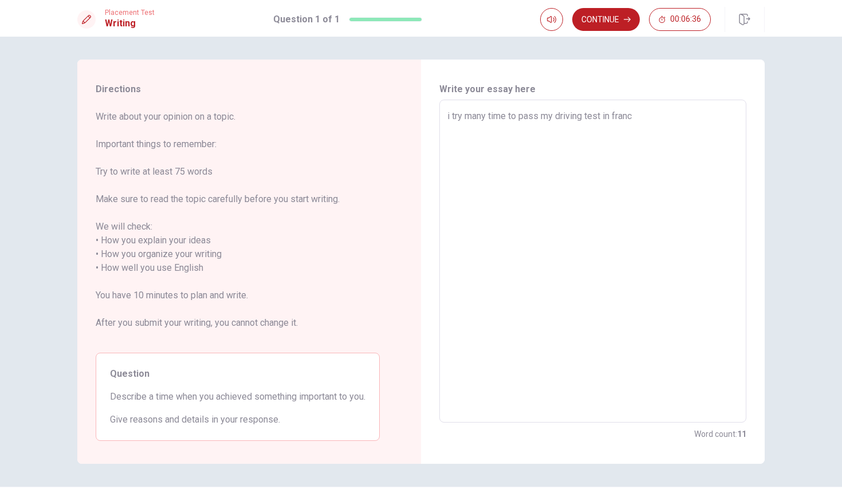
type textarea "i try many time to pass my driving test in [GEOGRAPHIC_DATA]"
type textarea "x"
type textarea "i try many time to pass my driving test in [GEOGRAPHIC_DATA]"
type textarea "x"
type textarea "i try many time to pass my driving test in [GEOGRAPHIC_DATA] F"
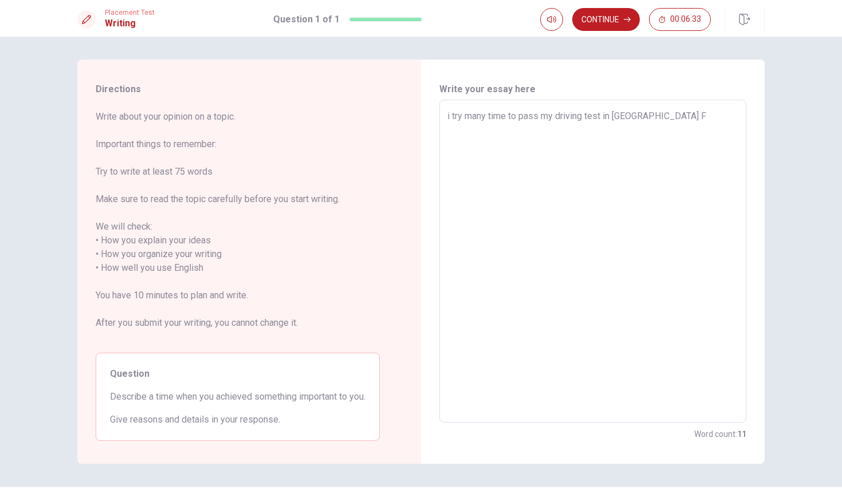
type textarea "x"
type textarea "i try many time to pass my driving test in [GEOGRAPHIC_DATA] Fi"
type textarea "x"
type textarea "i try many time to pass my driving test in [GEOGRAPHIC_DATA] Fis"
type textarea "x"
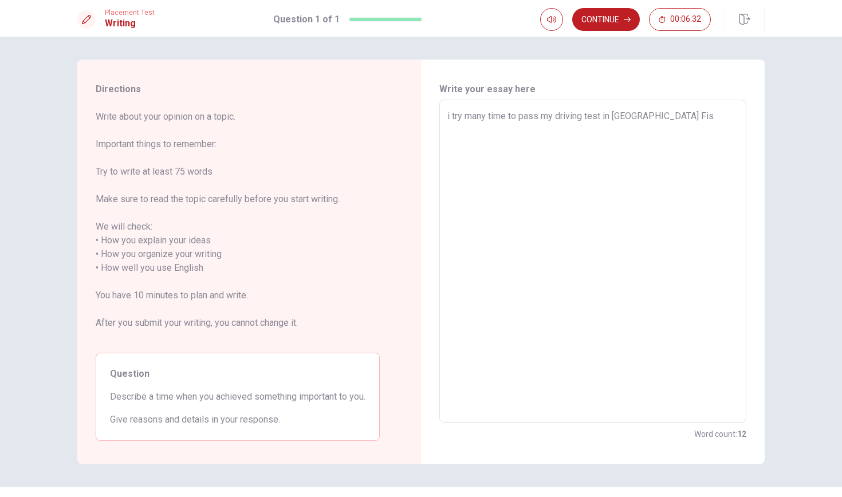
type textarea "i try many time to pass my driving test in [GEOGRAPHIC_DATA] Fisr"
type textarea "x"
type textarea "i try many time to pass my driving test in [GEOGRAPHIC_DATA] Fisrt"
type textarea "x"
type textarea "i try many time to pass my driving test in [GEOGRAPHIC_DATA] Fisrt"
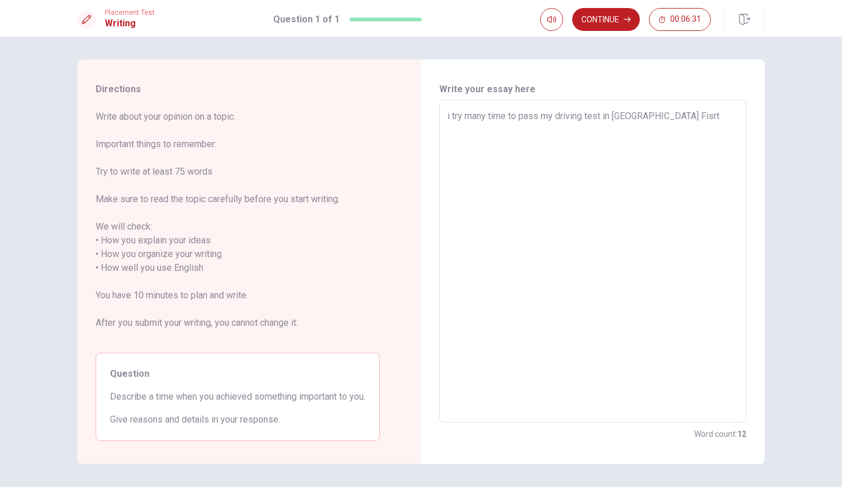
type textarea "x"
type textarea "i try many time to pass my driving test in [GEOGRAPHIC_DATA] Fisrt i"
type textarea "x"
type textarea "i try many time to pass my driving test in [GEOGRAPHIC_DATA] Fisrt i"
type textarea "x"
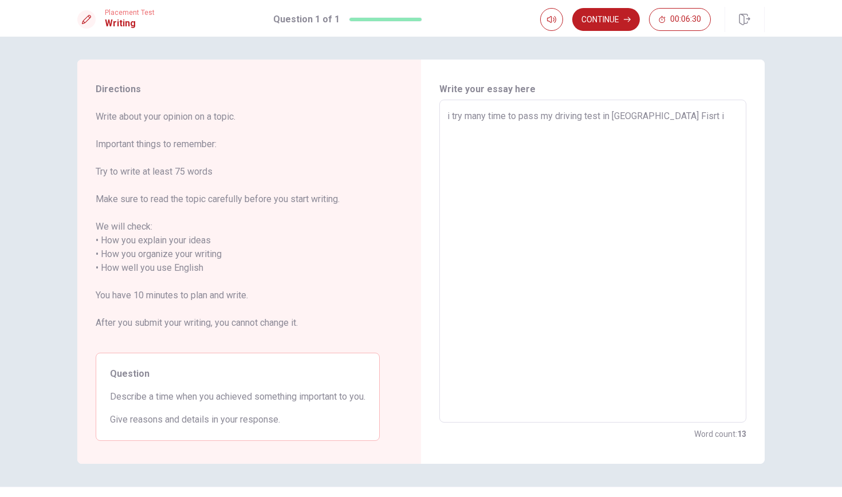
type textarea "i try many time to pass my driving test in [GEOGRAPHIC_DATA] Fisrt i f"
type textarea "x"
type textarea "i try many time to pass my driving test in [GEOGRAPHIC_DATA] Fisrt i fa"
type textarea "x"
type textarea "i try many time to pass my driving test in [GEOGRAPHIC_DATA] Fisrt i fai"
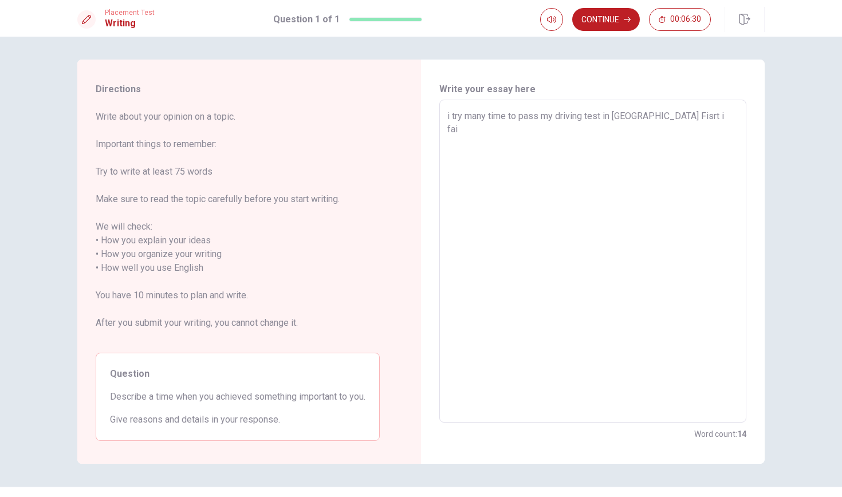
type textarea "x"
type textarea "i try many time to pass my driving test in [GEOGRAPHIC_DATA] Fisrt i fail"
type textarea "x"
type textarea "i try many time to pass my driving test in [GEOGRAPHIC_DATA] Fisrt i fail"
type textarea "x"
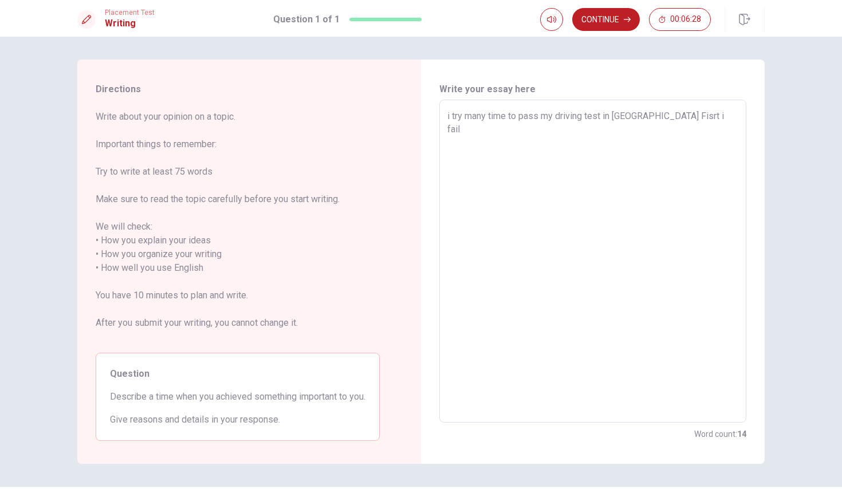
type textarea "i try many time to pass my driving test in [GEOGRAPHIC_DATA] Fisrt i fail t"
type textarea "x"
type textarea "i try many time to pass my driving test in [GEOGRAPHIC_DATA] Fisrt i fail tw"
type textarea "x"
type textarea "i try many time to pass my driving test in [GEOGRAPHIC_DATA] Fisrt i fail two"
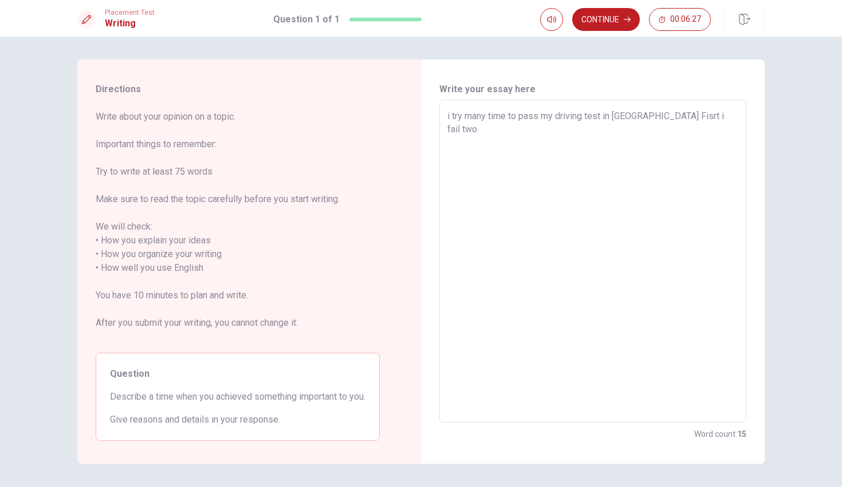
type textarea "x"
type textarea "i try many time to pass my driving test in [GEOGRAPHIC_DATA] Fisrt i fail two"
type textarea "x"
type textarea "i try many time to pass my driving test in [GEOGRAPHIC_DATA] Fisrt i fail two t"
type textarea "x"
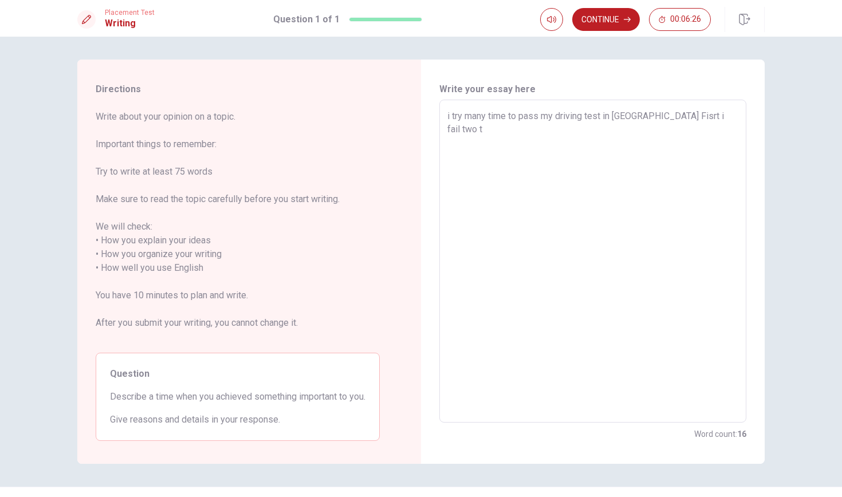
type textarea "i try many time to pass my driving test in [GEOGRAPHIC_DATA] Fisrt i fail two ti"
type textarea "x"
type textarea "i try many time to pass my driving test in [GEOGRAPHIC_DATA] Fisrt i fail two […"
type textarea "x"
type textarea "i try many time to pass my driving test in [GEOGRAPHIC_DATA] Fisrt i fail two t…"
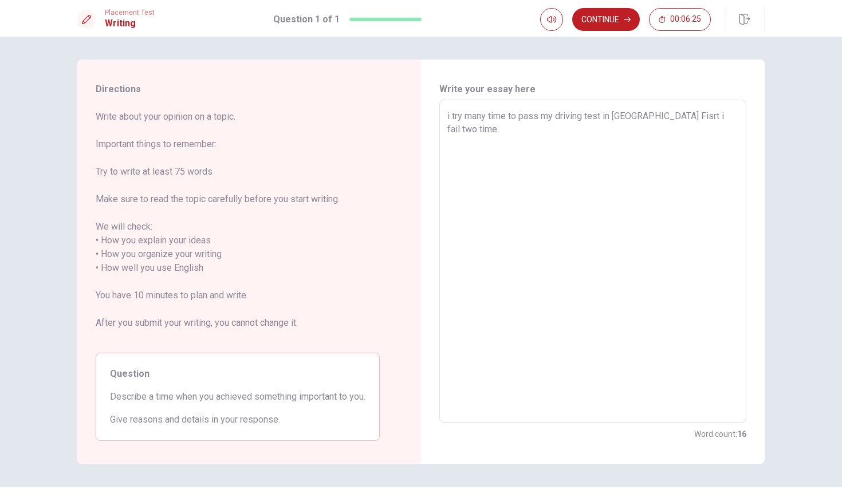
type textarea "x"
type textarea "i try many time to pass my driving test in [GEOGRAPHIC_DATA] Fisrt i fail two t…"
type textarea "x"
type textarea "i try many time to pass my driving test in [GEOGRAPHIC_DATA] Fisrt i fail two t…"
type textarea "x"
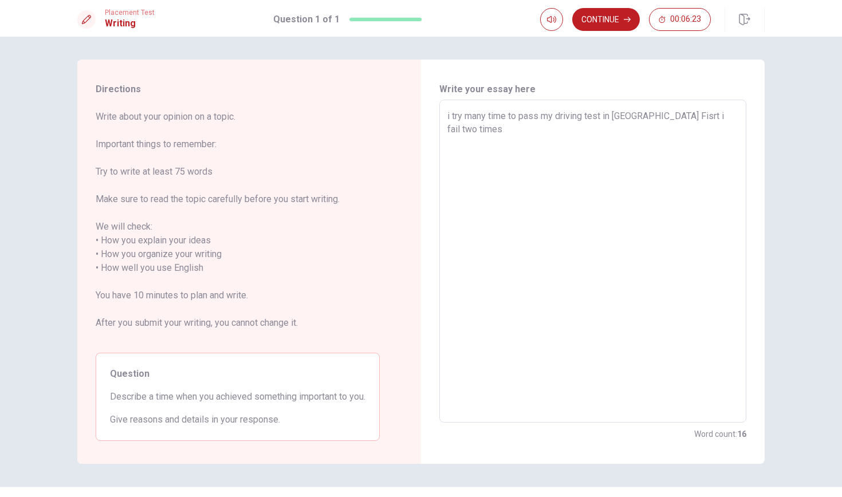
type textarea "i try many time to pass my driving test in [GEOGRAPHIC_DATA] Fisrt i fail two t…"
type textarea "x"
type textarea "i try many time to pass my driving test in [GEOGRAPHIC_DATA] Fisrt i fail two t…"
type textarea "x"
type textarea "i try many time to pass my driving test in [GEOGRAPHIC_DATA] Fisrt i fail two t…"
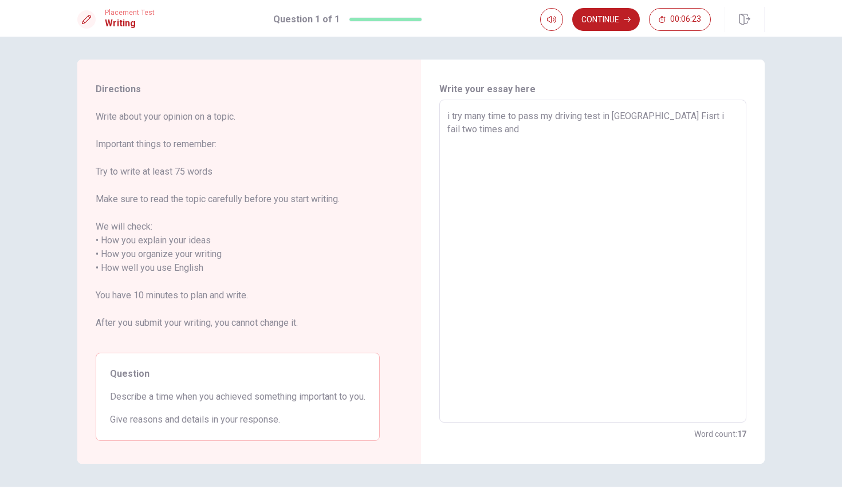
type textarea "x"
type textarea "i try many time to pass my driving test in [GEOGRAPHIC_DATA] Fisrt i fail two t…"
type textarea "x"
type textarea "i try many time to pass my driving test in [GEOGRAPHIC_DATA] Fisrt i fail two t…"
type textarea "x"
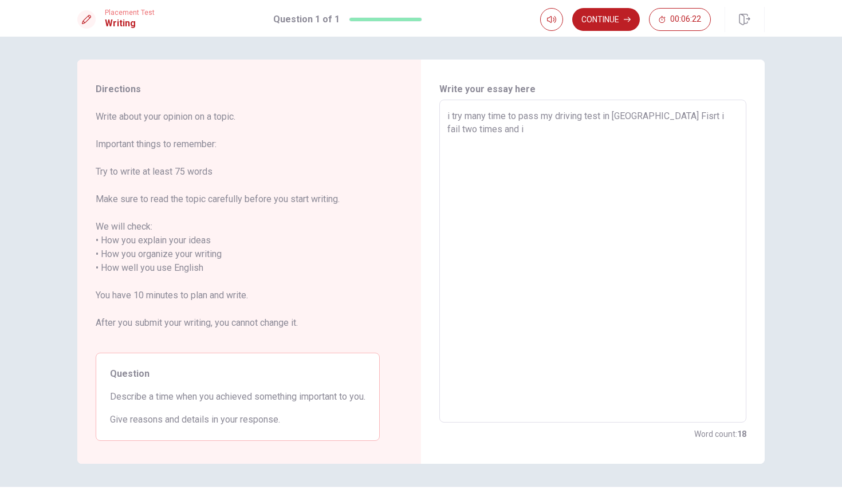
type textarea "i try many time to pass my driving test in [GEOGRAPHIC_DATA] Fisrt i fail two t…"
type textarea "x"
type textarea "i try many time to pass my driving test in [GEOGRAPHIC_DATA] Fisrt i fail two t…"
type textarea "x"
type textarea "i try many time to pass my driving test in [GEOGRAPHIC_DATA] Fisrt i fail two t…"
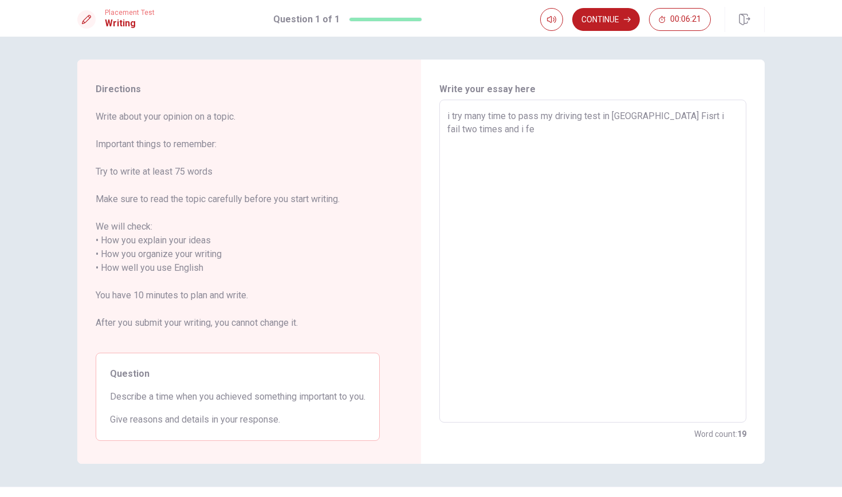
type textarea "x"
type textarea "i try many time to pass my driving test in [GEOGRAPHIC_DATA] Fisrt i fail two t…"
type textarea "x"
type textarea "i try many time to pass my driving test in [GEOGRAPHIC_DATA] Fisrt i fail two t…"
type textarea "x"
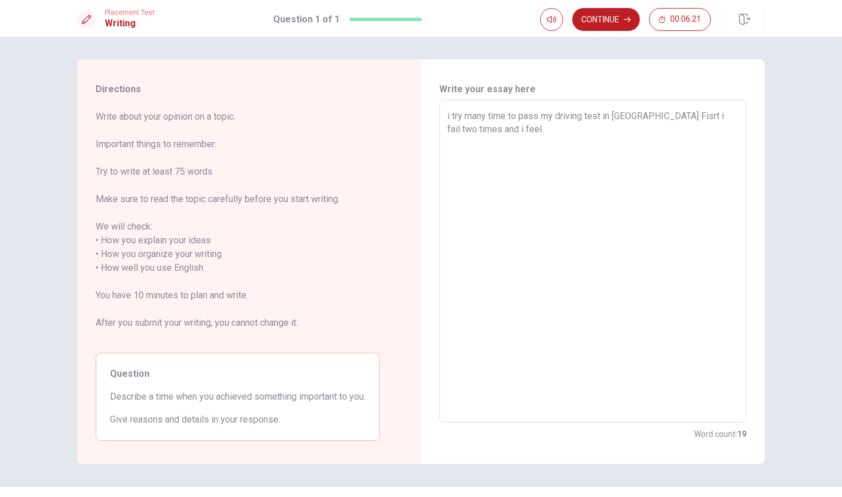
type textarea "i try many time to pass my driving test in [GEOGRAPHIC_DATA] Fisrt i fail two t…"
type textarea "x"
type textarea "i try many time to pass my driving test in [GEOGRAPHIC_DATA] Fisrt i fail two t…"
type textarea "x"
type textarea "i try many time to pass my driving test in [GEOGRAPHIC_DATA] Fisrt i fail two t…"
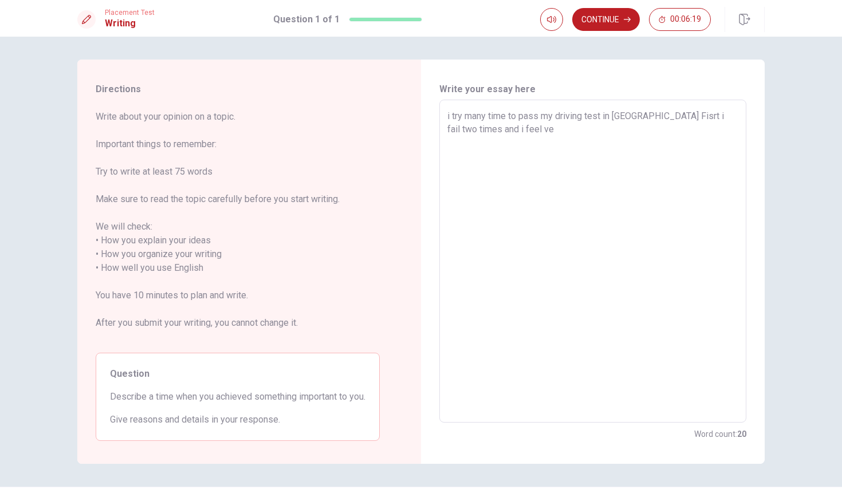
type textarea "x"
type textarea "i try many time to pass my driving test in [GEOGRAPHIC_DATA] Fisrt i fail two t…"
type textarea "x"
type textarea "i try many time to pass my driving test in [GEOGRAPHIC_DATA] Fisrt i fail two t…"
type textarea "x"
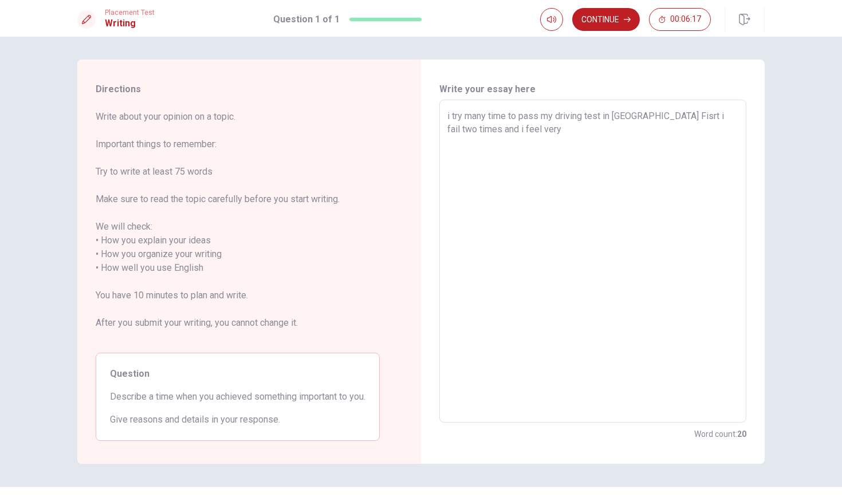
type textarea "i try many time to pass my driving test in [GEOGRAPHIC_DATA] Fisrt i fail two t…"
type textarea "x"
type textarea "i try many time to pass my driving test in [GEOGRAPHIC_DATA] Fisrt i fail two t…"
type textarea "x"
type textarea "i try many time to pass my driving test in [GEOGRAPHIC_DATA] Fisrt i fail two t…"
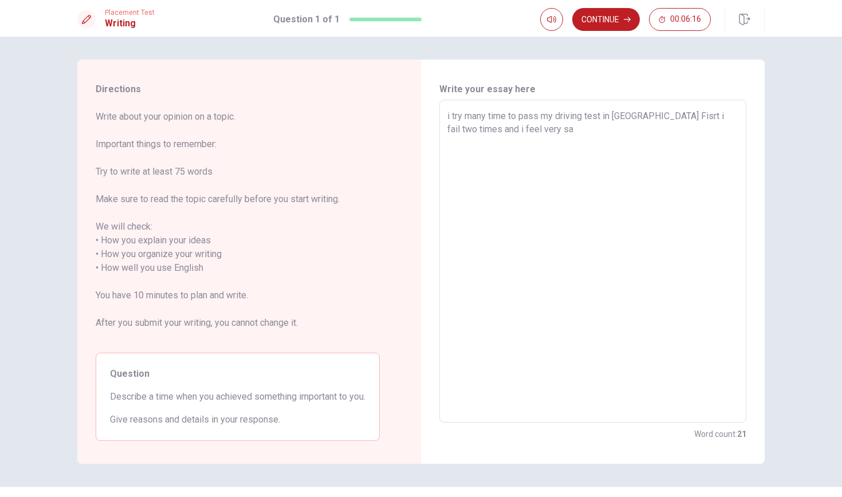
type textarea "x"
type textarea "i try many time to pass my driving test in [GEOGRAPHIC_DATA] Fisrt i fail two t…"
type textarea "x"
type textarea "i try many time to pass my driving test in [GEOGRAPHIC_DATA] Fisrt i fail two t…"
type textarea "x"
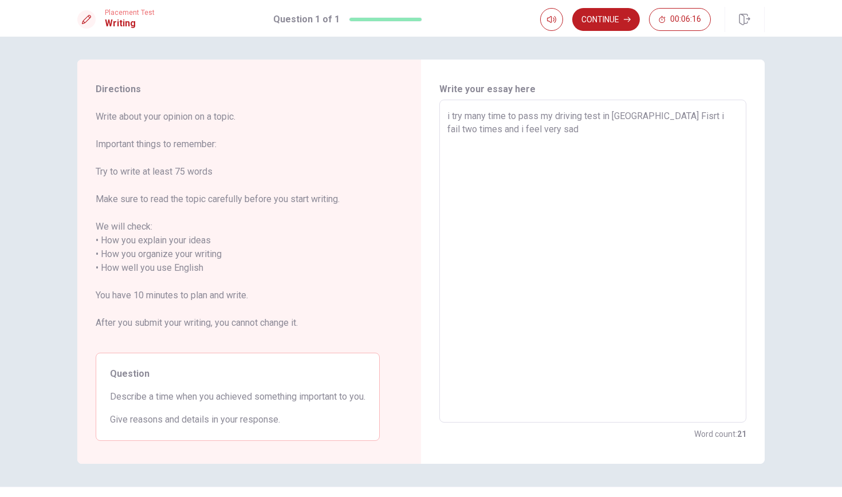
type textarea "i try many time to pass my driving test in [GEOGRAPHIC_DATA] Fisrt i fail two t…"
type textarea "x"
type textarea "i try many time to pass my driving test in [GEOGRAPHIC_DATA] Fisrt i fail two t…"
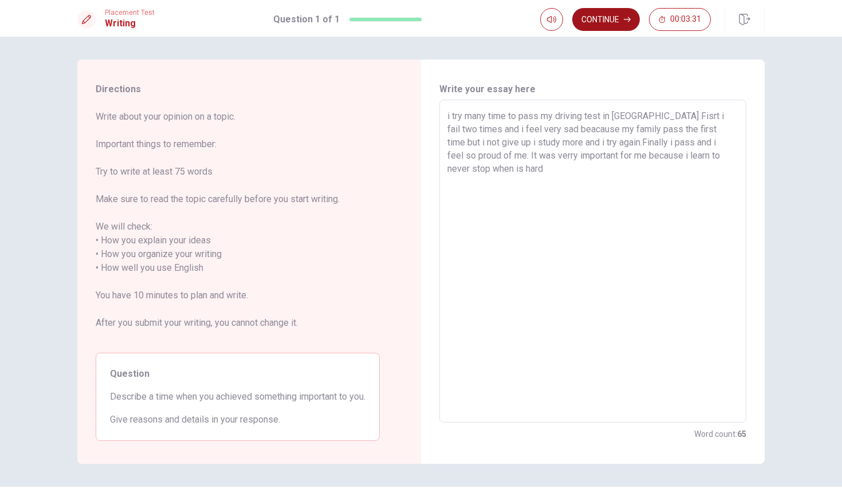
click at [627, 21] on icon "button" at bounding box center [627, 19] width 7 height 7
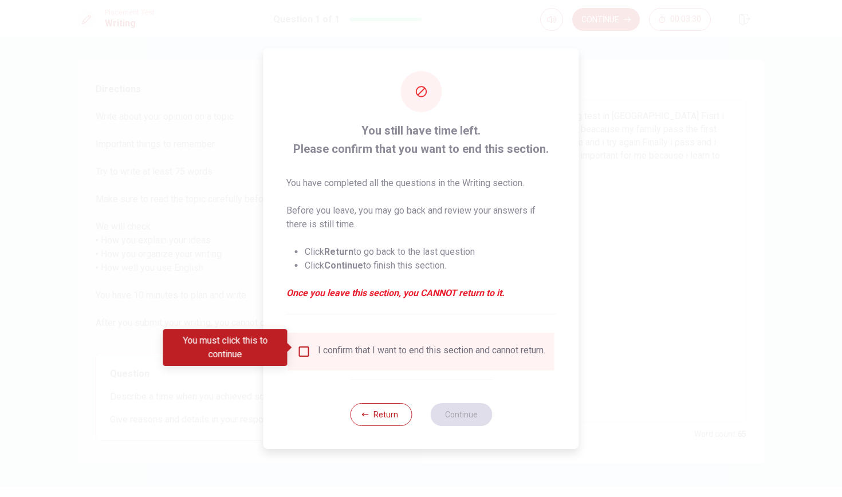
click at [308, 345] on input "You must click this to continue" at bounding box center [304, 352] width 14 height 14
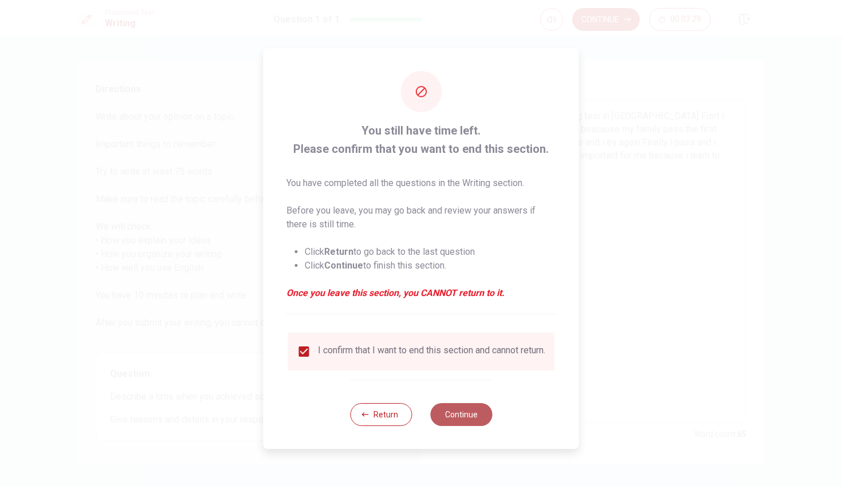
click at [465, 411] on button "Continue" at bounding box center [461, 414] width 62 height 23
